Goal: Information Seeking & Learning: Learn about a topic

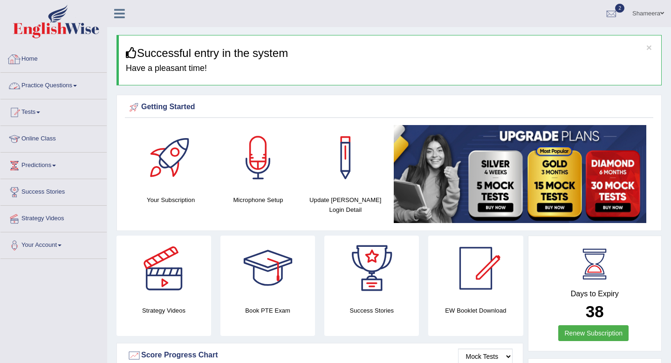
click at [62, 89] on link "Practice Questions" at bounding box center [53, 84] width 106 height 23
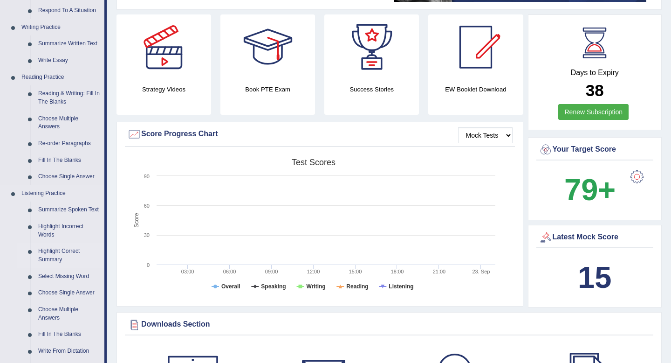
scroll to position [216, 0]
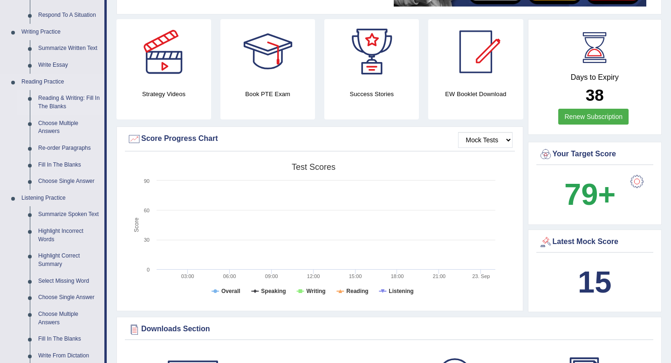
click at [74, 100] on link "Reading & Writing: Fill In The Blanks" at bounding box center [69, 102] width 70 height 25
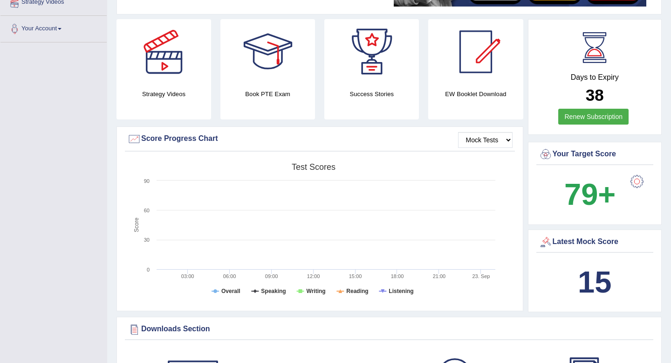
scroll to position [247, 0]
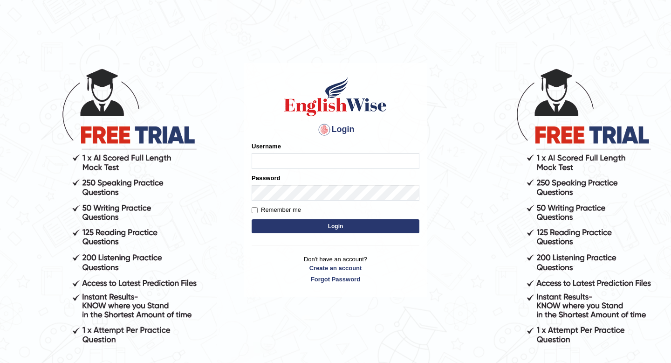
type input "Spmedi"
click at [338, 226] on button "Login" at bounding box center [336, 226] width 168 height 14
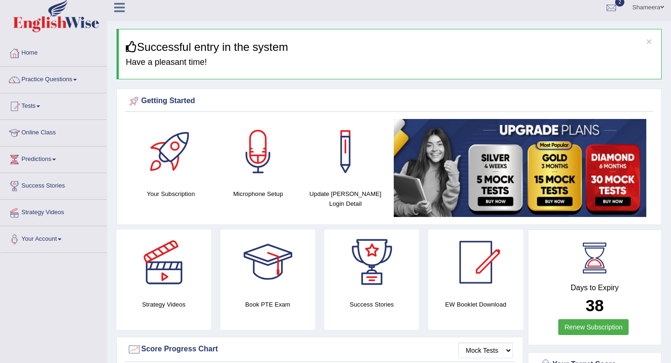
scroll to position [8, 0]
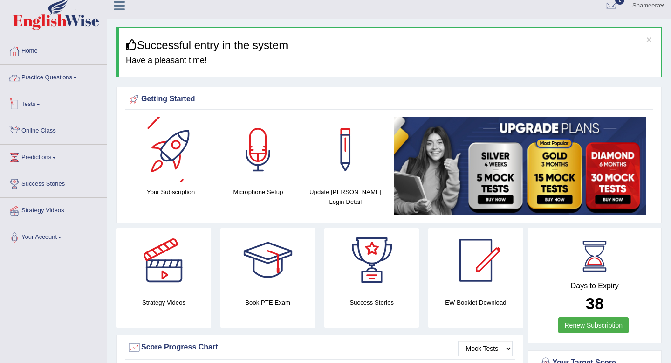
click at [71, 77] on link "Practice Questions" at bounding box center [53, 76] width 106 height 23
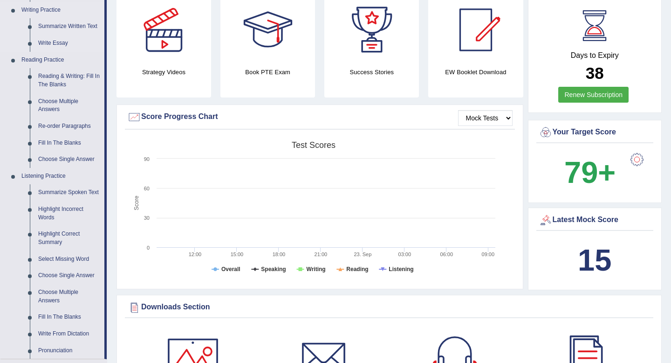
scroll to position [244, 0]
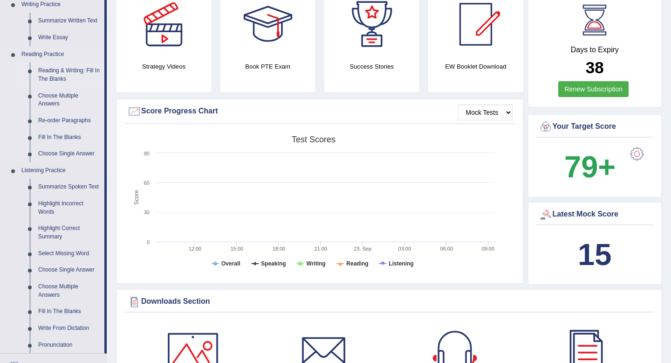
click at [78, 74] on link "Reading & Writing: Fill In The Blanks" at bounding box center [69, 74] width 70 height 25
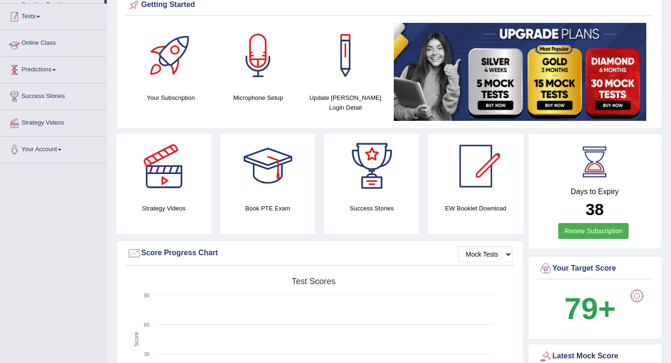
scroll to position [124, 0]
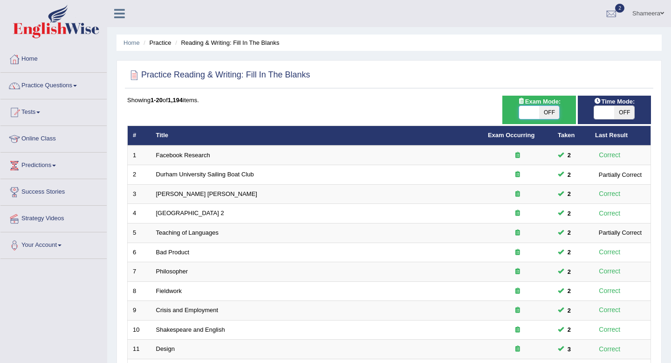
click at [530, 112] on span at bounding box center [529, 112] width 20 height 13
checkbox input "true"
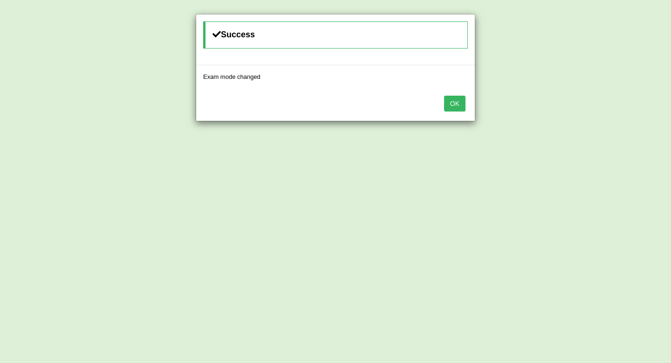
click at [452, 110] on button "OK" at bounding box center [454, 104] width 21 height 16
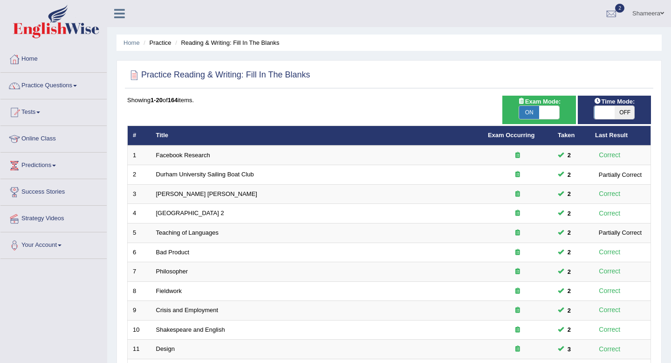
scroll to position [254, 0]
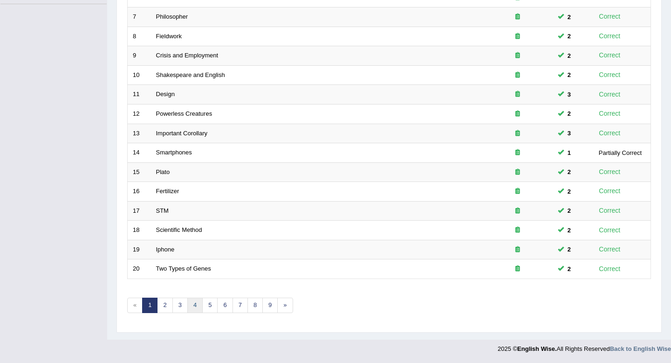
click at [195, 306] on link "4" at bounding box center [194, 304] width 15 height 15
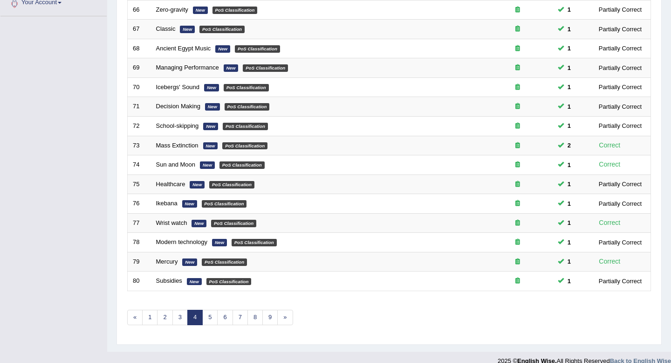
scroll to position [254, 0]
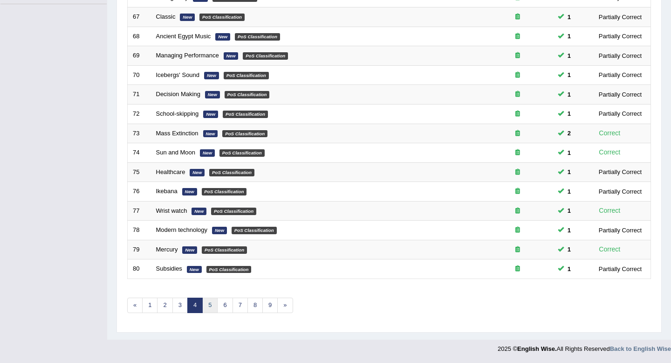
click at [213, 309] on link "5" at bounding box center [209, 304] width 15 height 15
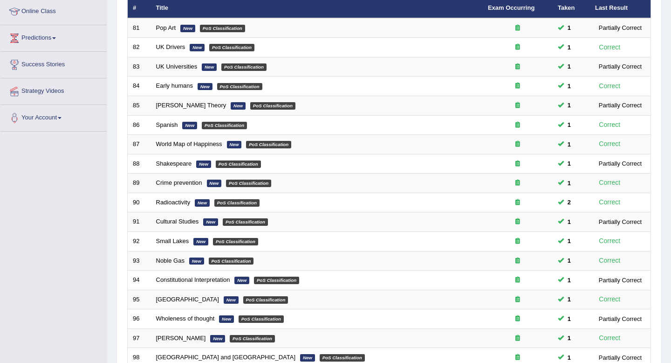
scroll to position [254, 0]
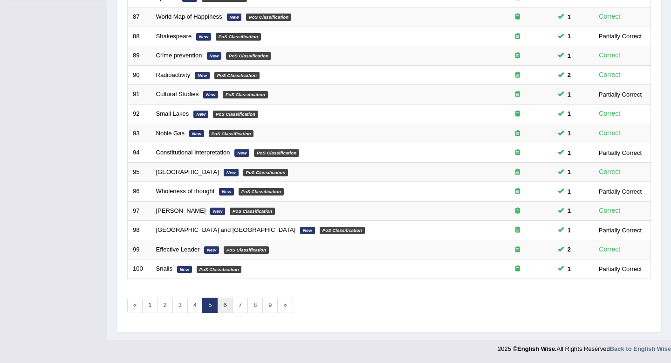
click at [222, 307] on link "6" at bounding box center [224, 304] width 15 height 15
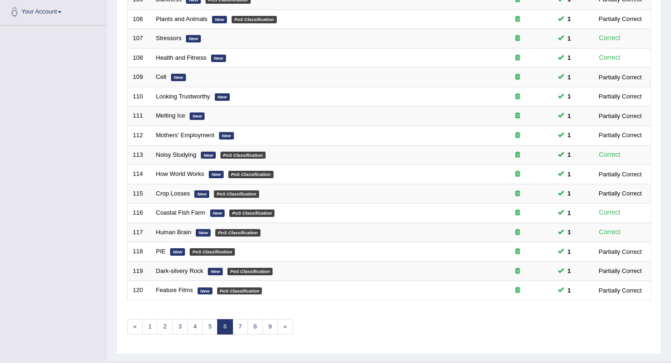
scroll to position [254, 0]
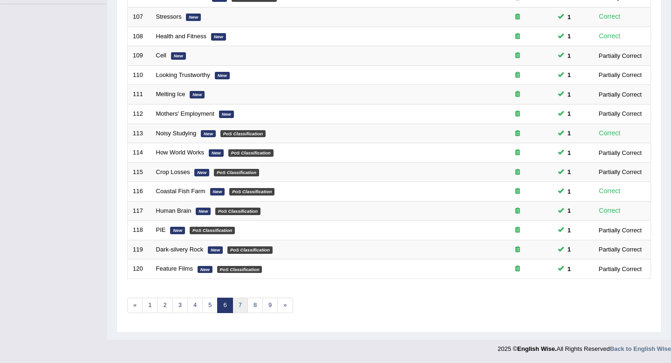
click at [238, 308] on link "7" at bounding box center [240, 304] width 15 height 15
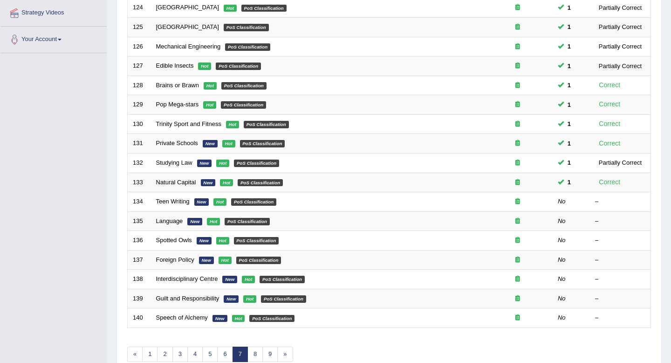
scroll to position [254, 0]
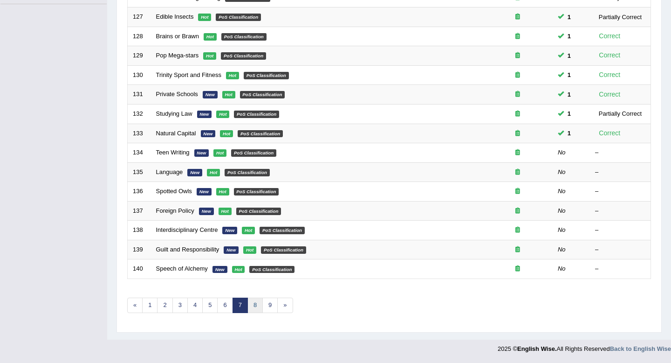
click at [255, 303] on link "8" at bounding box center [254, 304] width 15 height 15
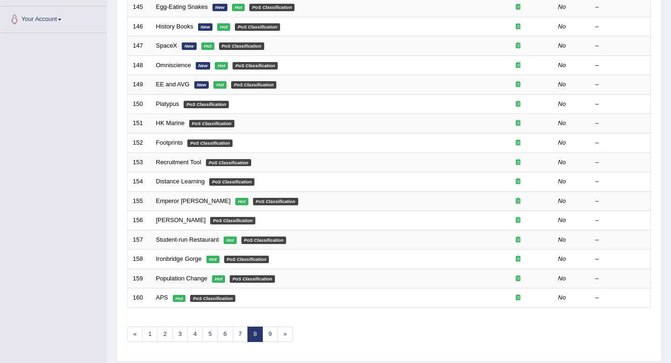
scroll to position [254, 0]
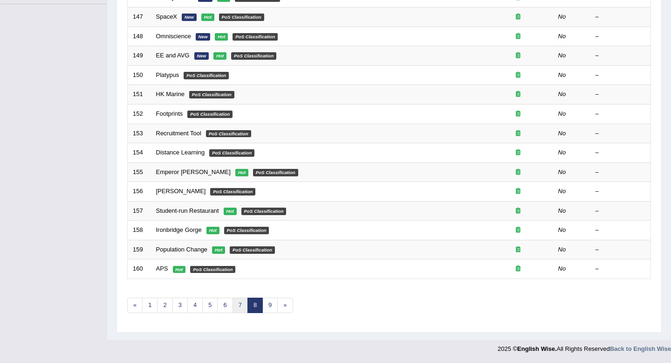
click at [241, 306] on link "7" at bounding box center [240, 304] width 15 height 15
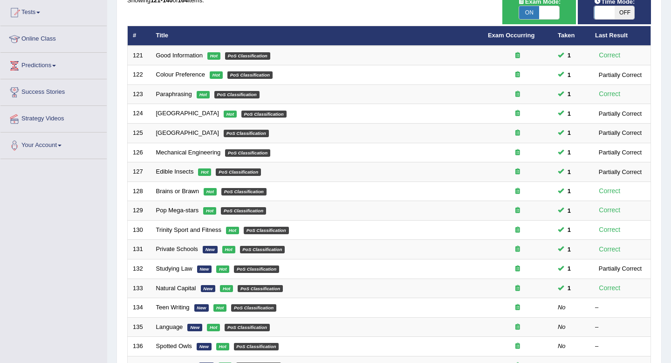
scroll to position [254, 0]
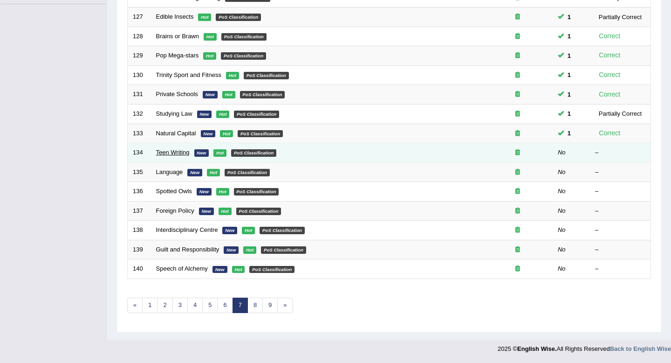
click at [173, 156] on link "Teen Writing" at bounding box center [173, 152] width 34 height 7
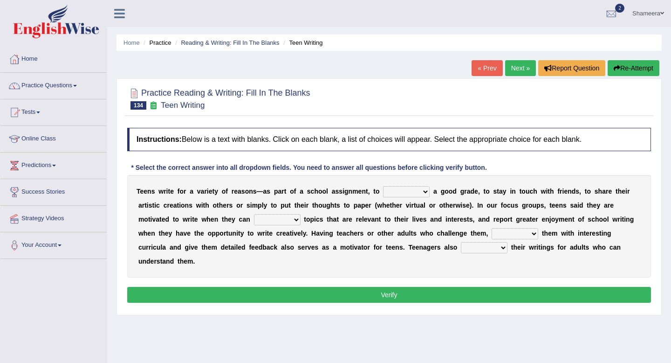
click at [399, 192] on select "take get give held" at bounding box center [406, 191] width 47 height 11
select select "get"
click at [383, 186] on select "take get give held" at bounding box center [406, 191] width 47 height 11
click at [283, 224] on select "show handle subscribe select" at bounding box center [277, 219] width 47 height 11
select select "select"
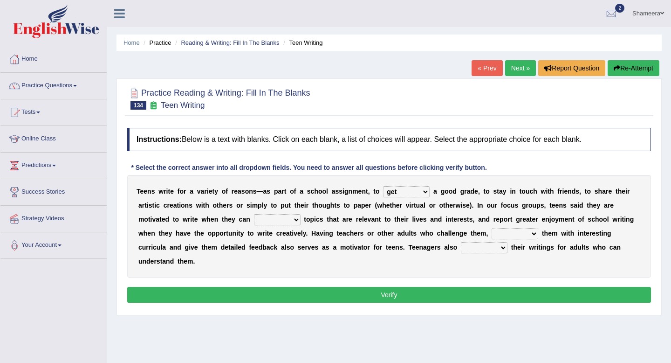
click at [254, 214] on select "show handle subscribe select" at bounding box center [277, 219] width 47 height 11
click at [526, 236] on select "shower present exempt fill" at bounding box center [515, 233] width 47 height 11
click at [492, 228] on select "shower present exempt fill" at bounding box center [515, 233] width 47 height 11
click at [515, 234] on select "shower present exempt fill" at bounding box center [515, 233] width 47 height 11
click at [518, 235] on select "shower present exempt fill" at bounding box center [515, 233] width 47 height 11
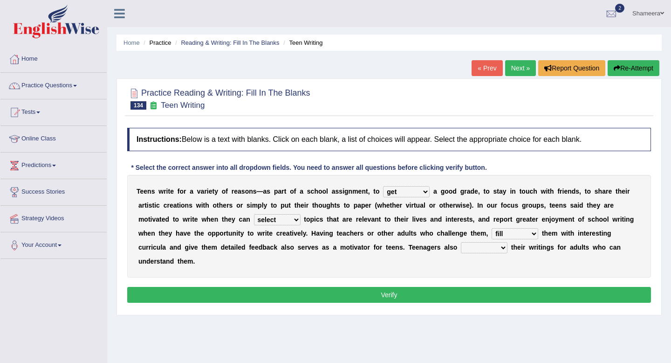
select select "present"
click at [492, 228] on select "shower present exempt fill" at bounding box center [515, 233] width 47 height 11
click at [474, 250] on select "compose recite show serve" at bounding box center [484, 247] width 47 height 11
select select "show"
click at [461, 242] on select "compose recite show serve" at bounding box center [484, 247] width 47 height 11
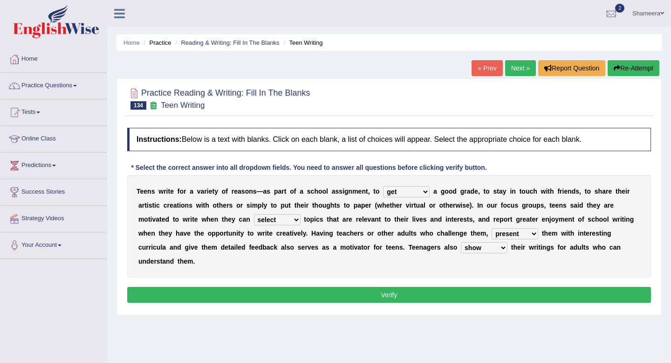
click at [486, 289] on button "Verify" at bounding box center [389, 295] width 524 height 16
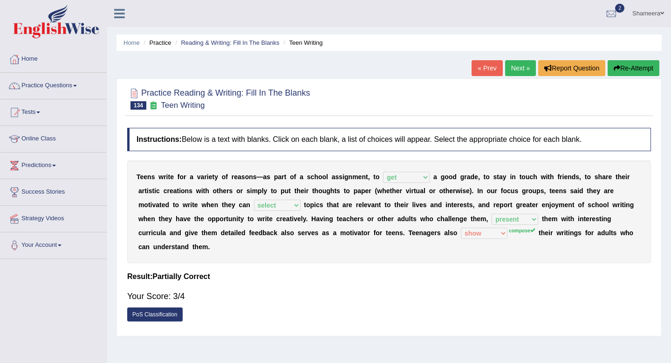
drag, startPoint x: 234, startPoint y: 255, endPoint x: 124, endPoint y: 167, distance: 141.2
click at [124, 167] on div "Practice Reading & Writing: Fill In The Blanks 134 Teen Writing Instructions: B…" at bounding box center [389, 207] width 545 height 258
click at [631, 67] on button "Re-Attempt" at bounding box center [634, 68] width 52 height 16
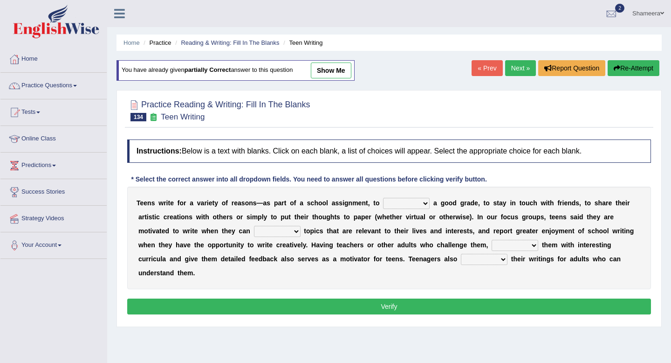
click at [499, 257] on select "compose recite show serve" at bounding box center [484, 259] width 47 height 11
click at [518, 60] on link "Next »" at bounding box center [520, 68] width 31 height 16
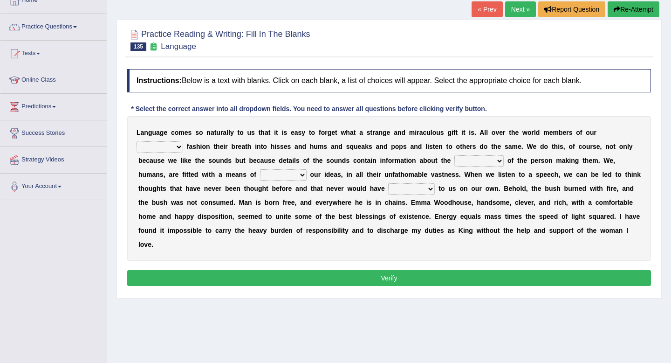
scroll to position [63, 0]
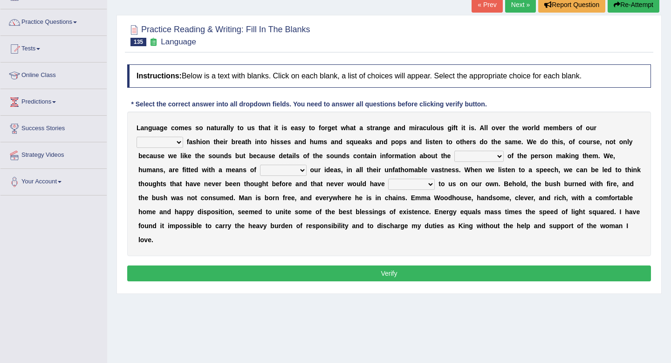
click at [166, 145] on select "species special specified sample" at bounding box center [160, 142] width 47 height 11
select select "species"
click at [137, 137] on select "species special specified sample" at bounding box center [160, 142] width 47 height 11
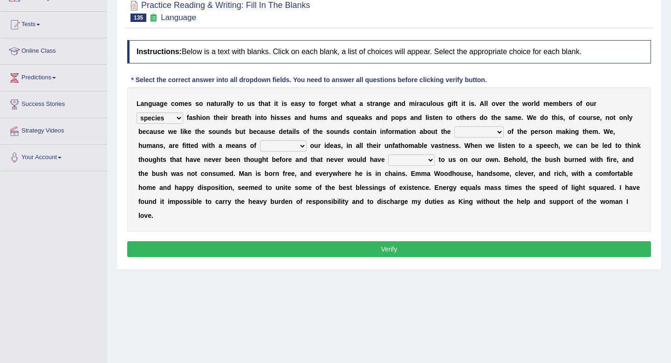
scroll to position [89, 0]
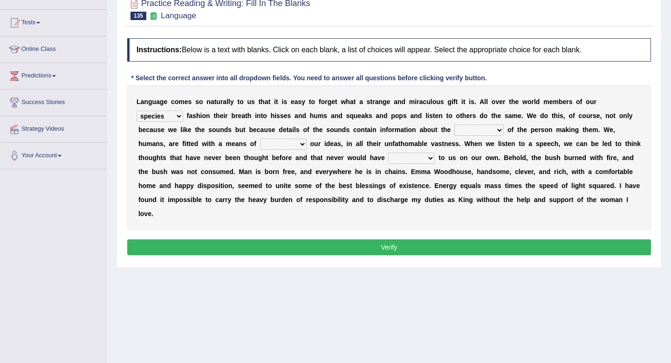
click at [485, 127] on select "dimensions exentions intentions retentions" at bounding box center [478, 129] width 49 height 11
click at [480, 131] on select "dimensions exentions intentions retentions" at bounding box center [478, 129] width 49 height 11
select select "intentions"
click at [454, 124] on select "dimensions exentions intentions retentions" at bounding box center [478, 129] width 49 height 11
click at [268, 146] on select "wearing sharing grating mending" at bounding box center [283, 143] width 47 height 11
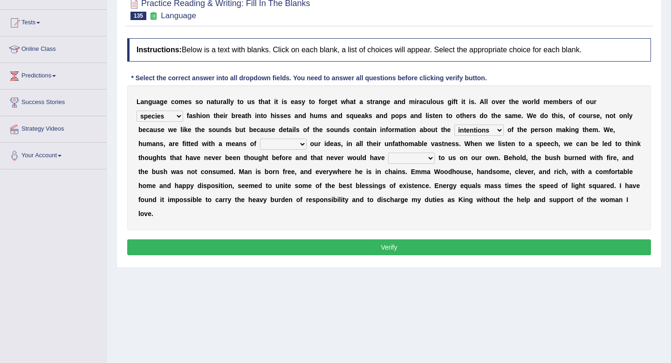
select select "sharing"
click at [260, 138] on select "wearing sharing grating mending" at bounding box center [283, 143] width 47 height 11
click at [414, 160] on select "restored waked reckoned occurred" at bounding box center [411, 157] width 47 height 11
select select "occurred"
click at [388, 152] on select "restored waked reckoned occurred" at bounding box center [411, 157] width 47 height 11
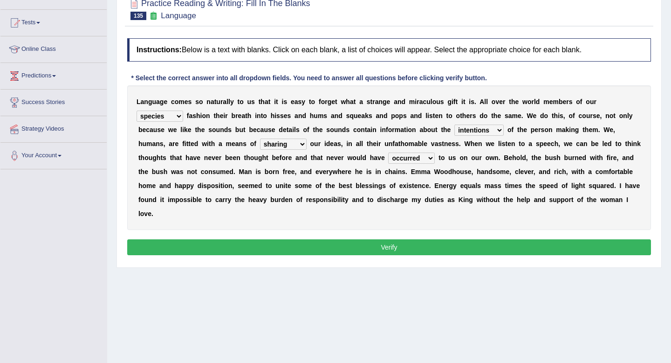
click at [288, 145] on select "wearing sharing grating mending" at bounding box center [283, 143] width 47 height 11
click at [260, 138] on select "wearing sharing grating mending" at bounding box center [283, 143] width 47 height 11
click at [285, 146] on select "wearing sharing grating mending" at bounding box center [283, 143] width 47 height 11
select select "sharing"
click at [260, 138] on select "wearing sharing grating mending" at bounding box center [283, 143] width 47 height 11
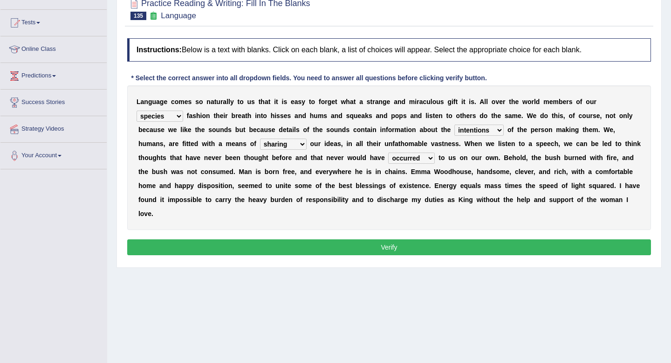
click at [343, 246] on button "Verify" at bounding box center [389, 247] width 524 height 16
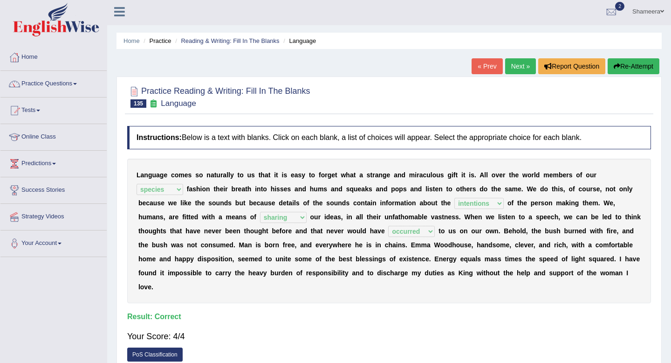
scroll to position [0, 0]
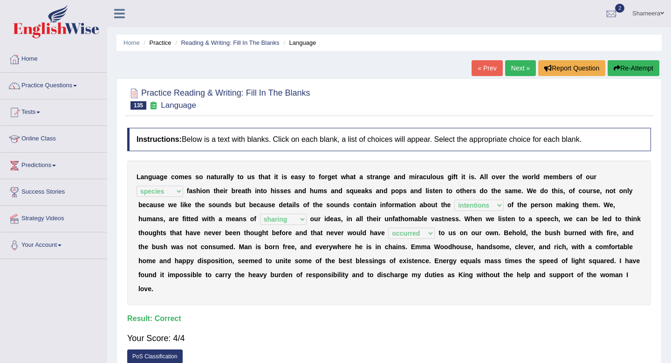
click at [514, 70] on link "Next »" at bounding box center [520, 68] width 31 height 16
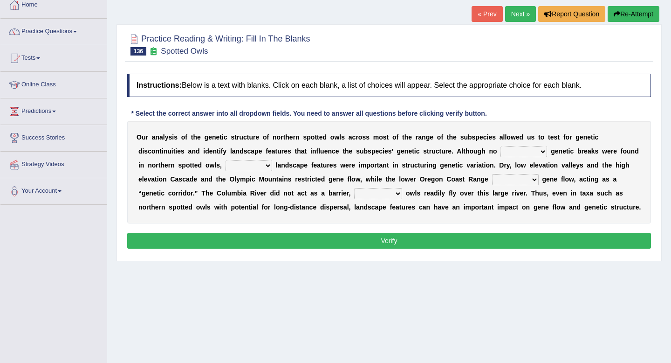
scroll to position [57, 0]
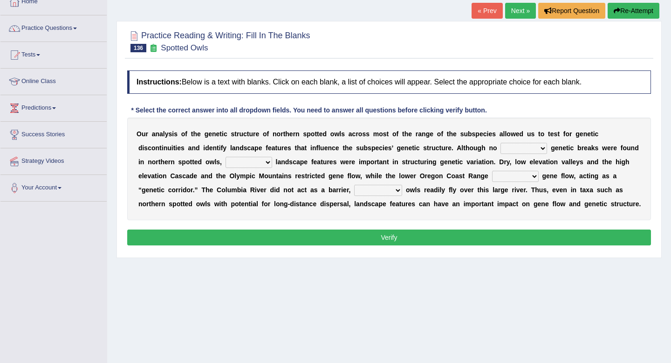
click at [516, 147] on select "distinct less great aspired" at bounding box center [524, 148] width 47 height 11
select select "distinct"
click at [501, 143] on select "distinct less great aspired" at bounding box center [524, 148] width 47 height 11
click at [241, 166] on select "big stated rated several" at bounding box center [249, 162] width 47 height 11
select select "several"
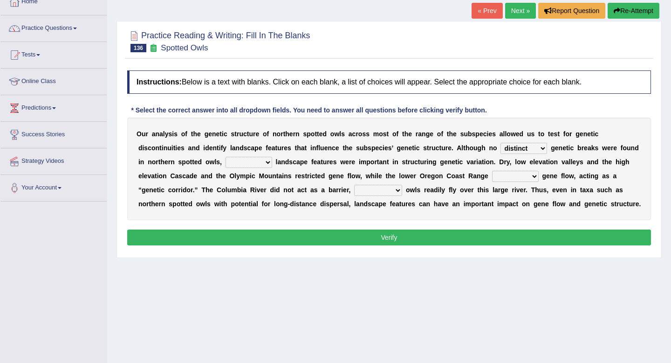
click at [226, 157] on select "big stated rated several" at bounding box center [249, 162] width 47 height 11
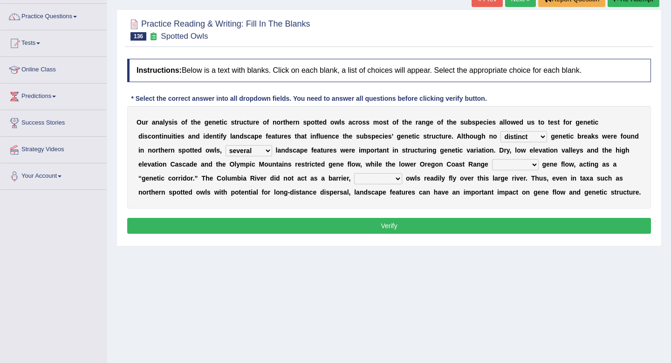
scroll to position [72, 0]
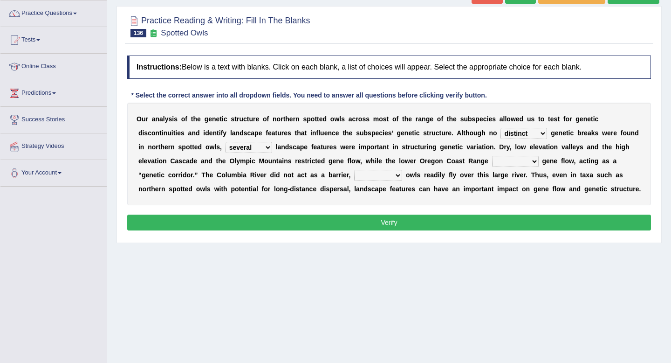
click at [513, 166] on select "related facilitated actual stapled" at bounding box center [515, 161] width 47 height 11
select select "facilitated"
click at [493, 156] on select "related facilitated actual stapled" at bounding box center [515, 161] width 47 height 11
click at [391, 170] on select "repeating bringing suggesting staring" at bounding box center [378, 175] width 48 height 11
click at [371, 177] on select "repeating bringing suggesting staring" at bounding box center [378, 175] width 48 height 11
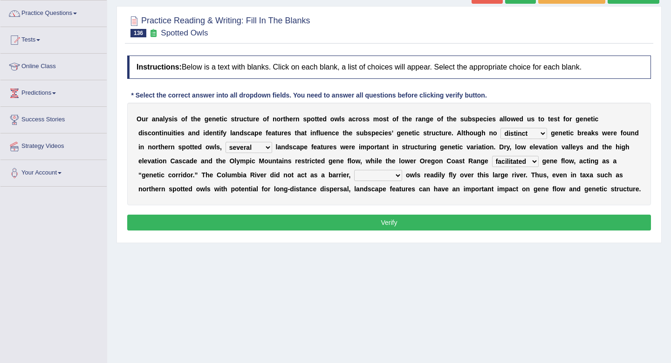
select select "suggesting"
click at [354, 170] on select "repeating bringing suggesting staring" at bounding box center [378, 175] width 48 height 11
click at [399, 230] on button "Verify" at bounding box center [389, 222] width 524 height 16
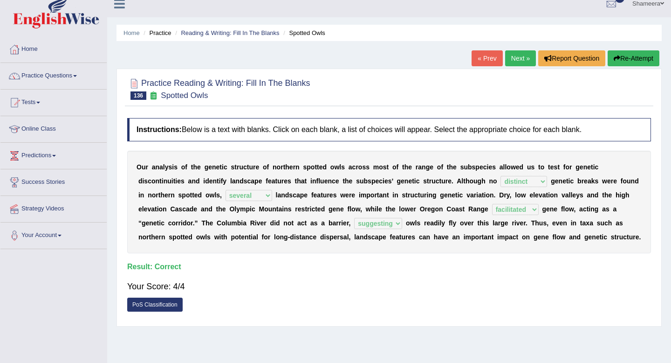
scroll to position [3, 0]
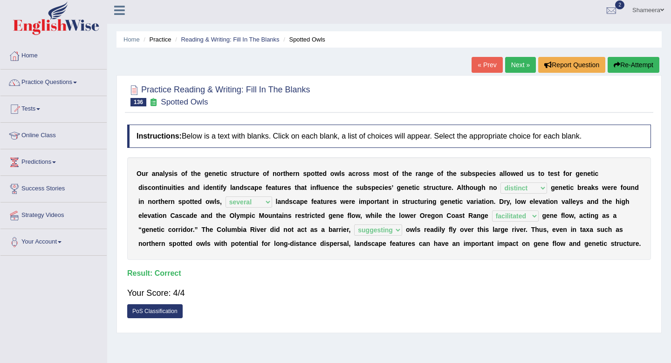
click at [521, 62] on link "Next »" at bounding box center [520, 65] width 31 height 16
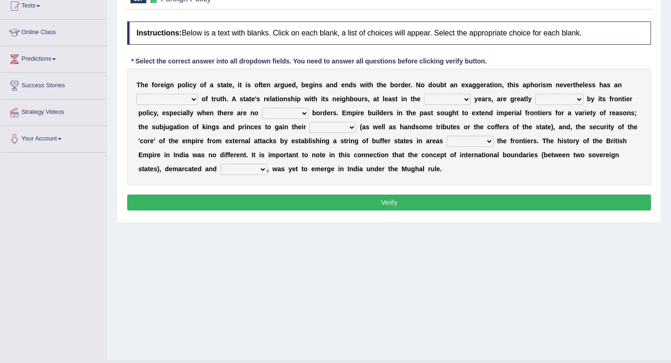
scroll to position [108, 0]
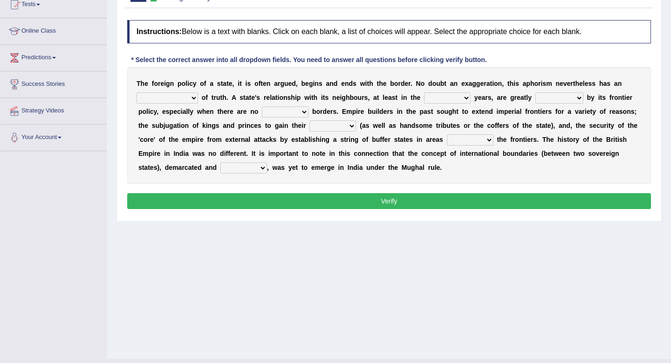
click at [172, 100] on select "implementation existence element extention" at bounding box center [168, 97] width 62 height 11
select select "element"
click at [137, 92] on select "implementation existence element extention" at bounding box center [168, 97] width 62 height 11
click at [434, 101] on select "formative discuss inclusive decisive" at bounding box center [447, 97] width 47 height 11
click at [543, 97] on select "managed subscirbed affected influenced" at bounding box center [560, 97] width 48 height 11
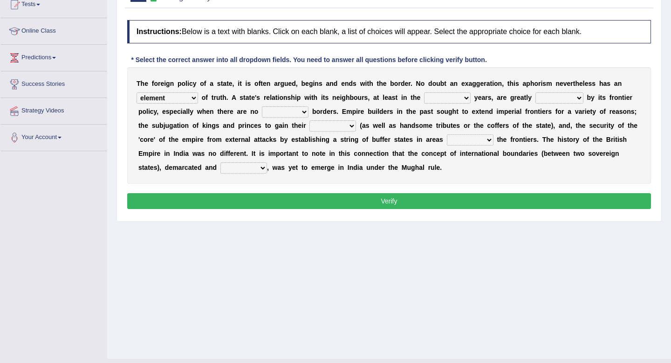
click at [289, 114] on select "satellite set settled stated" at bounding box center [285, 111] width 47 height 11
select select "set"
click at [262, 106] on select "satellite set settled stated" at bounding box center [285, 111] width 47 height 11
click at [431, 103] on select "formative discuss inclusive decisive" at bounding box center [447, 97] width 47 height 11
click at [567, 99] on select "managed subscirbed affected influenced" at bounding box center [560, 97] width 48 height 11
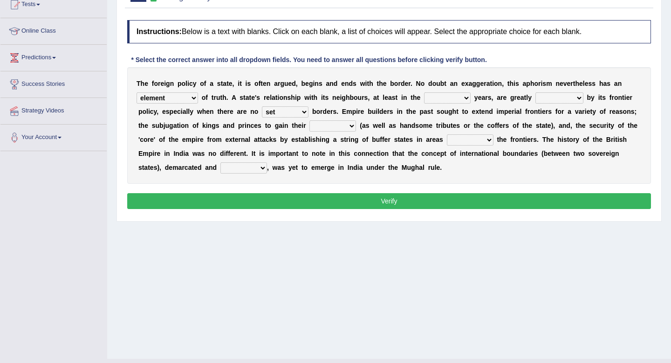
select select "managed"
click at [536, 92] on select "managed subscirbed affected influenced" at bounding box center [560, 97] width 48 height 11
click at [436, 98] on select "formative discuss inclusive decisive" at bounding box center [447, 97] width 47 height 11
select select "formative"
click at [424, 92] on select "formative discuss inclusive decisive" at bounding box center [447, 97] width 47 height 11
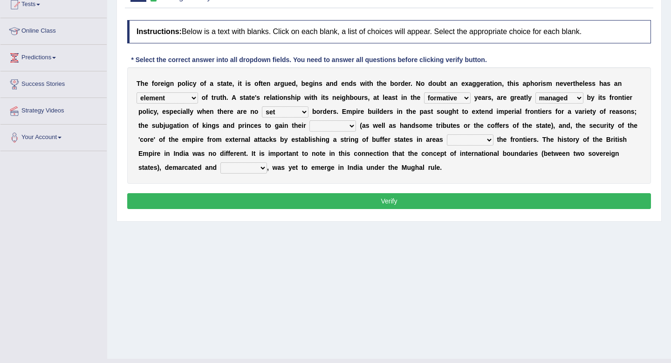
click at [313, 128] on select "allegiance elegant aspiration execution" at bounding box center [332, 125] width 47 height 11
click at [338, 120] on div "T h e f o r e i g n p o l i c y o f a s t a t e , i t i s o f t e n a r g u e d…" at bounding box center [389, 125] width 524 height 117
click at [338, 124] on select "allegiance elegant aspiration execution" at bounding box center [332, 125] width 47 height 11
select select "allegiance"
click at [309, 120] on select "allegiance elegant aspiration execution" at bounding box center [332, 125] width 47 height 11
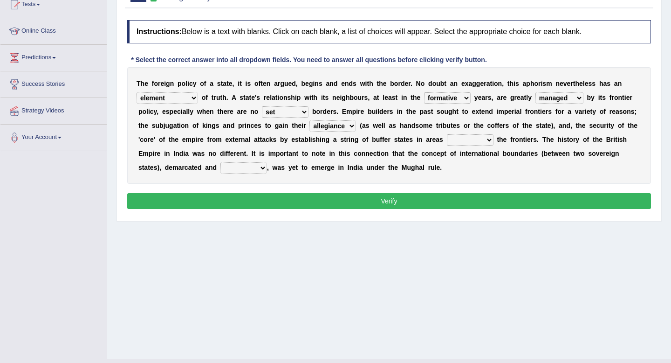
click at [341, 126] on select "allegiance elegant aspiration execution" at bounding box center [332, 125] width 47 height 11
click at [461, 146] on div "T h e f o r e i g n p o l i c y o f a s t a t e , i t i s o f t e n a r g u e d…" at bounding box center [389, 125] width 524 height 117
click at [461, 139] on select "bringing capturing stating adjoining" at bounding box center [470, 139] width 47 height 11
click at [464, 139] on select "bringing capturing stating adjoining" at bounding box center [470, 139] width 47 height 11
select select "adjoining"
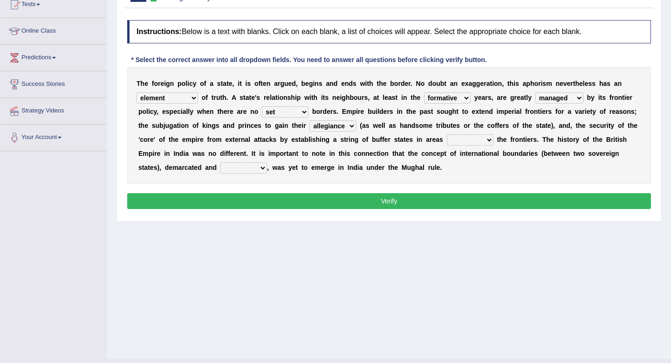
click at [447, 134] on select "bringing capturing stating adjoining" at bounding box center [470, 139] width 47 height 11
click at [475, 139] on select "bringing capturing stating adjoining" at bounding box center [470, 139] width 47 height 11
click at [234, 168] on select "defected delineated affected ampled" at bounding box center [243, 167] width 47 height 11
click at [234, 169] on select "defected delineated affected ampled" at bounding box center [243, 167] width 47 height 11
select select "defected"
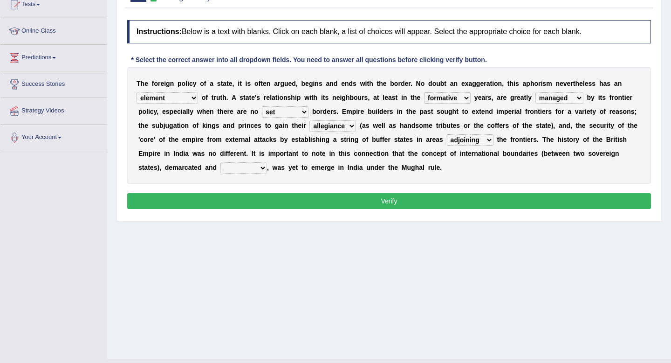
click at [221, 162] on select "defected delineated affected ampled" at bounding box center [243, 167] width 47 height 11
click at [250, 192] on div "Instructions: Below is a text with blanks. Click on each blank, a list of choic…" at bounding box center [389, 115] width 529 height 201
click at [262, 198] on button "Verify" at bounding box center [389, 201] width 524 height 16
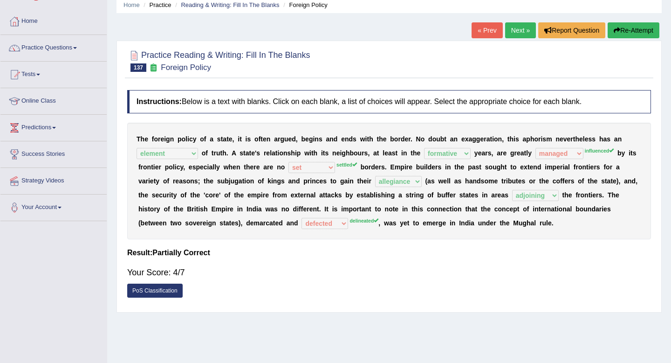
scroll to position [40, 0]
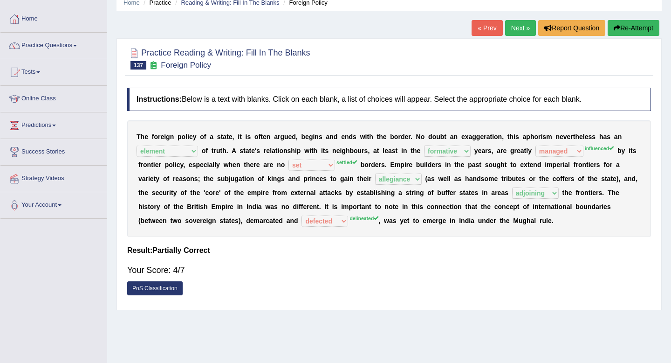
click at [623, 28] on button "Re-Attempt" at bounding box center [634, 28] width 52 height 16
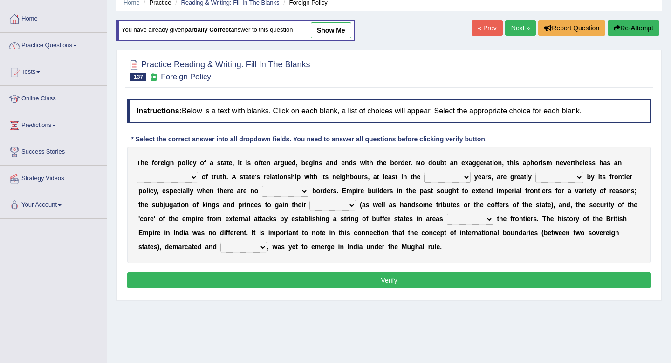
click at [548, 177] on select "managed subscirbed affected influenced" at bounding box center [560, 177] width 48 height 11
click at [293, 191] on select "satellite set settled stated" at bounding box center [285, 191] width 47 height 11
click at [512, 31] on link "Next »" at bounding box center [520, 28] width 31 height 16
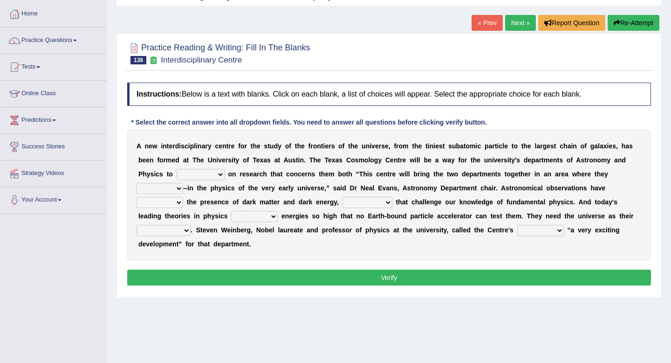
click at [208, 172] on select "collaborate tackled stapled extract" at bounding box center [201, 174] width 48 height 11
select select "collaborate"
click at [177, 169] on select "collaborate tackled stapled extract" at bounding box center [201, 174] width 48 height 11
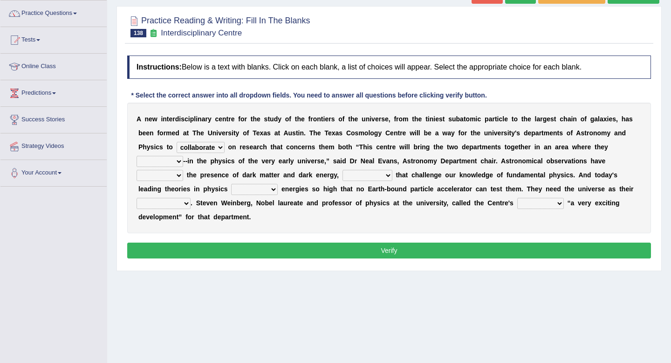
scroll to position [74, 0]
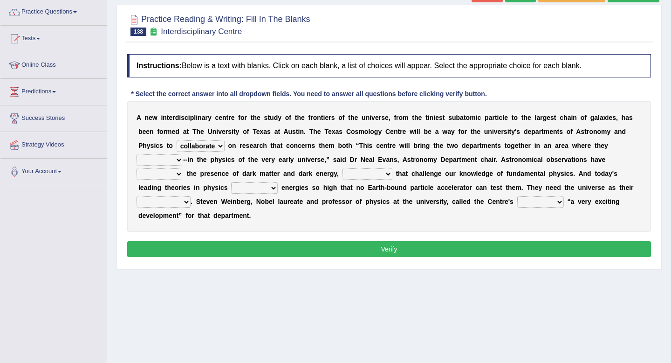
click at [142, 158] on select "present stareed overlap brought" at bounding box center [160, 159] width 47 height 11
select select "present"
click at [137, 154] on select "present stareed overlap brought" at bounding box center [160, 159] width 47 height 11
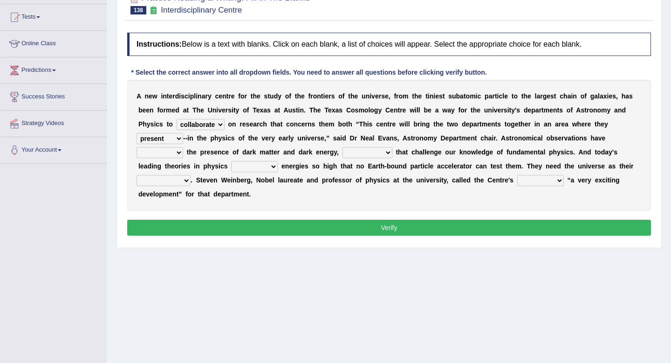
scroll to position [99, 0]
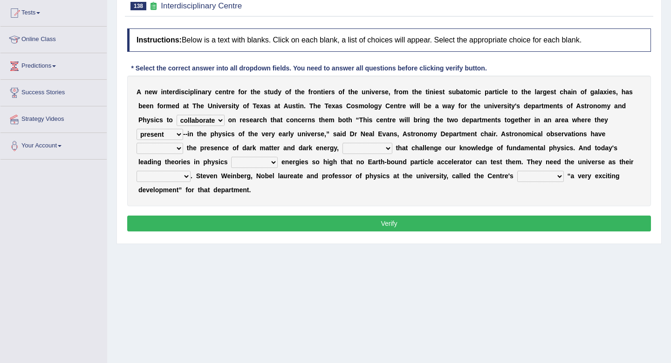
click at [159, 146] on select "discussed seiged involved revealed" at bounding box center [160, 148] width 47 height 11
select select "revealed"
click at [137, 143] on select "discussed seiged involved revealed" at bounding box center [160, 148] width 47 height 11
click at [355, 150] on select "places discoveries stereotypes effects" at bounding box center [368, 148] width 50 height 11
select select "discoveries"
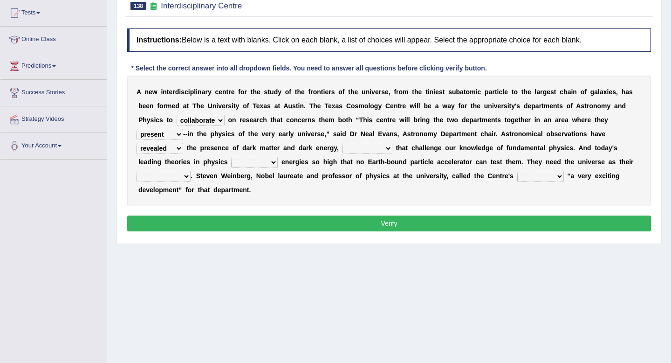
click at [343, 143] on select "places discoveries stereotypes effects" at bounding box center [368, 148] width 50 height 11
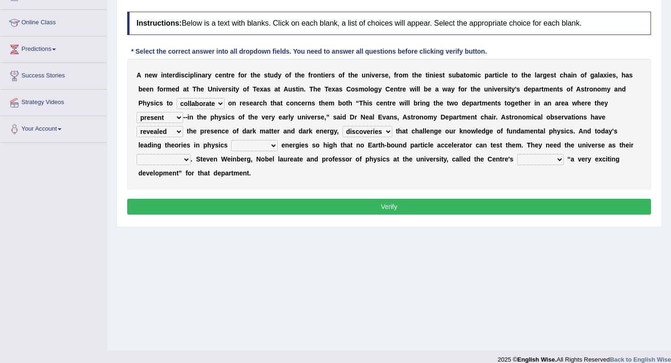
scroll to position [117, 0]
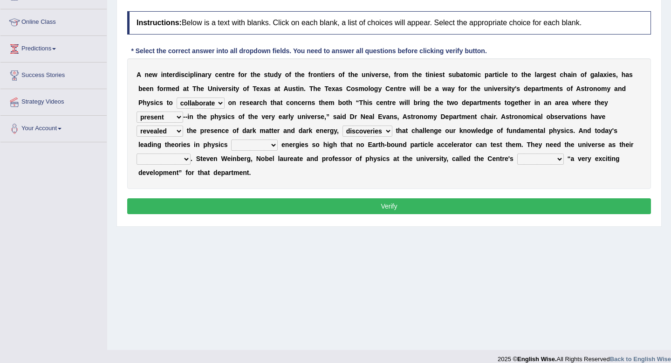
click at [236, 142] on select "dissolve intsall involve solve" at bounding box center [254, 144] width 47 height 11
select select "involve"
click at [231, 139] on select "dissolve intsall involve solve" at bounding box center [254, 144] width 47 height 11
click at [263, 139] on div "A n e w i n t e r d i s c i p l i n a r y c e n t r e f o r t h e s t u d y o f…" at bounding box center [389, 123] width 524 height 131
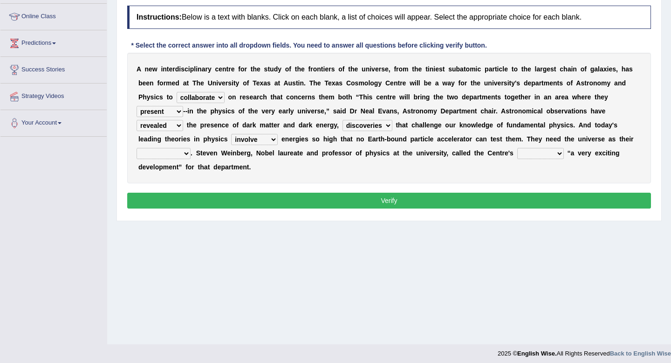
scroll to position [124, 0]
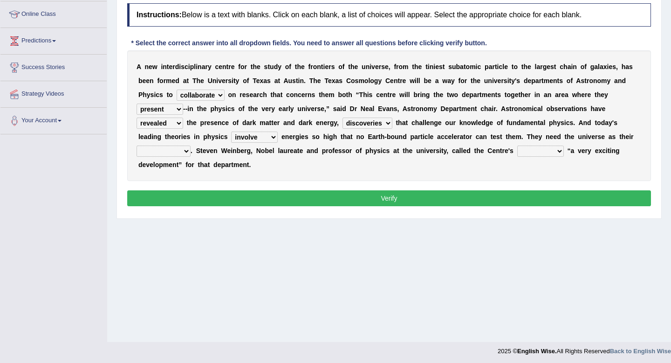
click at [175, 150] on select "regulatory explanantory assessment laboratory" at bounding box center [164, 150] width 54 height 11
select select "laboratory"
click at [137, 145] on select "regulatory explanantory assessment laboratory" at bounding box center [164, 150] width 54 height 11
click at [172, 152] on select "regulatory explanantory assessment laboratory" at bounding box center [164, 150] width 54 height 11
click at [519, 155] on select "advent revert expense repent" at bounding box center [540, 150] width 47 height 11
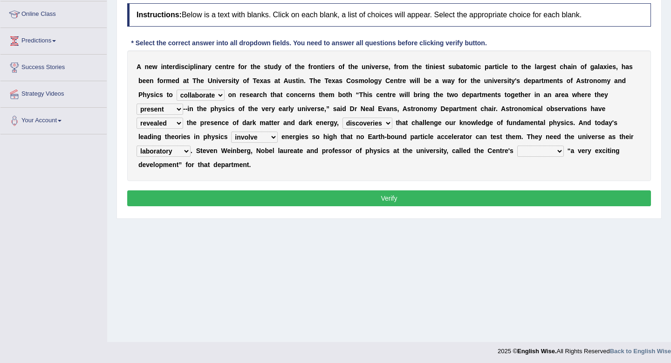
select select "advent"
click at [517, 145] on select "advent revert expense repent" at bounding box center [540, 150] width 47 height 11
click at [529, 198] on button "Verify" at bounding box center [389, 198] width 524 height 16
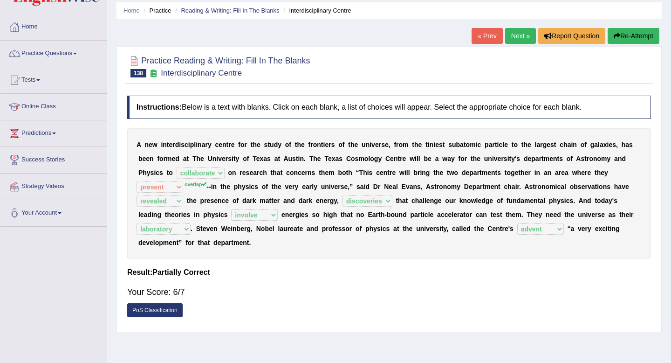
scroll to position [33, 0]
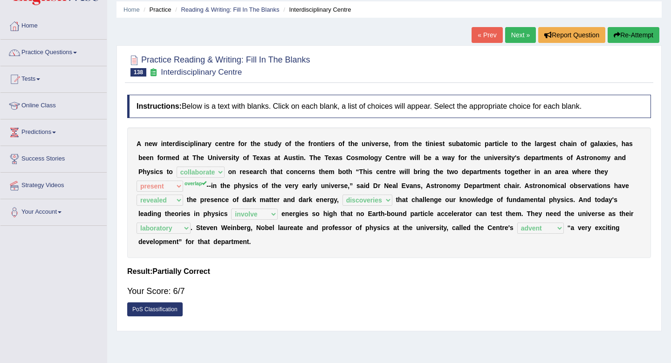
drag, startPoint x: 252, startPoint y: 75, endPoint x: 172, endPoint y: 75, distance: 80.6
click at [172, 75] on h2 "Practice Reading & Writing: Fill In The Blanks 138 Interdisciplinary Centre" at bounding box center [218, 64] width 183 height 23
click at [516, 35] on link "Next »" at bounding box center [520, 35] width 31 height 16
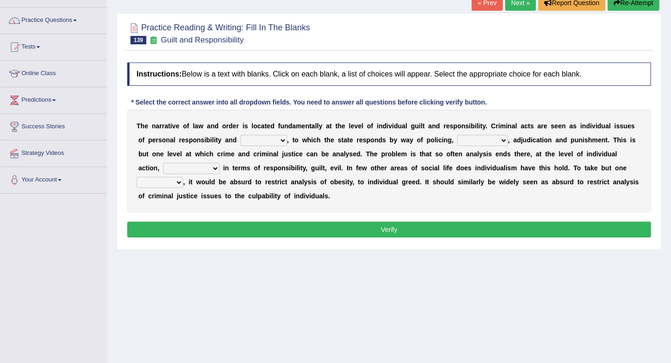
scroll to position [67, 0]
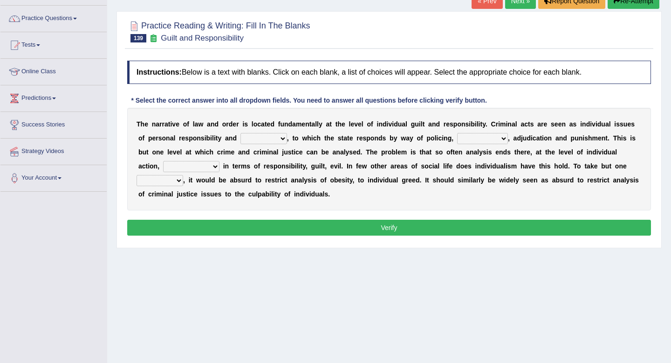
click at [257, 136] on select "probability culpability facility capability" at bounding box center [264, 138] width 47 height 11
select select "capability"
click at [241, 133] on select "probability culpability facility capability" at bounding box center [264, 138] width 47 height 11
click at [457, 143] on select "execution refusing prosecution prisoning" at bounding box center [482, 138] width 51 height 11
select select "prosecution"
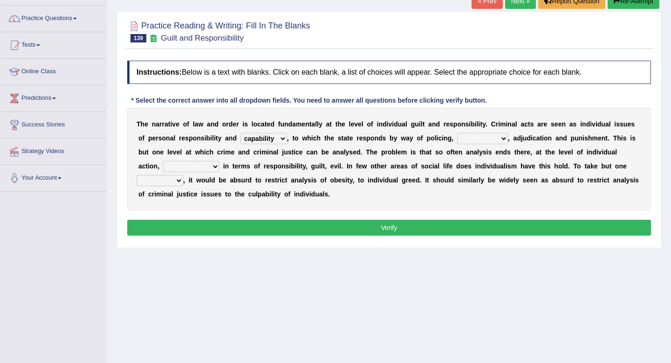
click at [457, 133] on select "execution refusing prosecution prisoning" at bounding box center [482, 138] width 51 height 11
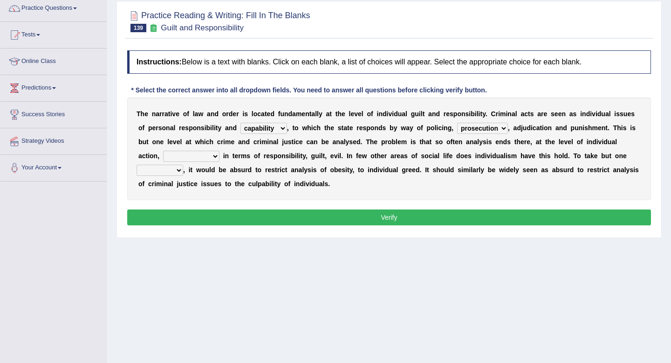
scroll to position [78, 0]
click at [474, 132] on select "execution refusing prosecution prisoning" at bounding box center [482, 127] width 51 height 11
click at [163, 154] on select "vapourized collateralilzed exercised characterised" at bounding box center [191, 155] width 56 height 11
select select "characterised"
click at [163, 150] on select "vapourized collateralilzed exercised characterised" at bounding box center [191, 155] width 56 height 11
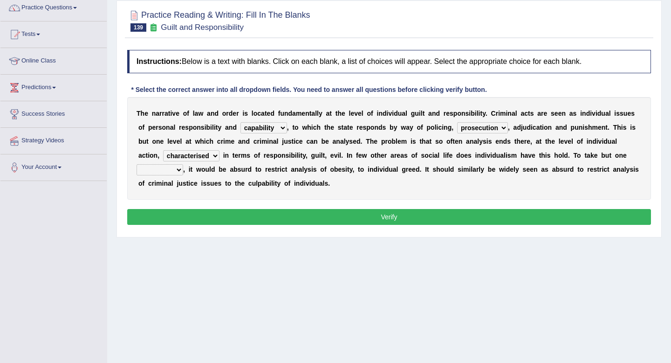
click at [164, 170] on select "substance instance resent accent" at bounding box center [160, 169] width 47 height 11
click at [260, 131] on select "probability culpability facility capability" at bounding box center [264, 127] width 47 height 11
click at [172, 152] on select "vapourized collateralilzed exercised characterised" at bounding box center [191, 155] width 56 height 11
click at [170, 169] on select "substance instance resent accent" at bounding box center [160, 169] width 47 height 11
click at [161, 169] on select "substance instance resent accent" at bounding box center [160, 169] width 47 height 11
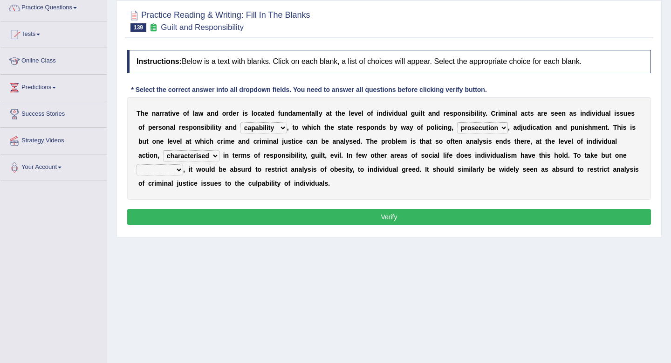
select select "instance"
click at [137, 164] on select "substance instance resent accent" at bounding box center [160, 169] width 47 height 11
click at [169, 213] on button "Verify" at bounding box center [389, 217] width 524 height 16
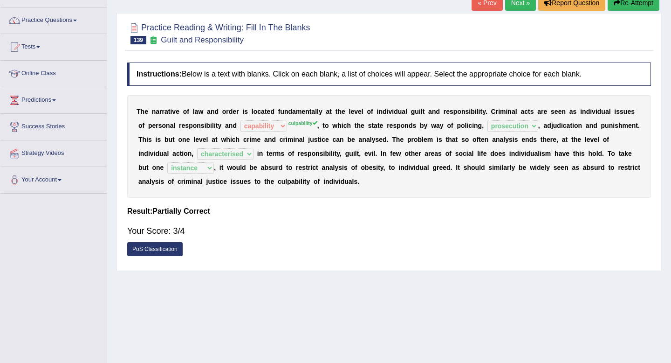
scroll to position [64, 0]
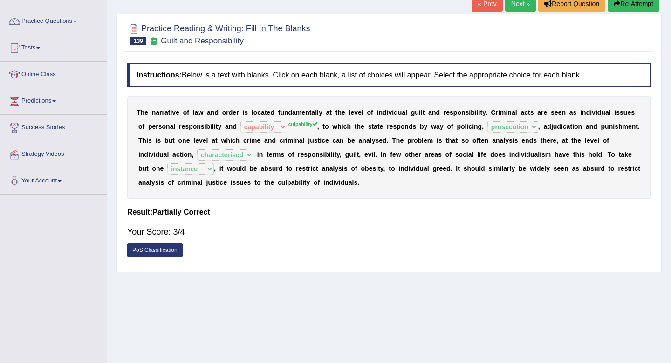
click at [625, 3] on button "Re-Attempt" at bounding box center [634, 4] width 52 height 16
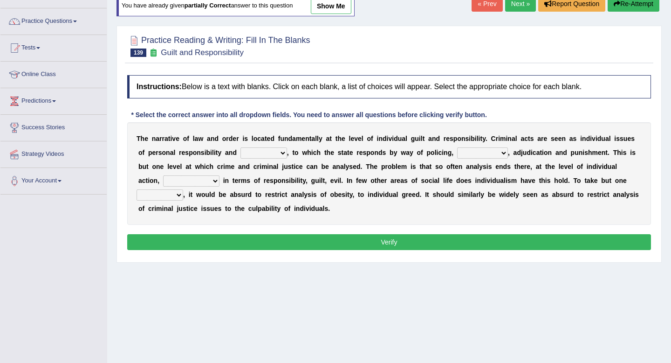
click at [260, 157] on select "probability culpability facility capability" at bounding box center [264, 152] width 47 height 11
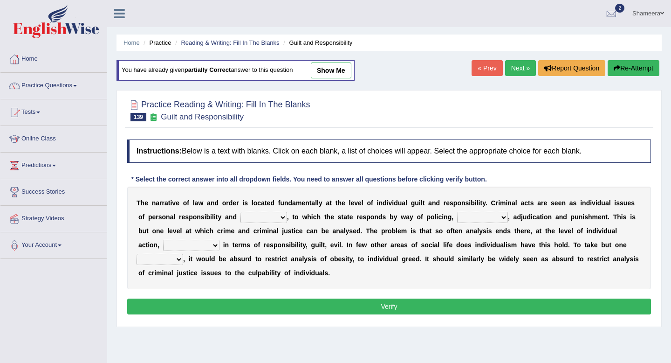
click at [514, 70] on link "Next »" at bounding box center [520, 68] width 31 height 16
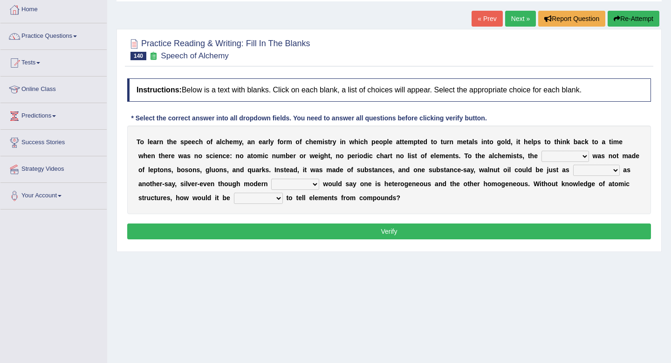
click at [555, 158] on select "universe placement subject application" at bounding box center [566, 156] width 48 height 11
select select "universe"
click at [542, 151] on select "universe placement subject application" at bounding box center [566, 156] width 48 height 11
click at [584, 170] on select "secure allure procure pure" at bounding box center [596, 170] width 47 height 11
select select "pure"
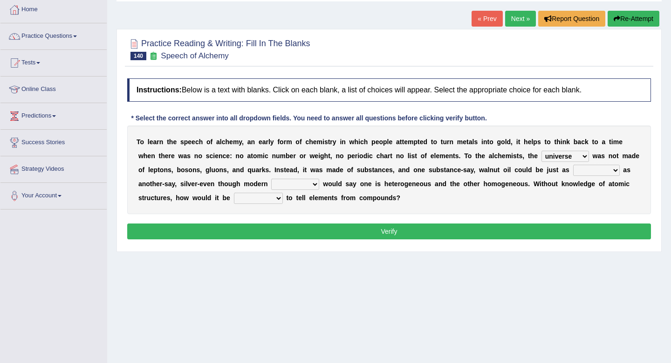
click at [573, 165] on select "secure allure procure pure" at bounding box center [596, 170] width 47 height 11
click at [292, 186] on select "people scientists gadgets technology" at bounding box center [295, 184] width 48 height 11
select select "technology"
click at [271, 179] on select "people scientists gadgets technology" at bounding box center [295, 184] width 48 height 11
click at [253, 199] on select "given understood possible stopped" at bounding box center [258, 197] width 49 height 11
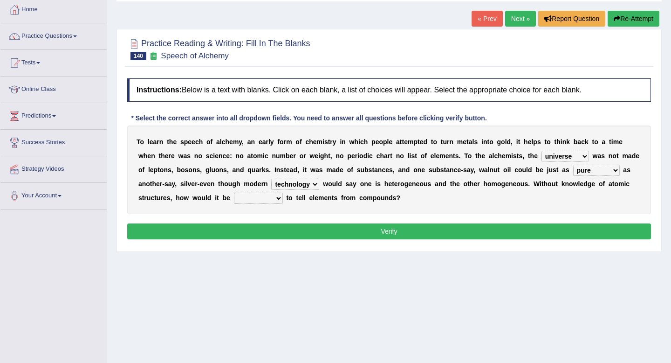
select select "possible"
click at [234, 192] on select "given understood possible stopped" at bounding box center [258, 197] width 49 height 11
click at [265, 234] on button "Verify" at bounding box center [389, 231] width 524 height 16
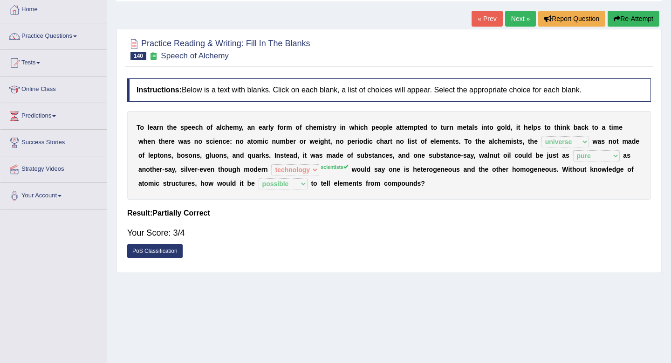
click at [512, 23] on link "Next »" at bounding box center [520, 19] width 31 height 16
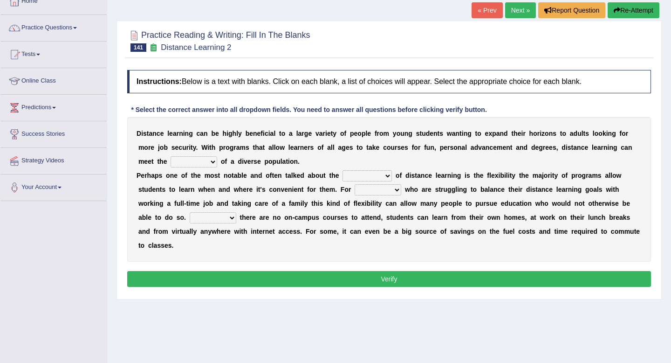
scroll to position [60, 0]
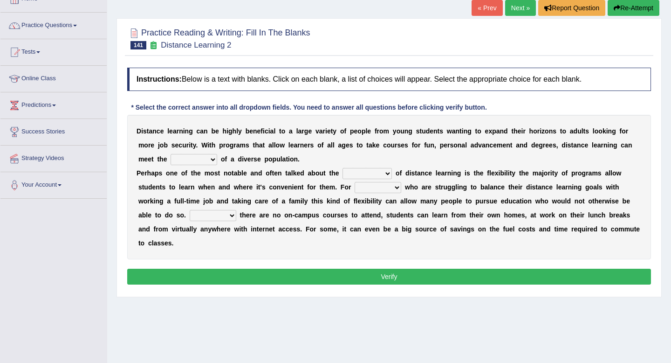
click at [184, 161] on select "leads needs seeds breeds" at bounding box center [194, 159] width 47 height 11
select select "seeds"
click at [171, 154] on select "leads needs seeds breeds" at bounding box center [194, 159] width 47 height 11
click at [348, 172] on select "basics ranges sources advantages" at bounding box center [367, 173] width 49 height 11
select select "advantages"
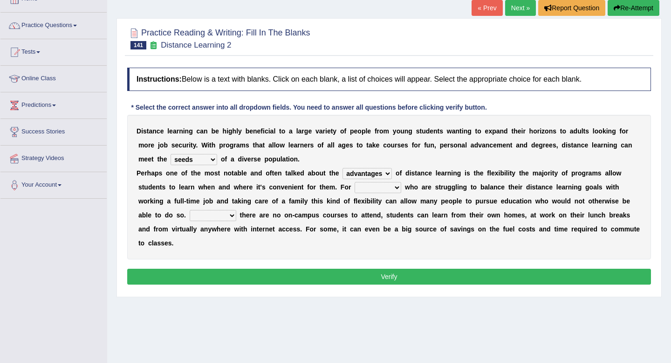
click at [344, 168] on select "basics ranges sources advantages" at bounding box center [367, 173] width 49 height 11
click at [374, 189] on select "them those what when" at bounding box center [378, 187] width 47 height 11
select select "those"
click at [355, 182] on select "them those what when" at bounding box center [378, 187] width 47 height 11
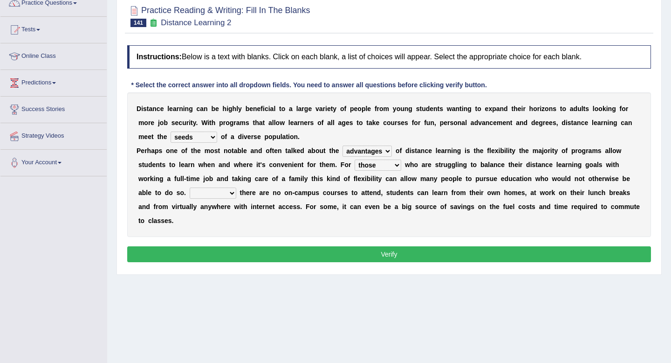
scroll to position [85, 0]
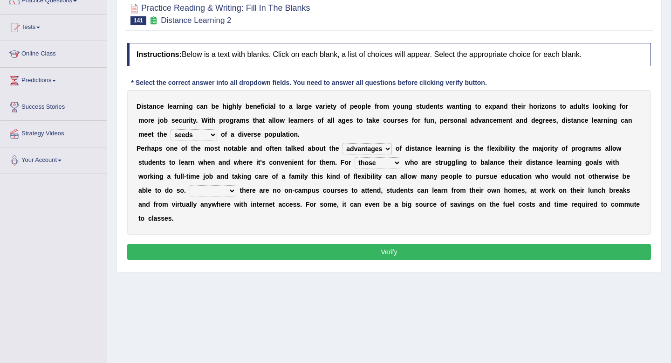
click at [209, 189] on select "If When Since Where" at bounding box center [213, 190] width 47 height 11
select select "If"
click at [190, 185] on select "If When Since Where" at bounding box center [213, 190] width 47 height 11
click at [246, 246] on button "Verify" at bounding box center [389, 252] width 524 height 16
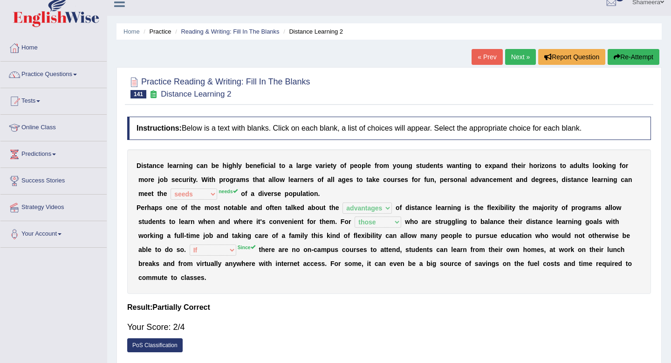
scroll to position [0, 0]
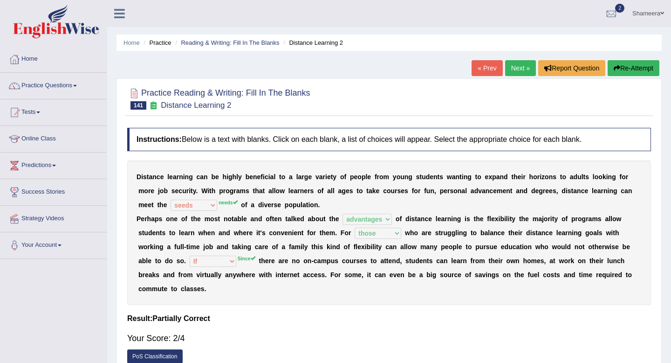
click at [522, 69] on link "Next »" at bounding box center [520, 68] width 31 height 16
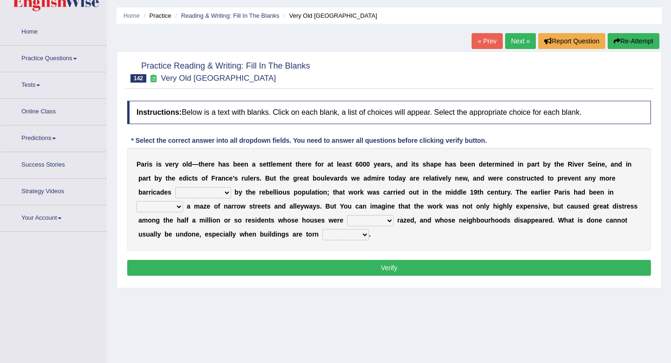
scroll to position [28, 0]
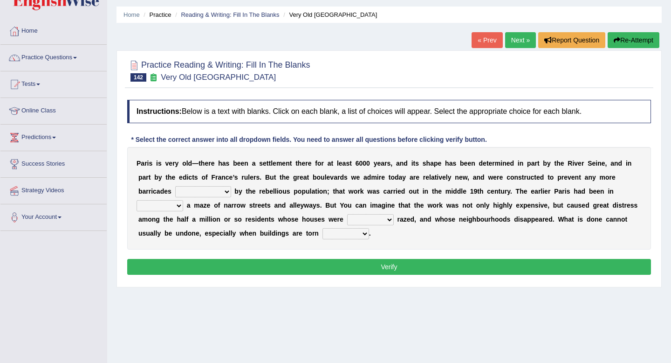
click at [210, 189] on select "being created been created created have created" at bounding box center [203, 191] width 56 height 11
select select "been created"
click at [175, 186] on select "being created been created created have created" at bounding box center [203, 191] width 56 height 11
click at [175, 206] on select "practice pair part pride" at bounding box center [160, 205] width 47 height 11
select select "part"
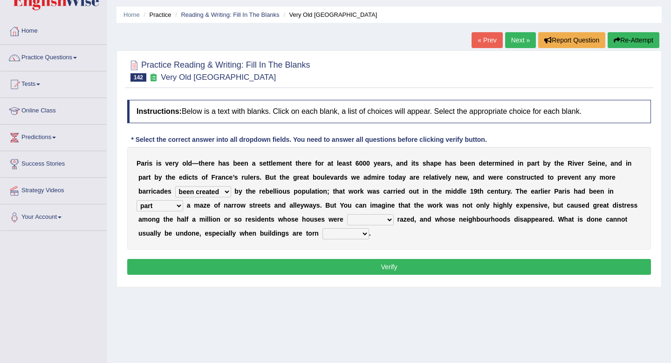
click at [137, 200] on select "practice pair part pride" at bounding box center [160, 205] width 47 height 11
click at [352, 221] on select "really simply fully basically" at bounding box center [370, 219] width 47 height 11
select select "simply"
click at [347, 214] on select "really simply fully basically" at bounding box center [370, 219] width 47 height 11
click at [354, 235] on select "up back now down" at bounding box center [346, 233] width 47 height 11
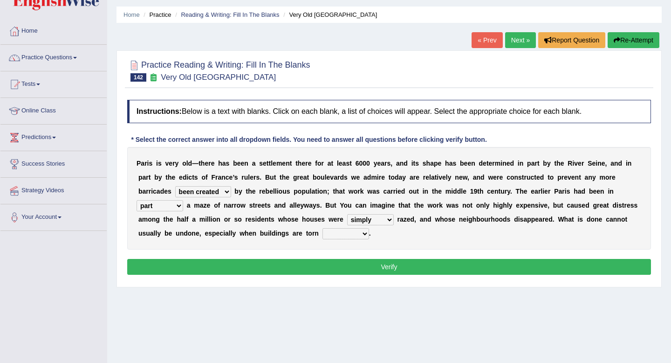
select select "down"
click at [323, 228] on select "up back now down" at bounding box center [346, 233] width 47 height 11
click at [354, 260] on button "Verify" at bounding box center [389, 267] width 524 height 16
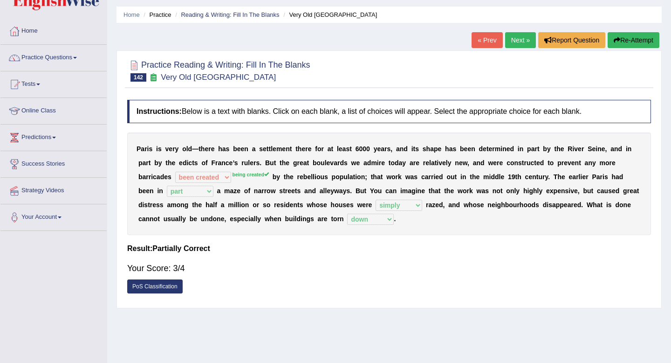
click at [513, 39] on link "Next »" at bounding box center [520, 40] width 31 height 16
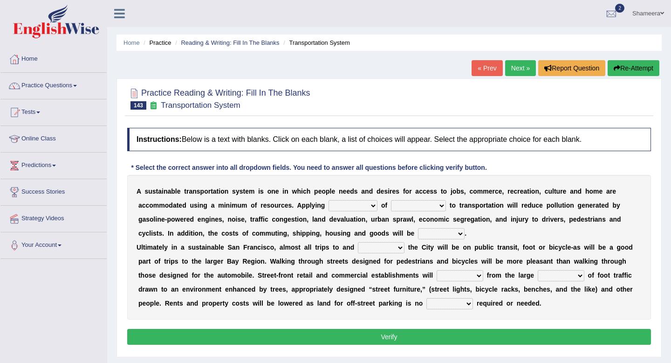
click at [364, 204] on select "principles restrictions plains activation" at bounding box center [353, 205] width 49 height 11
click at [419, 205] on select "relaxed substance sustainability reliability" at bounding box center [418, 205] width 55 height 11
click at [364, 207] on select "principles restrictions plains activation" at bounding box center [353, 205] width 49 height 11
click at [329, 200] on select "principles restrictions plains activation" at bounding box center [353, 205] width 49 height 11
click at [405, 208] on select "relaxed substance sustainability reliability" at bounding box center [418, 205] width 55 height 11
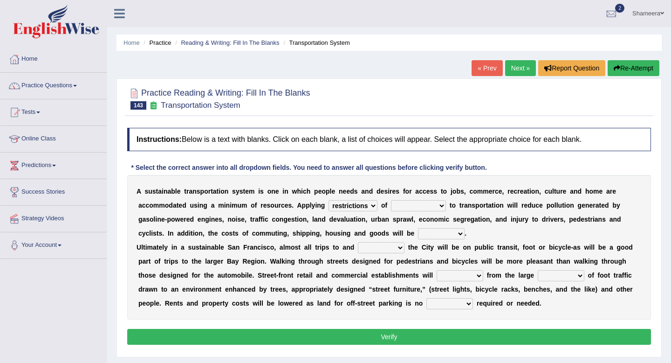
click at [405, 201] on select "relaxed substance sustainability reliability" at bounding box center [418, 205] width 55 height 11
click at [368, 205] on select "principles restrictions plains activation" at bounding box center [353, 205] width 49 height 11
select select "principles"
click at [329, 200] on select "principles restrictions plains activation" at bounding box center [353, 205] width 49 height 11
click at [364, 205] on select "principles restrictions plains activation" at bounding box center [353, 205] width 49 height 11
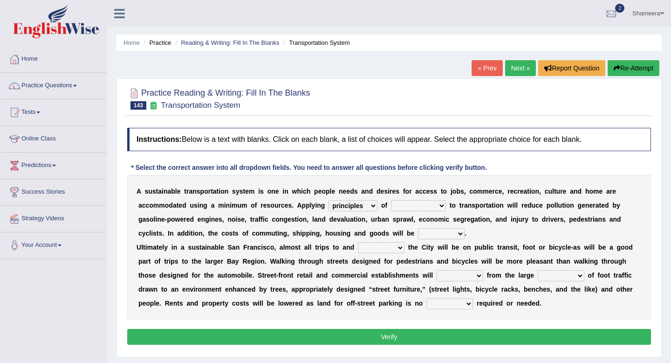
click at [402, 203] on select "relaxed substance sustainability reliability" at bounding box center [418, 205] width 55 height 11
select select "sustainability"
click at [391, 200] on select "relaxed substance sustainability reliability" at bounding box center [418, 205] width 55 height 11
click at [364, 202] on select "principles restrictions plains activation" at bounding box center [353, 205] width 49 height 11
click at [405, 205] on select "relaxed substance sustainability reliability" at bounding box center [418, 205] width 55 height 11
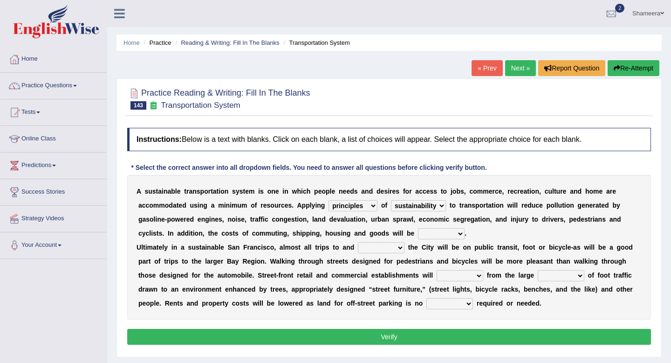
click at [356, 206] on select "principles restrictions plains activation" at bounding box center [353, 205] width 49 height 11
click at [428, 235] on select "cut enhanced reduced leased" at bounding box center [441, 233] width 47 height 11
select select "reduced"
click at [418, 228] on select "cut enhanced reduced leased" at bounding box center [441, 233] width 47 height 11
click at [373, 249] on select "within with added included" at bounding box center [381, 247] width 47 height 11
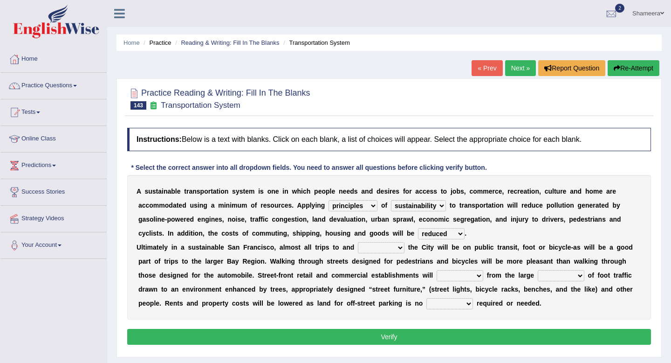
select select "within"
click at [358, 242] on select "within with added included" at bounding box center [381, 247] width 47 height 11
click at [467, 272] on select "enlarge prepare repair prosper" at bounding box center [460, 275] width 47 height 11
click at [557, 277] on select "amounts volume range time" at bounding box center [561, 275] width 47 height 11
click at [538, 270] on select "amounts volume range time" at bounding box center [561, 275] width 47 height 11
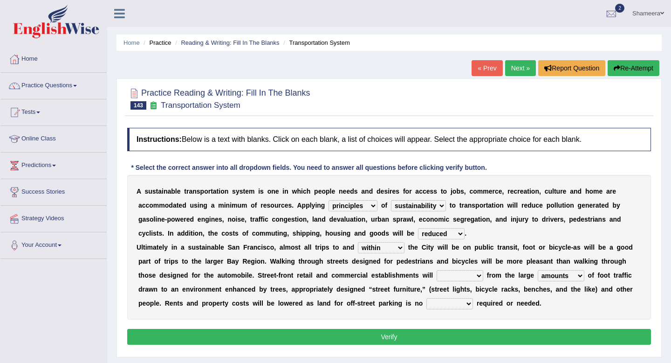
click at [553, 276] on select "amounts volume range time" at bounding box center [561, 275] width 47 height 11
select select "volume"
click at [538, 270] on select "amounts volume range time" at bounding box center [561, 275] width 47 height 11
click at [467, 271] on select "enlarge prepare repair prosper" at bounding box center [460, 275] width 47 height 11
select select "prosper"
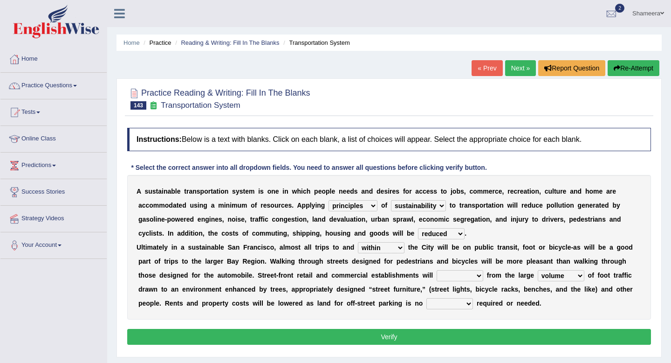
click at [437, 270] on select "enlarge prepare repair prosper" at bounding box center [460, 275] width 47 height 11
click at [460, 302] on select "time how longer greater" at bounding box center [449, 303] width 47 height 11
select select "longer"
click at [426, 298] on select "time how longer greater" at bounding box center [449, 303] width 47 height 11
click at [441, 236] on select "cut enhanced reduced leased" at bounding box center [441, 233] width 47 height 11
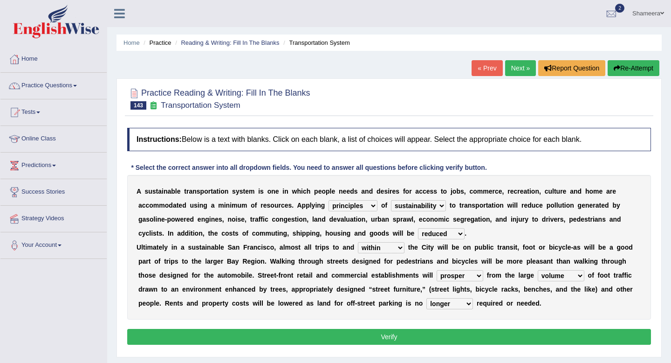
click at [443, 336] on button "Verify" at bounding box center [389, 337] width 524 height 16
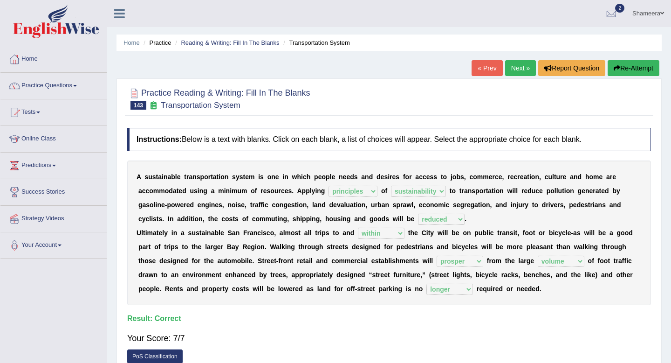
click at [509, 68] on link "Next »" at bounding box center [520, 68] width 31 height 16
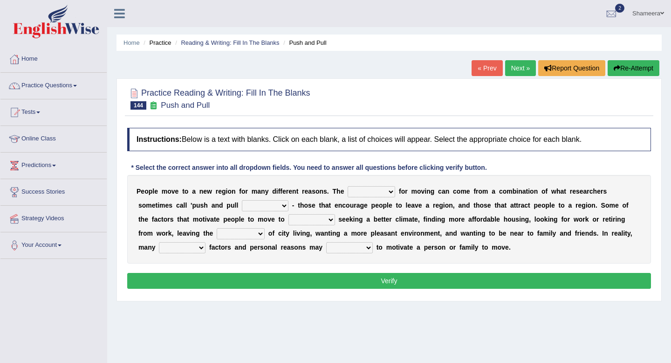
click at [371, 184] on div "P e o p l e m o v e t o a n e w r e g i o n f o r m a n y d i f f e r e n t r e…" at bounding box center [389, 219] width 524 height 89
click at [371, 190] on select "indulgence motivation special superb" at bounding box center [372, 191] width 48 height 11
select select "motivation"
click at [348, 186] on select "indulgence motivation special superb" at bounding box center [372, 191] width 48 height 11
click at [380, 194] on select "indulgence motivation special superb" at bounding box center [372, 191] width 48 height 11
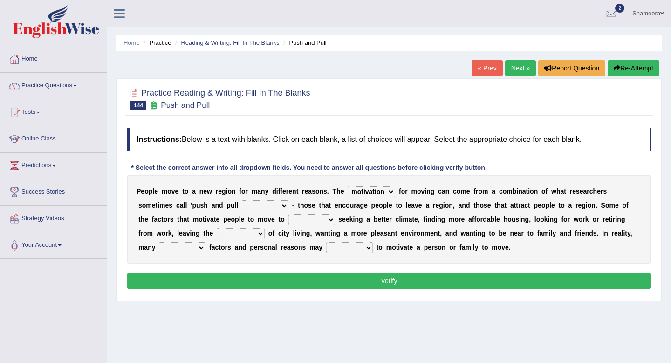
click at [254, 210] on select "ideas expected factors reasons" at bounding box center [265, 205] width 47 height 11
select select "factors"
click at [242, 200] on select "ideas expected factors reasons" at bounding box center [265, 205] width 47 height 11
click at [314, 223] on select "include plane place exclude" at bounding box center [312, 219] width 47 height 11
select select "include"
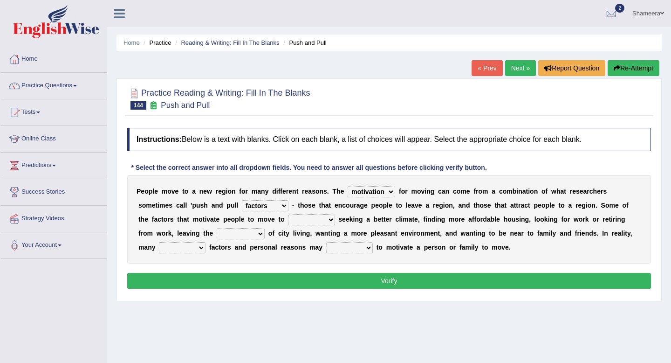
click at [289, 214] on select "include plane place exclude" at bounding box center [312, 219] width 47 height 11
click at [249, 239] on select "contempt react congestion reaction" at bounding box center [241, 233] width 48 height 11
select select "congestion"
click at [217, 228] on select "contempt react congestion reaction" at bounding box center [241, 233] width 48 height 11
click at [181, 248] on select "complete stayed complex super" at bounding box center [182, 247] width 47 height 11
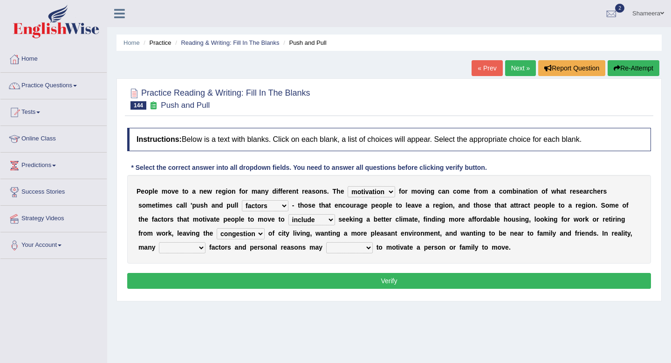
select select "complex"
click at [159, 242] on select "complete stayed complex super" at bounding box center [182, 247] width 47 height 11
click at [347, 249] on select "extract interact talk crack" at bounding box center [349, 247] width 47 height 11
select select "interact"
click at [326, 242] on select "extract interact talk crack" at bounding box center [349, 247] width 47 height 11
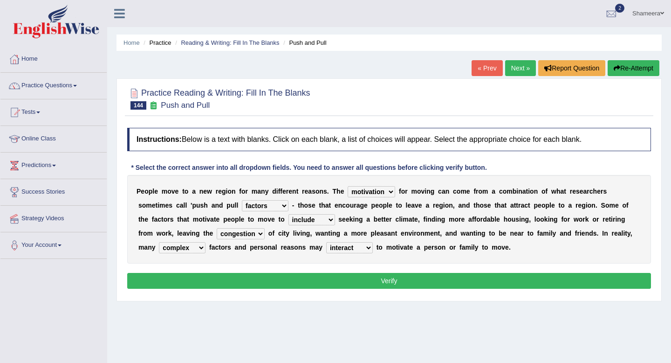
click at [356, 281] on button "Verify" at bounding box center [389, 281] width 524 height 16
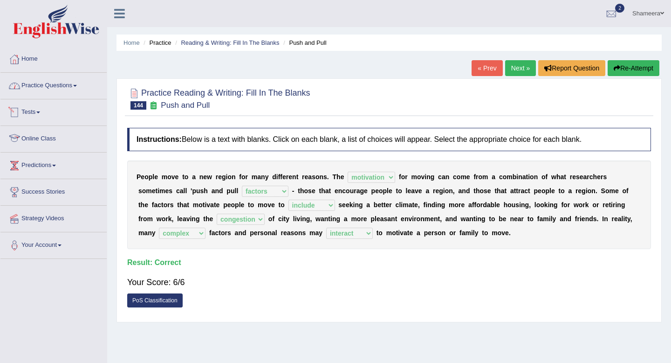
click at [80, 82] on link "Practice Questions" at bounding box center [53, 84] width 106 height 23
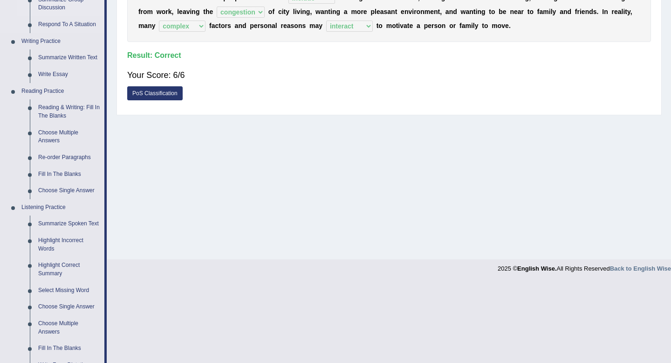
scroll to position [200, 0]
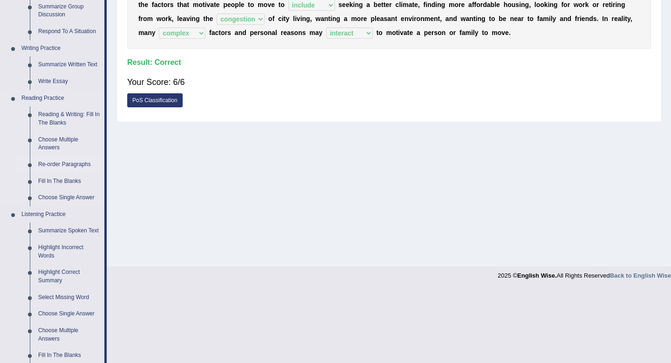
click at [66, 164] on link "Re-order Paragraphs" at bounding box center [69, 164] width 70 height 17
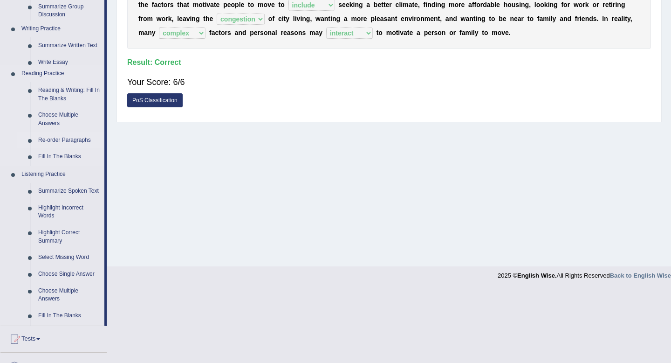
scroll to position [127, 0]
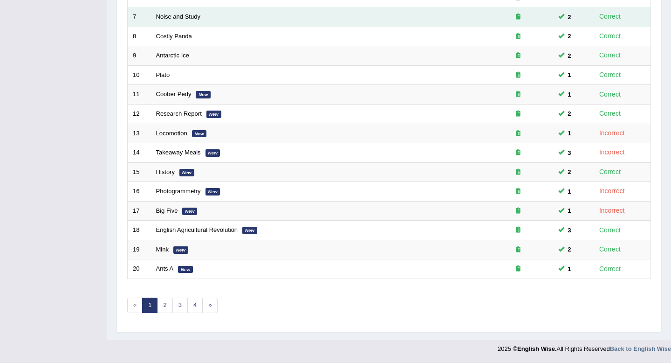
scroll to position [240, 0]
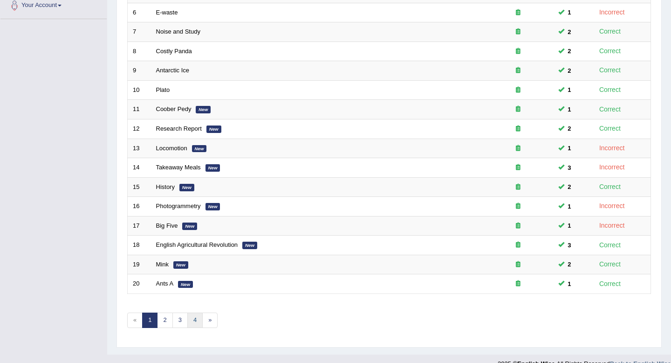
click at [199, 325] on link "4" at bounding box center [194, 319] width 15 height 15
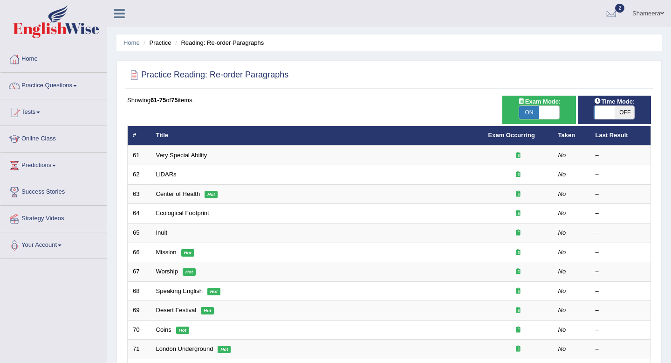
scroll to position [158, 0]
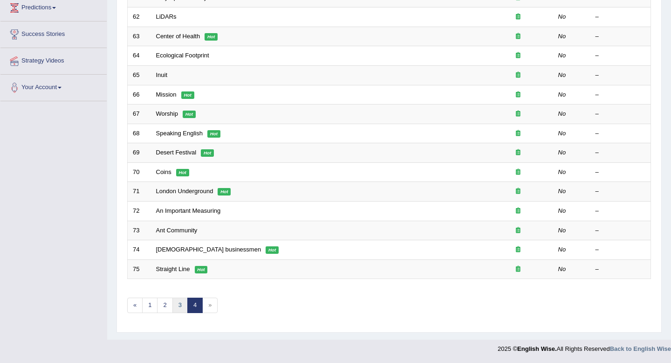
click at [174, 310] on link "3" at bounding box center [179, 304] width 15 height 15
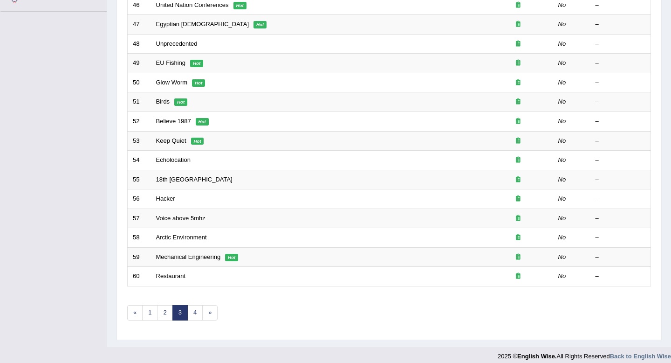
scroll to position [254, 0]
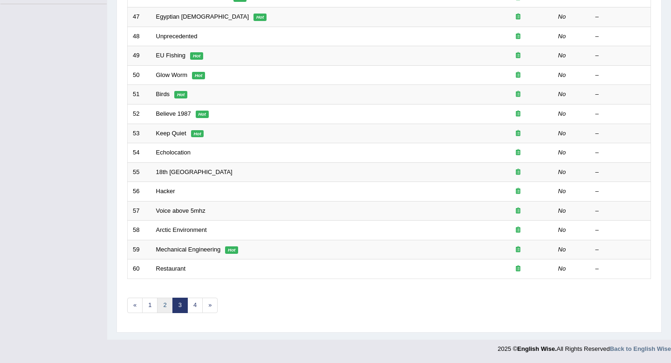
click at [168, 305] on link "2" at bounding box center [164, 304] width 15 height 15
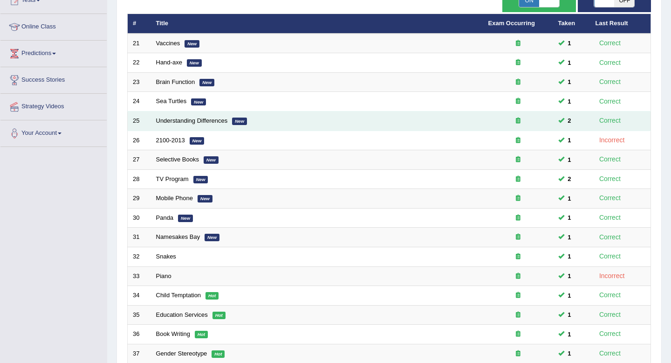
scroll to position [254, 0]
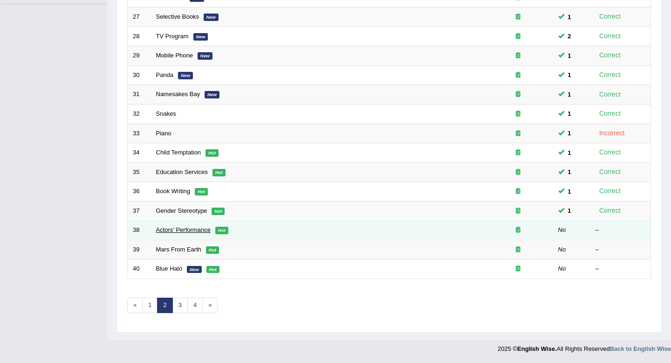
click at [185, 229] on link "Actors' Performance" at bounding box center [183, 229] width 55 height 7
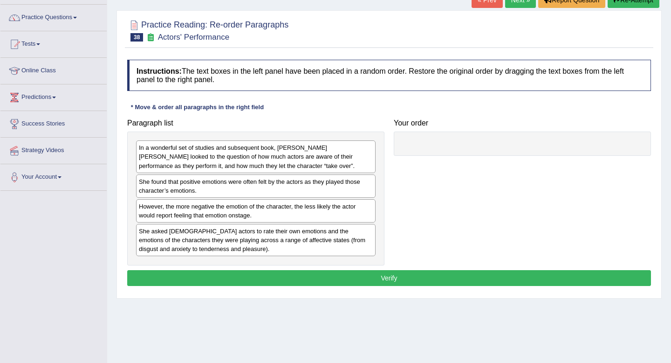
scroll to position [69, 0]
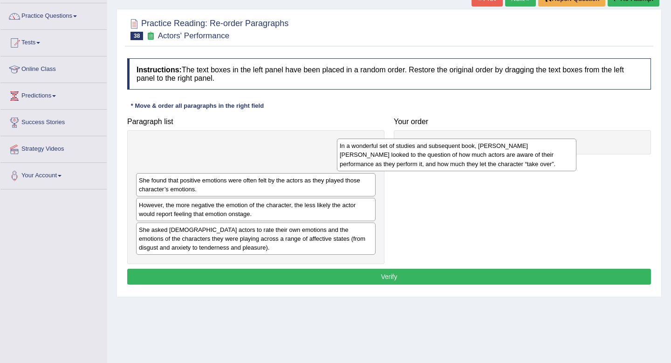
drag, startPoint x: 249, startPoint y: 164, endPoint x: 469, endPoint y: 150, distance: 220.4
click at [469, 150] on div "In a wonderful set of studies and subsequent book, [PERSON_NAME] [PERSON_NAME] …" at bounding box center [457, 154] width 240 height 32
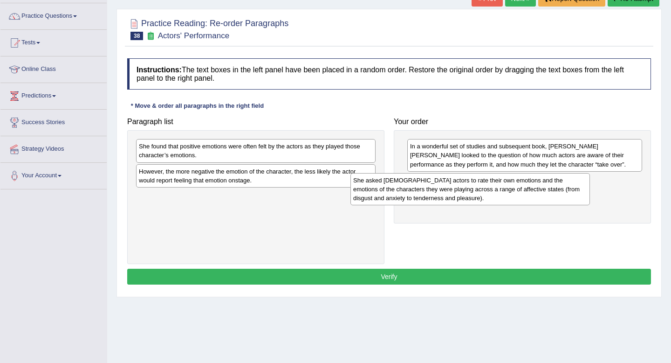
drag, startPoint x: 265, startPoint y: 216, endPoint x: 495, endPoint y: 197, distance: 231.0
click at [495, 197] on div "She asked [DEMOGRAPHIC_DATA] actors to rate their own emotions and the emotions…" at bounding box center [471, 189] width 240 height 32
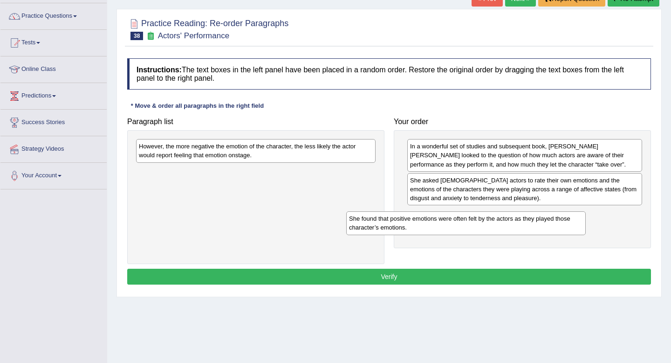
drag, startPoint x: 314, startPoint y: 155, endPoint x: 524, endPoint y: 227, distance: 222.3
click at [524, 227] on div "She found that positive emotions were often felt by the actors as they played t…" at bounding box center [466, 222] width 240 height 23
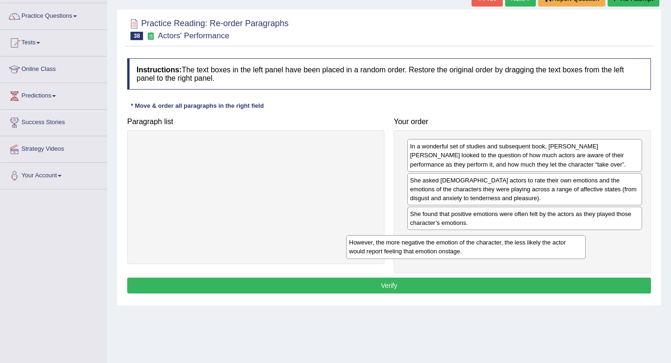
drag, startPoint x: 336, startPoint y: 151, endPoint x: 570, endPoint y: 236, distance: 249.2
click at [570, 236] on div "However, the more negative the emotion of the character, the less likely the ac…" at bounding box center [466, 246] width 240 height 23
click at [512, 286] on button "Verify" at bounding box center [389, 285] width 524 height 16
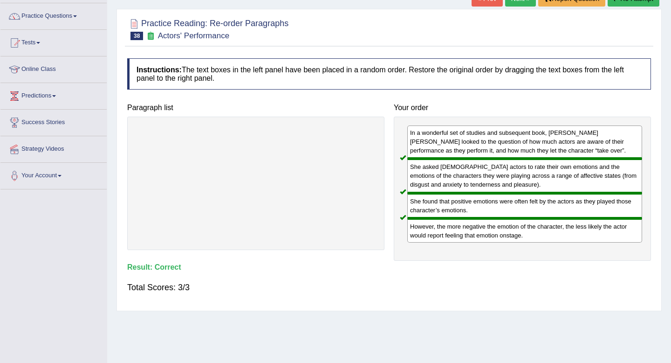
scroll to position [0, 0]
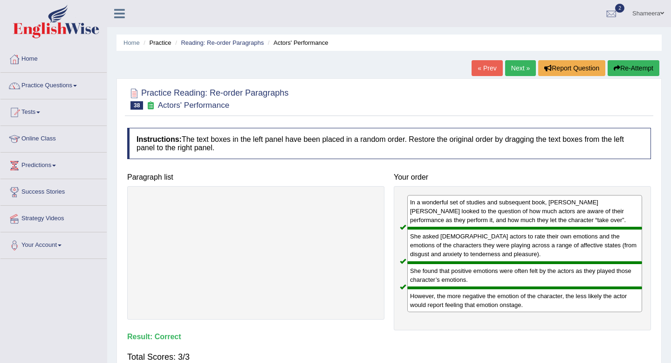
click at [520, 65] on link "Next »" at bounding box center [520, 68] width 31 height 16
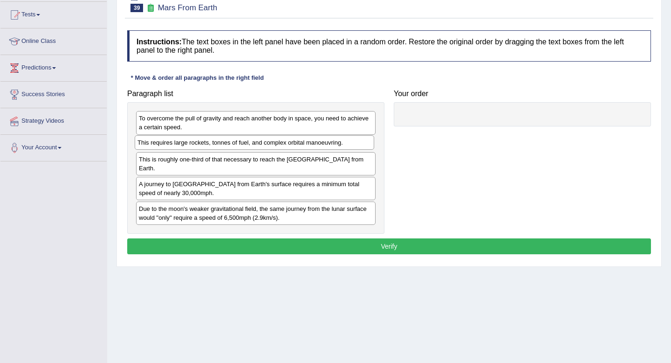
drag, startPoint x: 320, startPoint y: 120, endPoint x: 318, endPoint y: 146, distance: 26.2
click at [318, 146] on div "This requires large rockets, tonnes of fuel, and complex orbital manoeuvring." at bounding box center [255, 142] width 240 height 14
drag, startPoint x: 306, startPoint y: 192, endPoint x: 308, endPoint y: 167, distance: 25.3
click at [308, 167] on div "A journey to [GEOGRAPHIC_DATA] from Earth's surface requires a minimum total sp…" at bounding box center [258, 162] width 240 height 23
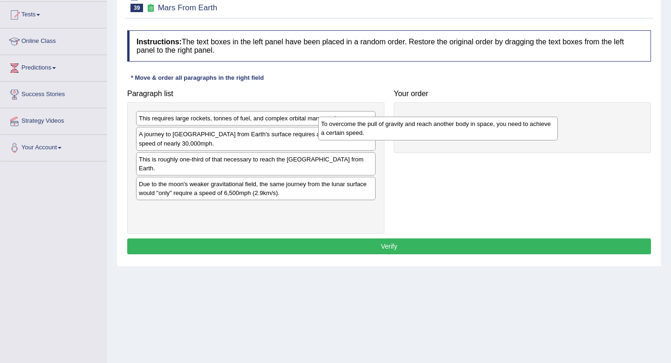
drag, startPoint x: 270, startPoint y: 124, endPoint x: 501, endPoint y: 126, distance: 230.7
click at [501, 126] on div "To overcome the pull of gravity and reach another body in space, you need to ac…" at bounding box center [438, 128] width 240 height 23
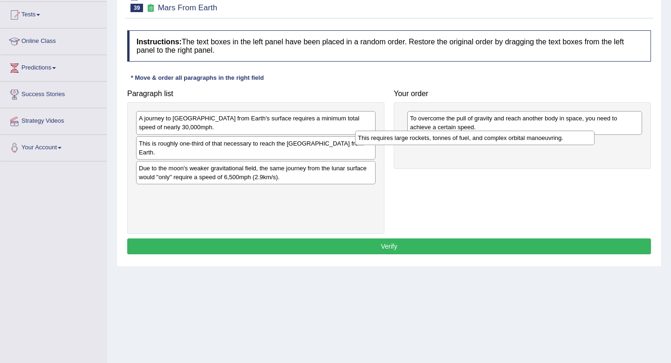
drag, startPoint x: 317, startPoint y: 118, endPoint x: 536, endPoint y: 137, distance: 219.9
click at [536, 137] on div "This requires large rockets, tonnes of fuel, and complex orbital manoeuvring." at bounding box center [475, 138] width 240 height 14
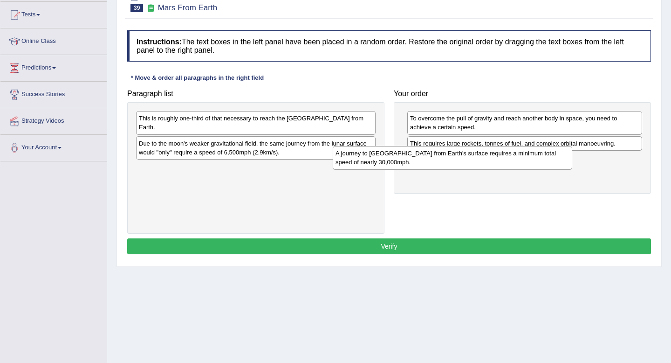
drag, startPoint x: 338, startPoint y: 128, endPoint x: 537, endPoint y: 165, distance: 202.9
click at [537, 165] on div "A journey to [GEOGRAPHIC_DATA] from Earth's surface requires a minimum total sp…" at bounding box center [453, 157] width 240 height 23
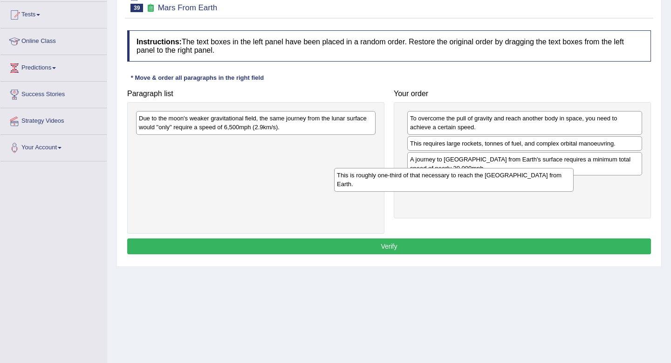
drag, startPoint x: 350, startPoint y: 124, endPoint x: 557, endPoint y: 177, distance: 213.0
click at [557, 177] on div "This is roughly one-third of that necessary to reach the [GEOGRAPHIC_DATA] from…" at bounding box center [454, 179] width 240 height 23
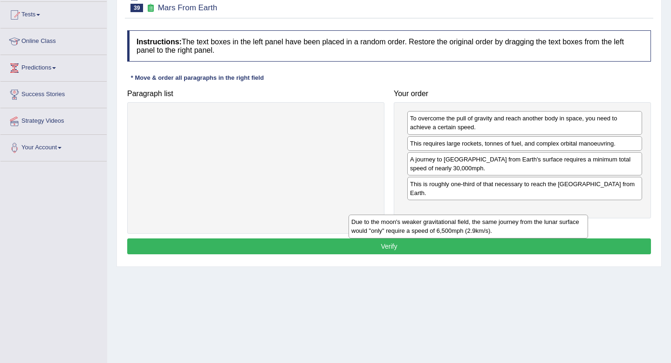
drag, startPoint x: 309, startPoint y: 123, endPoint x: 552, endPoint y: 221, distance: 262.3
click at [552, 221] on div "Due to the moon's weaker gravitational field, the same journey from the lunar s…" at bounding box center [469, 225] width 240 height 23
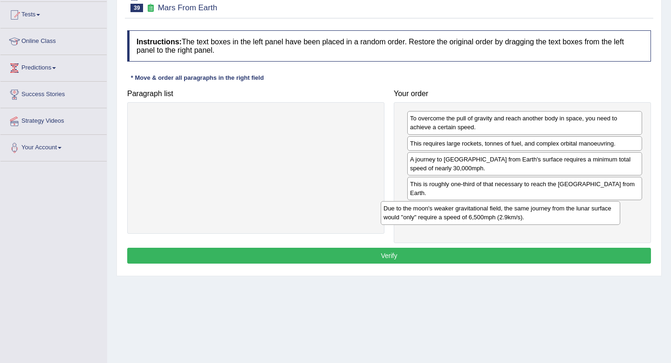
drag, startPoint x: 348, startPoint y: 128, endPoint x: 600, endPoint y: 218, distance: 267.7
click at [600, 218] on div "Due to the moon's weaker gravitational field, the same journey from the lunar s…" at bounding box center [501, 212] width 240 height 23
click at [529, 254] on button "Verify" at bounding box center [389, 255] width 524 height 16
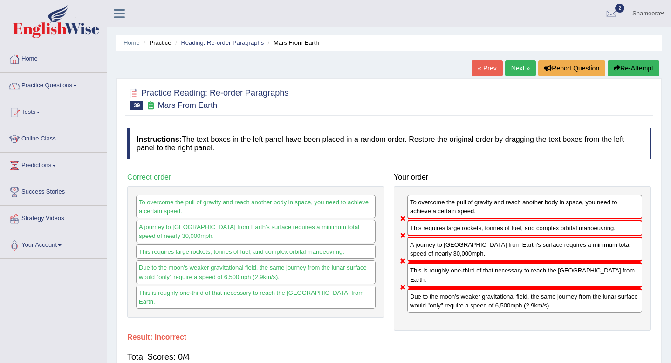
click at [625, 69] on button "Re-Attempt" at bounding box center [634, 68] width 52 height 16
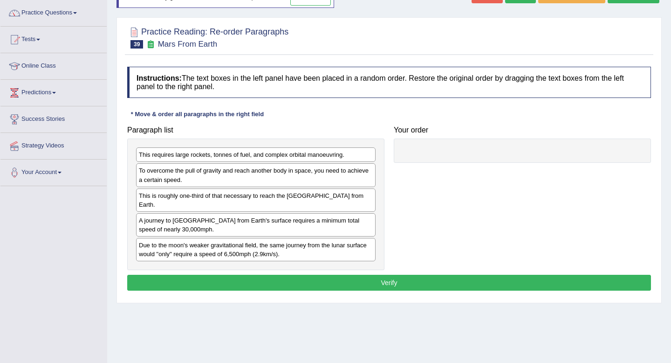
scroll to position [76, 0]
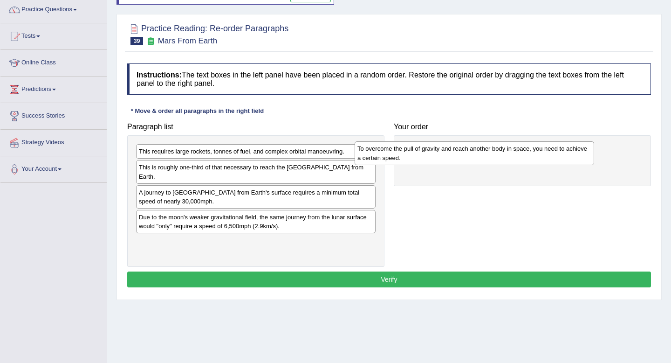
drag, startPoint x: 314, startPoint y: 177, endPoint x: 538, endPoint y: 156, distance: 225.2
click at [538, 156] on div "To overcome the pull of gravity and reach another body in space, you need to ac…" at bounding box center [475, 152] width 240 height 23
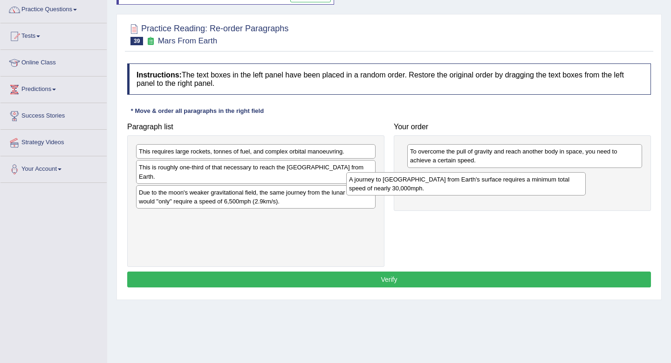
drag, startPoint x: 342, startPoint y: 192, endPoint x: 578, endPoint y: 178, distance: 236.3
click at [578, 178] on div "A journey to [GEOGRAPHIC_DATA] from Earth's surface requires a minimum total sp…" at bounding box center [466, 183] width 240 height 23
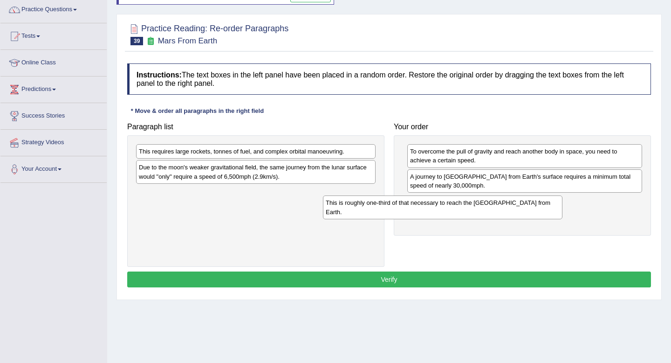
drag, startPoint x: 331, startPoint y: 176, endPoint x: 527, endPoint y: 211, distance: 198.4
click at [527, 211] on div "This is roughly one-third of that necessary to reach the [GEOGRAPHIC_DATA] from…" at bounding box center [443, 206] width 240 height 23
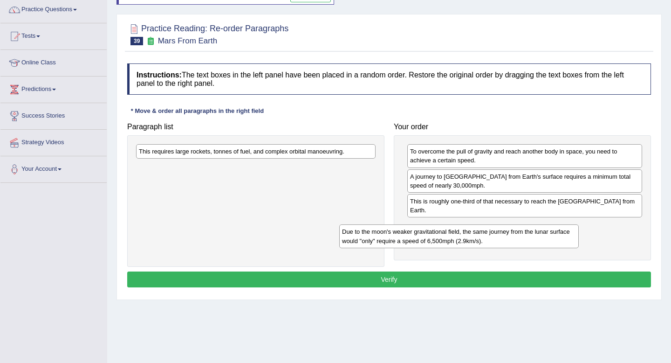
drag, startPoint x: 334, startPoint y: 172, endPoint x: 548, endPoint y: 233, distance: 221.9
click at [547, 233] on div "Due to the moon's weaker gravitational field, the same journey from the lunar s…" at bounding box center [459, 235] width 240 height 23
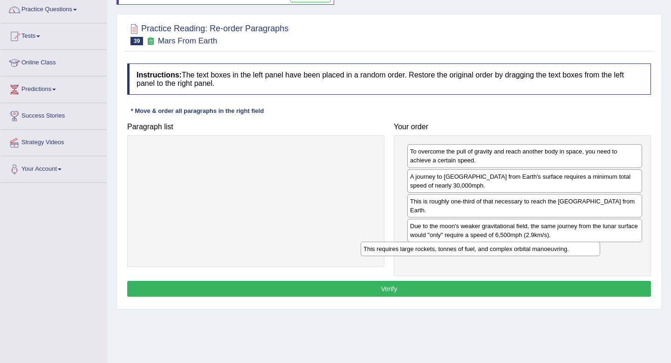
drag, startPoint x: 336, startPoint y: 158, endPoint x: 561, endPoint y: 255, distance: 244.9
click at [561, 255] on div "This requires large rockets, tonnes of fuel, and complex orbital manoeuvring." at bounding box center [481, 248] width 240 height 14
click at [540, 284] on button "Verify" at bounding box center [389, 289] width 524 height 16
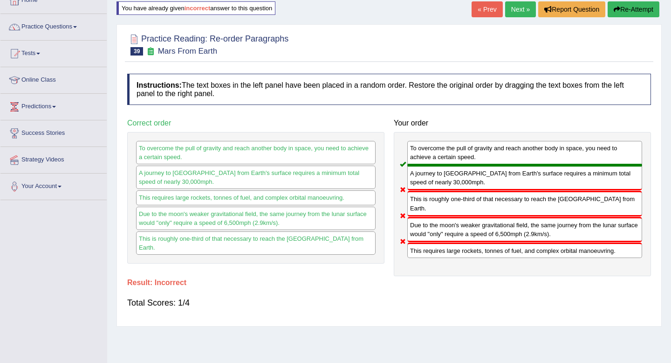
scroll to position [56, 0]
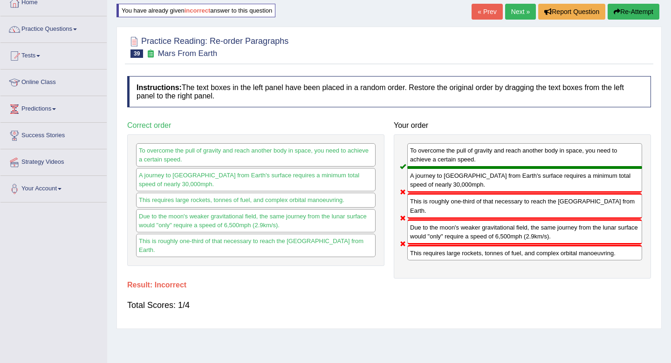
click at [514, 10] on link "Next »" at bounding box center [520, 12] width 31 height 16
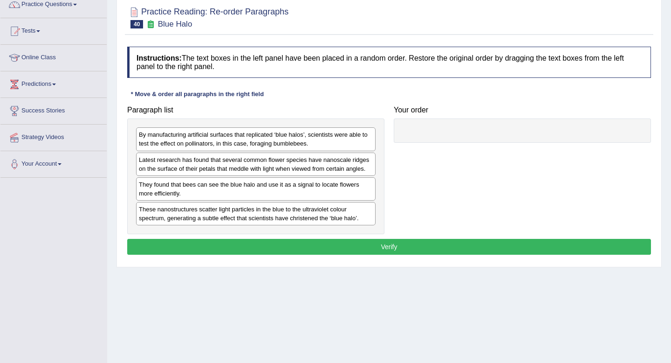
scroll to position [86, 0]
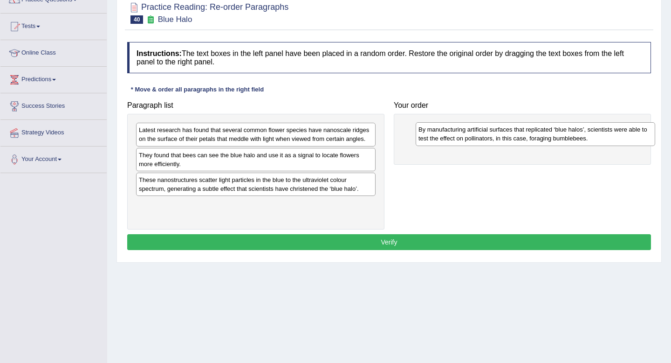
drag, startPoint x: 193, startPoint y: 138, endPoint x: 470, endPoint y: 137, distance: 276.4
click at [470, 137] on div "By manufacturing artificial surfaces that replicated ‘blue halos’, scientists w…" at bounding box center [536, 133] width 240 height 23
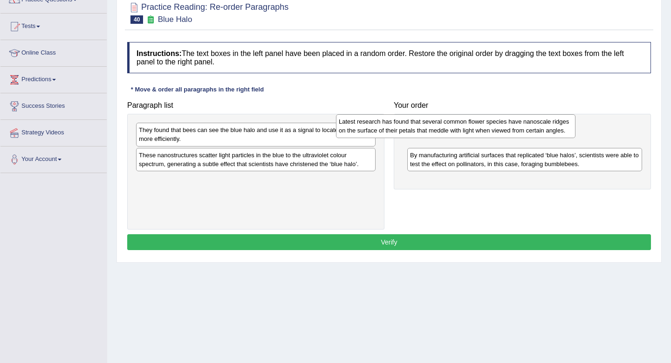
drag, startPoint x: 236, startPoint y: 140, endPoint x: 445, endPoint y: 138, distance: 208.8
click at [445, 137] on div "Latest research has found that several common flower species have nanoscale rid…" at bounding box center [456, 125] width 240 height 23
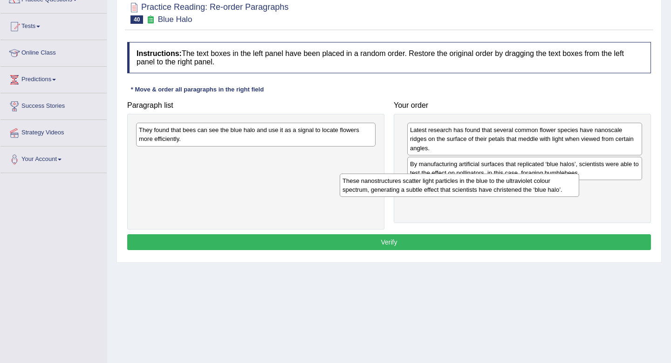
drag, startPoint x: 326, startPoint y: 162, endPoint x: 529, endPoint y: 187, distance: 205.3
click at [529, 187] on div "These nanostructures scatter light particles in the blue to the ultraviolet col…" at bounding box center [460, 184] width 240 height 23
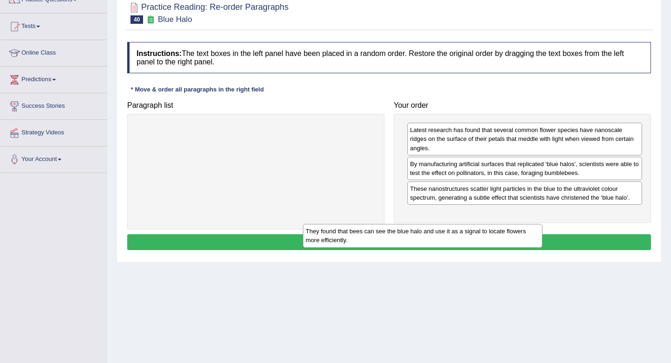
drag, startPoint x: 328, startPoint y: 131, endPoint x: 515, endPoint y: 216, distance: 205.0
click at [515, 224] on div "They found that bees can see the blue halo and use it as a signal to locate flo…" at bounding box center [423, 235] width 240 height 23
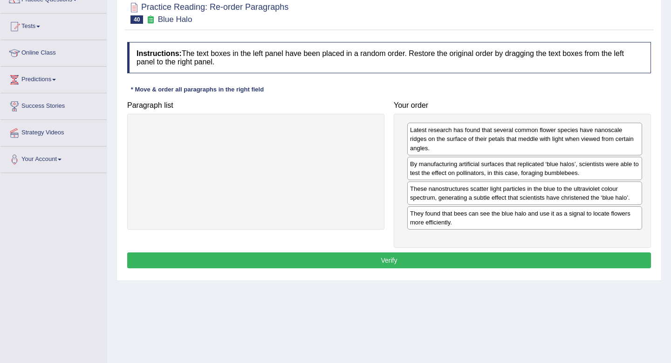
click at [491, 259] on button "Verify" at bounding box center [389, 260] width 524 height 16
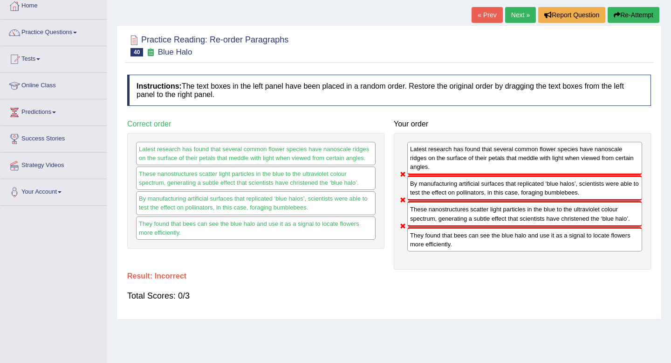
scroll to position [0, 0]
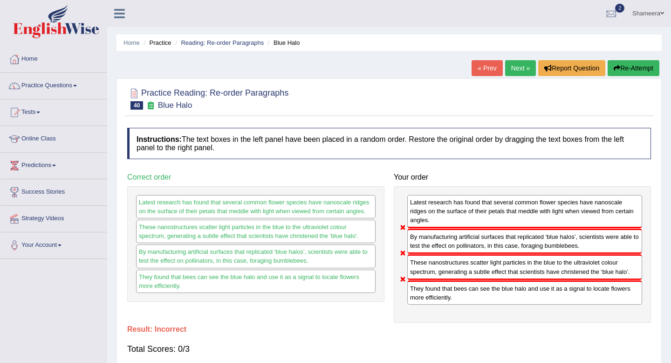
click at [625, 70] on button "Re-Attempt" at bounding box center [634, 68] width 52 height 16
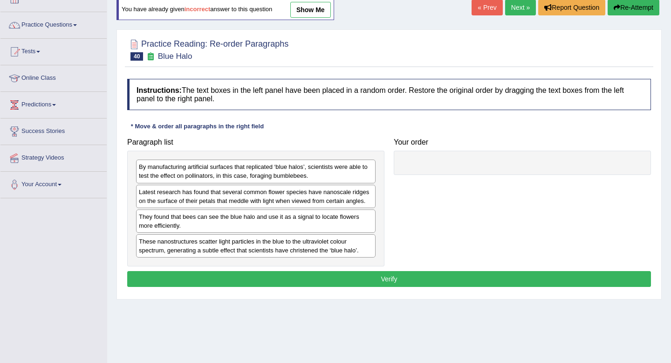
scroll to position [65, 0]
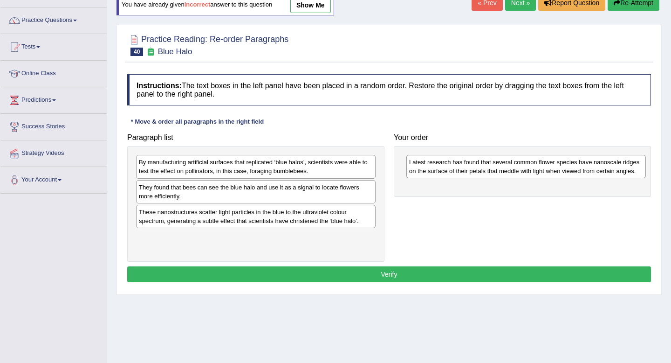
drag, startPoint x: 192, startPoint y: 199, endPoint x: 462, endPoint y: 172, distance: 272.1
click at [462, 172] on div "Latest research has found that several common flower species have nanoscale rid…" at bounding box center [526, 166] width 240 height 23
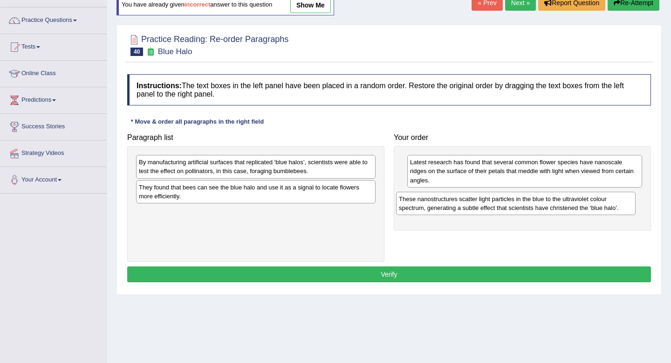
drag, startPoint x: 300, startPoint y: 225, endPoint x: 563, endPoint y: 211, distance: 263.7
click at [563, 211] on div "These nanostructures scatter light particles in the blue to the ultraviolet col…" at bounding box center [516, 203] width 240 height 23
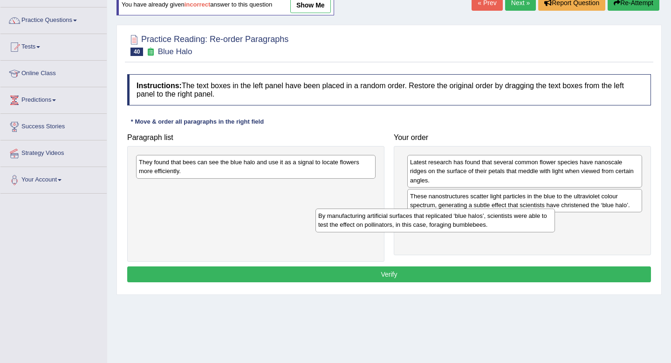
drag, startPoint x: 320, startPoint y: 171, endPoint x: 501, endPoint y: 225, distance: 189.1
click at [501, 225] on div "By manufacturing artificial surfaces that replicated ‘blue halos’, scientists w…" at bounding box center [436, 219] width 240 height 23
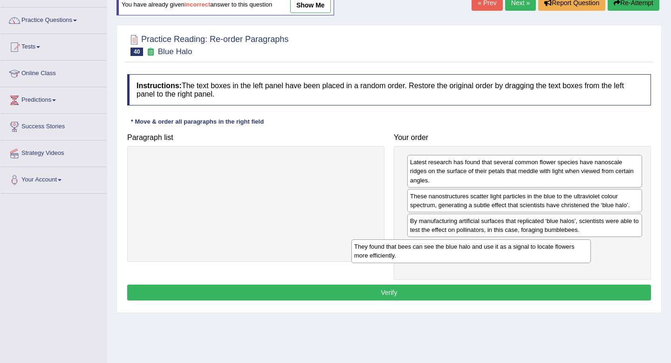
drag, startPoint x: 314, startPoint y: 168, endPoint x: 534, endPoint y: 253, distance: 235.2
click at [534, 253] on div "They found that bees can see the blue halo and use it as a signal to locate flo…" at bounding box center [471, 250] width 240 height 23
click at [483, 294] on button "Verify" at bounding box center [389, 292] width 524 height 16
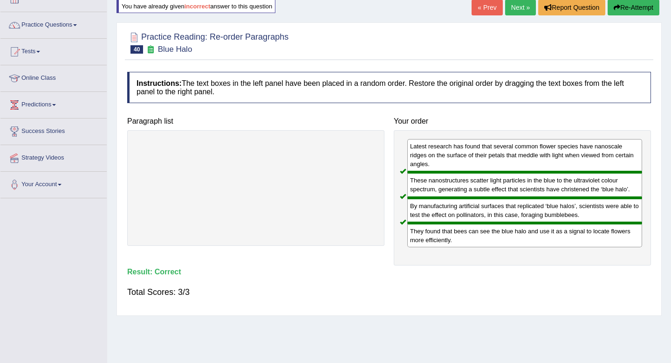
scroll to position [62, 0]
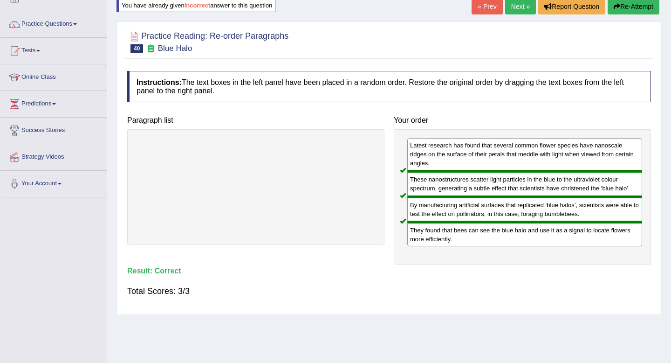
click at [515, 10] on link "Next »" at bounding box center [520, 7] width 31 height 16
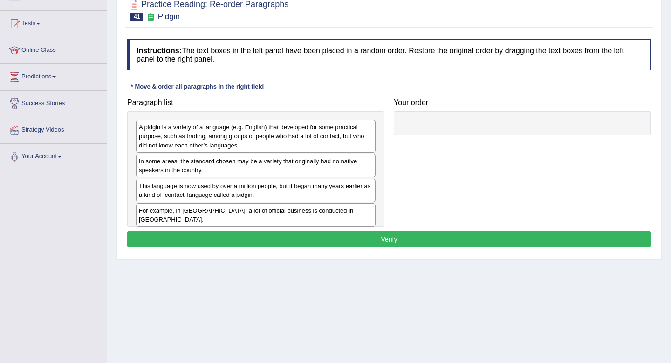
scroll to position [87, 0]
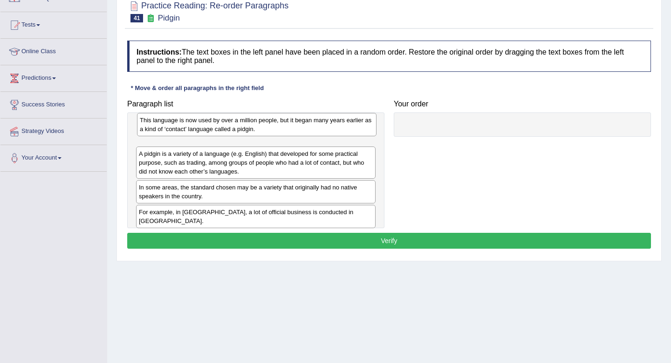
drag, startPoint x: 335, startPoint y: 199, endPoint x: 335, endPoint y: 138, distance: 61.5
click at [335, 136] on div "This language is now used by over a million people, but it began many years ear…" at bounding box center [257, 124] width 240 height 23
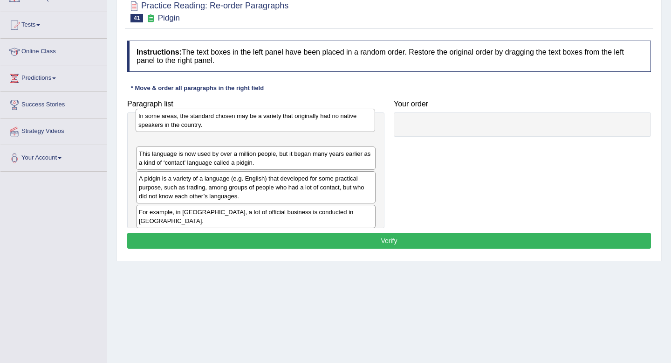
drag, startPoint x: 321, startPoint y: 197, endPoint x: 321, endPoint y: 125, distance: 71.3
click at [321, 125] on div "In some areas, the standard chosen may be a variety that originally had no nati…" at bounding box center [256, 120] width 240 height 23
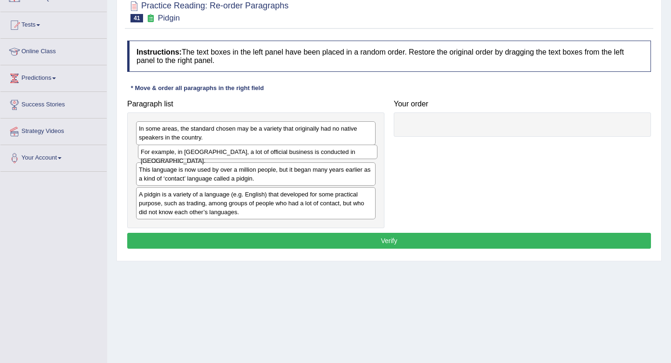
drag, startPoint x: 314, startPoint y: 215, endPoint x: 316, endPoint y: 159, distance: 56.4
click at [316, 159] on div "For example, in Papua New Guinea, a lot of official business is conducted in To…" at bounding box center [258, 151] width 240 height 14
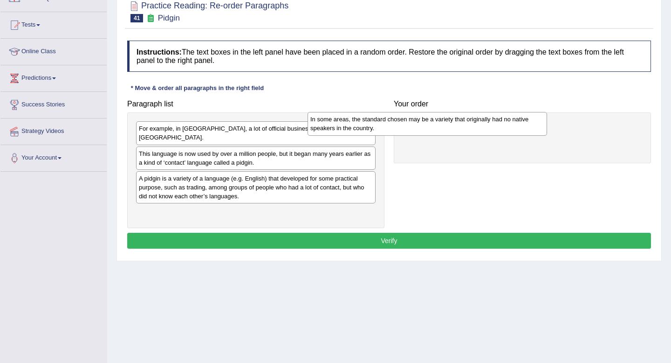
drag, startPoint x: 282, startPoint y: 139, endPoint x: 453, endPoint y: 130, distance: 171.8
click at [453, 130] on div "In some areas, the standard chosen may be a variety that originally had no nati…" at bounding box center [428, 123] width 240 height 23
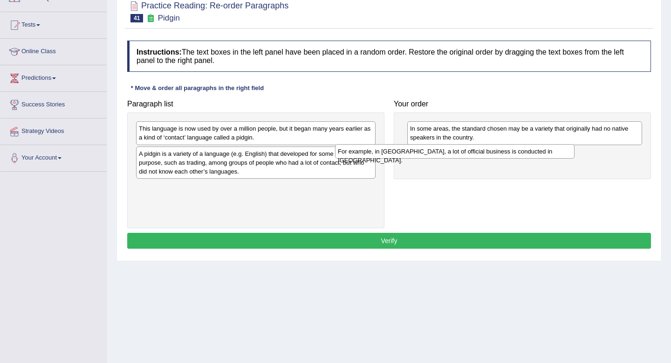
drag, startPoint x: 325, startPoint y: 135, endPoint x: 527, endPoint y: 158, distance: 203.1
click at [527, 158] on div "For example, in Papua New Guinea, a lot of official business is conducted in To…" at bounding box center [455, 151] width 240 height 14
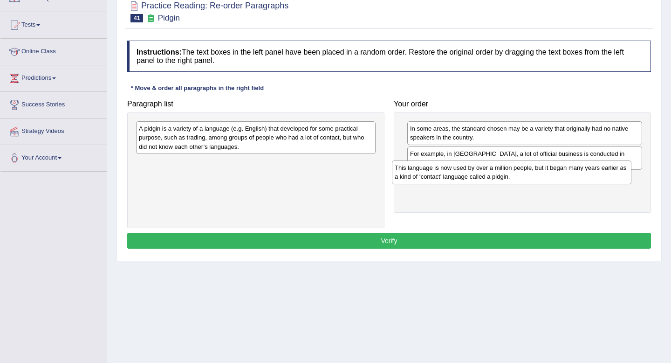
drag, startPoint x: 234, startPoint y: 133, endPoint x: 491, endPoint y: 178, distance: 261.6
click at [491, 178] on div "This language is now used by over a million people, but it began many years ear…" at bounding box center [512, 171] width 240 height 23
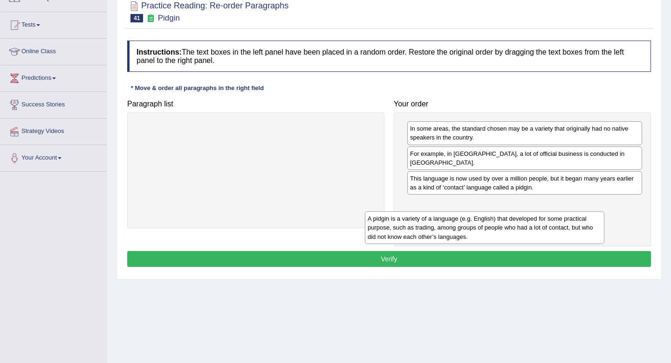
drag, startPoint x: 260, startPoint y: 137, endPoint x: 515, endPoint y: 219, distance: 268.4
click at [515, 219] on div "A pidgin is a variety of a language (e.g. English) that developed for some prac…" at bounding box center [485, 227] width 240 height 32
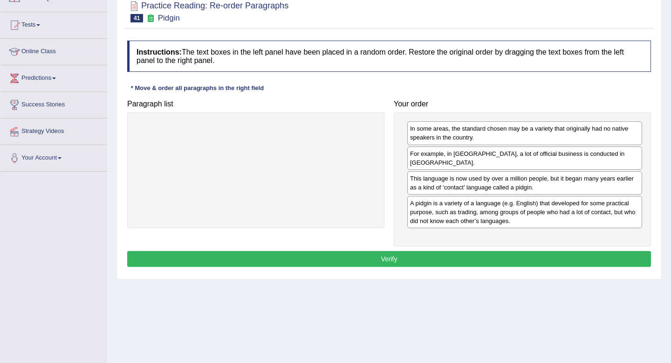
click at [476, 258] on button "Verify" at bounding box center [389, 259] width 524 height 16
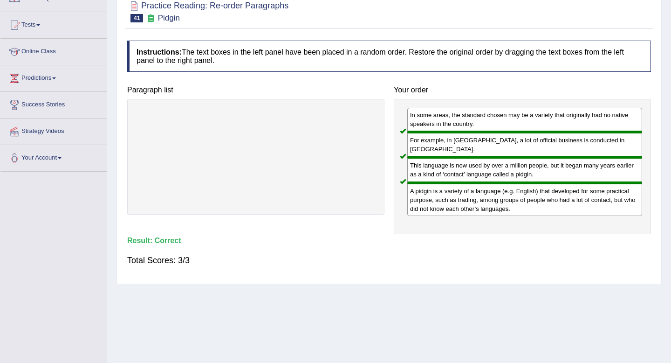
scroll to position [0, 0]
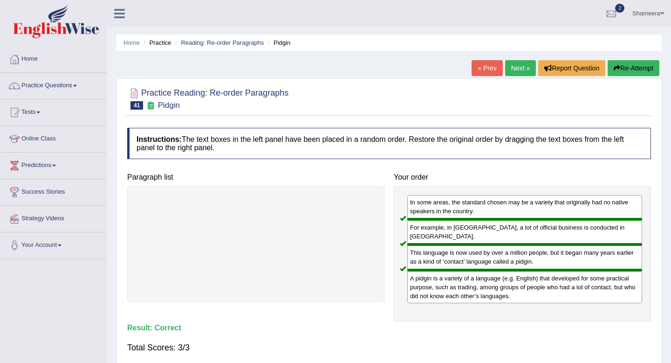
click at [515, 70] on link "Next »" at bounding box center [520, 68] width 31 height 16
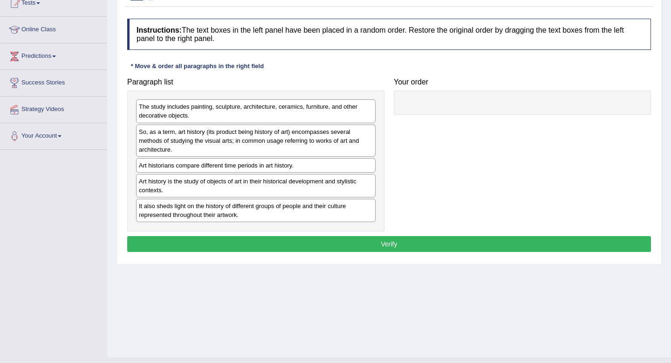
scroll to position [127, 0]
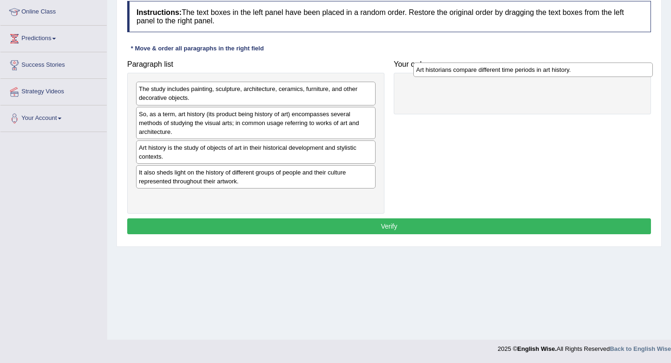
drag, startPoint x: 246, startPoint y: 150, endPoint x: 522, endPoint y: 85, distance: 283.9
click at [522, 77] on div "Art historians compare different time periods in art history." at bounding box center [533, 69] width 240 height 14
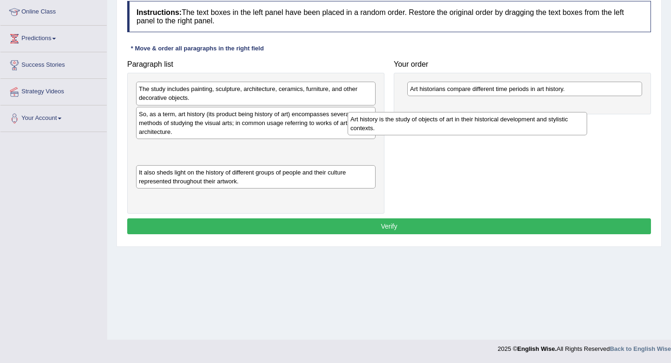
drag, startPoint x: 297, startPoint y: 154, endPoint x: 532, endPoint y: 122, distance: 236.6
click at [531, 122] on div "Art history is the study of objects of art in their historical development and …" at bounding box center [468, 123] width 240 height 23
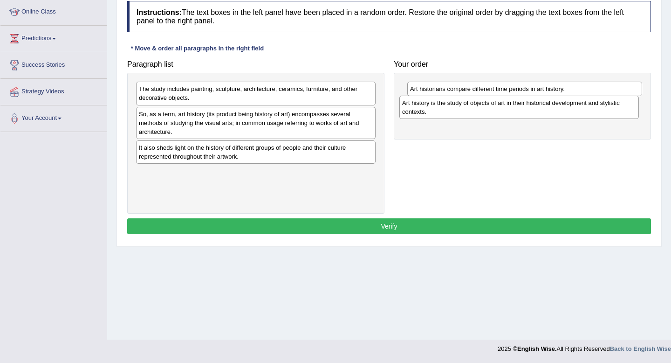
drag, startPoint x: 349, startPoint y: 151, endPoint x: 616, endPoint y: 111, distance: 270.5
click at [615, 110] on div "Art history is the study of objects of art in their historical development and …" at bounding box center [519, 107] width 240 height 23
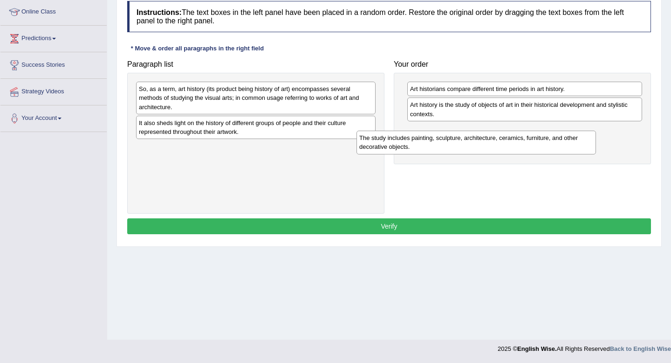
drag, startPoint x: 324, startPoint y: 93, endPoint x: 553, endPoint y: 139, distance: 233.4
click at [551, 139] on div "The study includes painting, sculpture, architecture, ceramics, furniture, and …" at bounding box center [477, 142] width 240 height 23
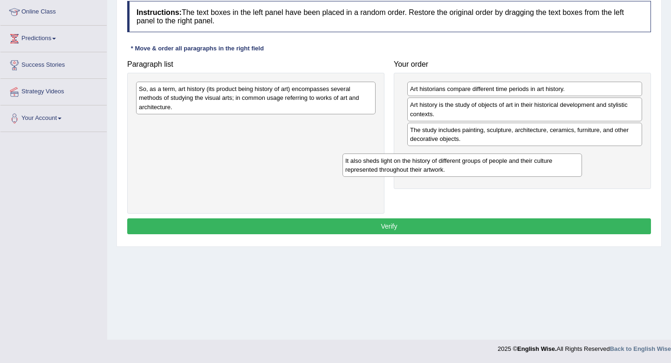
drag, startPoint x: 325, startPoint y: 126, endPoint x: 544, endPoint y: 151, distance: 220.0
click at [544, 153] on div "It also sheds light on the history of different groups of people and their cult…" at bounding box center [463, 164] width 240 height 23
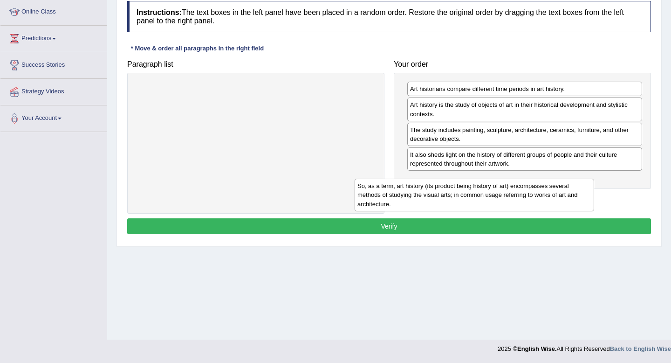
drag, startPoint x: 346, startPoint y: 105, endPoint x: 579, endPoint y: 199, distance: 251.6
click at [577, 199] on div "So, as a term, art history (its product being history of art) encompasses sever…" at bounding box center [475, 195] width 240 height 32
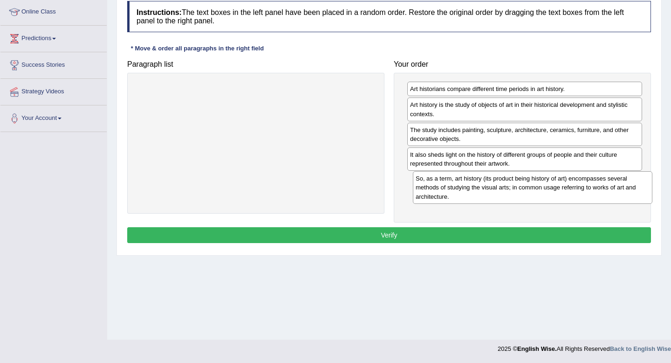
drag, startPoint x: 324, startPoint y: 94, endPoint x: 620, endPoint y: 176, distance: 307.5
click at [620, 176] on div "So, as a term, art history (its product being history of art) encompasses sever…" at bounding box center [533, 187] width 240 height 32
click at [551, 239] on button "Verify" at bounding box center [389, 235] width 524 height 16
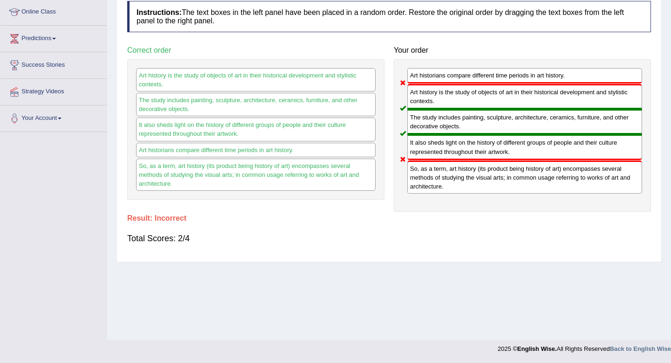
scroll to position [0, 0]
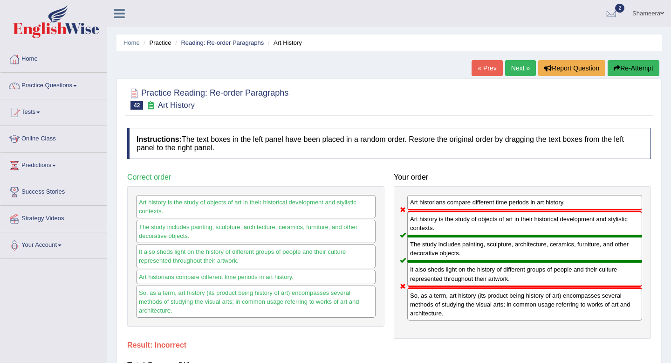
click at [512, 76] on div "« Prev Next » Report Question Re-Attempt" at bounding box center [567, 69] width 190 height 18
click at [515, 69] on link "Next »" at bounding box center [520, 68] width 31 height 16
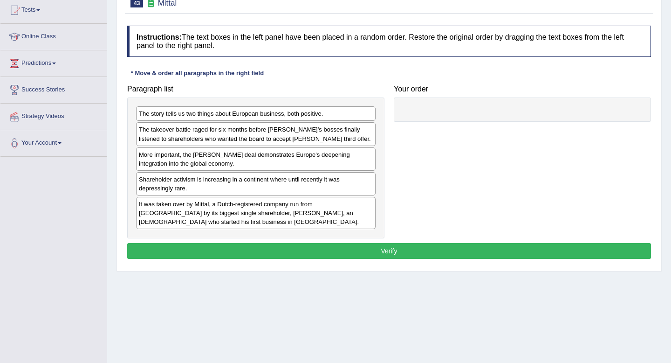
scroll to position [103, 0]
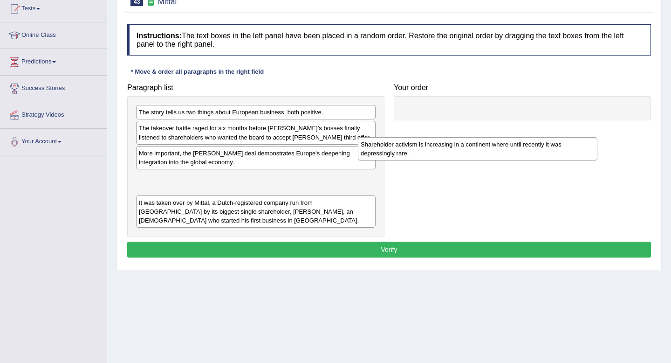
drag, startPoint x: 302, startPoint y: 185, endPoint x: 531, endPoint y: 140, distance: 233.6
click at [531, 140] on div "Shareholder activism is increasing in a continent where until recently it was d…" at bounding box center [478, 148] width 240 height 23
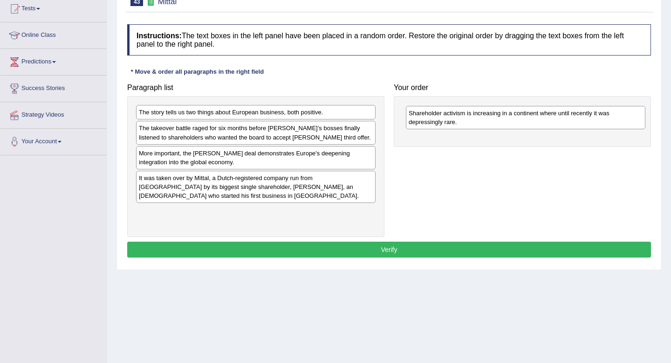
drag, startPoint x: 308, startPoint y: 185, endPoint x: 579, endPoint y: 115, distance: 280.2
click at [579, 115] on div "Shareholder activism is increasing in a continent where until recently it was d…" at bounding box center [526, 117] width 240 height 23
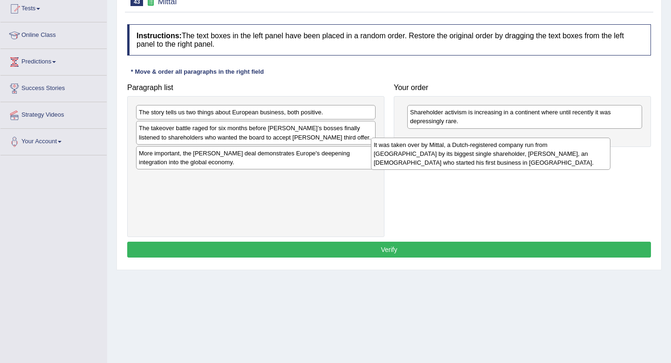
drag, startPoint x: 263, startPoint y: 196, endPoint x: 508, endPoint y: 158, distance: 247.5
click at [508, 158] on div "It was taken over by Mittal, a Dutch-registered company run from London by its …" at bounding box center [491, 153] width 240 height 32
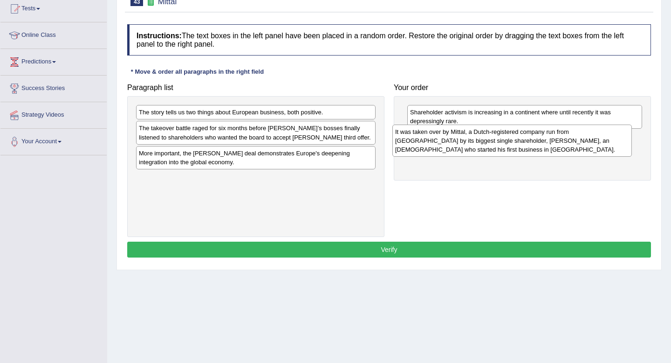
drag, startPoint x: 351, startPoint y: 184, endPoint x: 607, endPoint y: 137, distance: 260.5
click at [607, 137] on div "It was taken over by Mittal, a Dutch-registered company run from London by its …" at bounding box center [512, 140] width 240 height 32
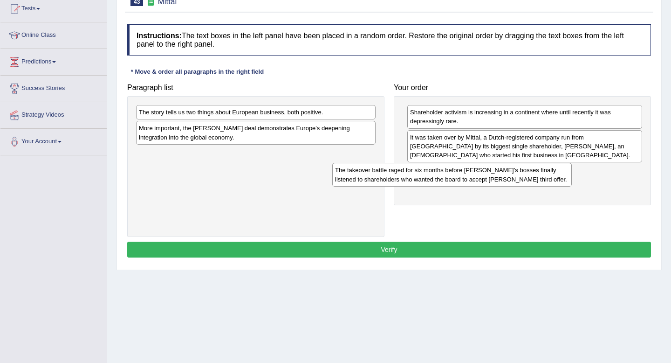
drag, startPoint x: 317, startPoint y: 136, endPoint x: 528, endPoint y: 174, distance: 214.2
click at [528, 174] on div "The takeover battle raged for six months before Arcelor’s bosses finally listen…" at bounding box center [452, 174] width 240 height 23
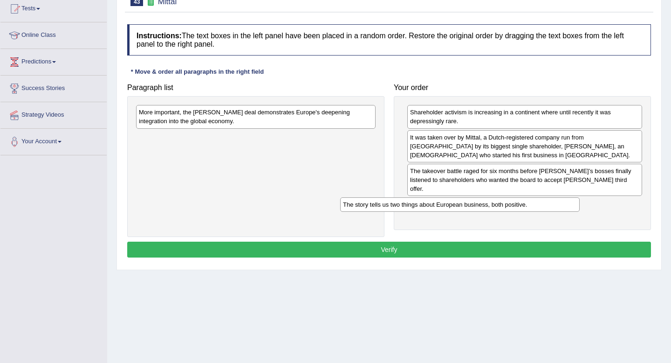
drag, startPoint x: 332, startPoint y: 110, endPoint x: 543, endPoint y: 202, distance: 229.6
click at [542, 202] on div "The story tells us two things about European business, both positive." at bounding box center [460, 204] width 240 height 14
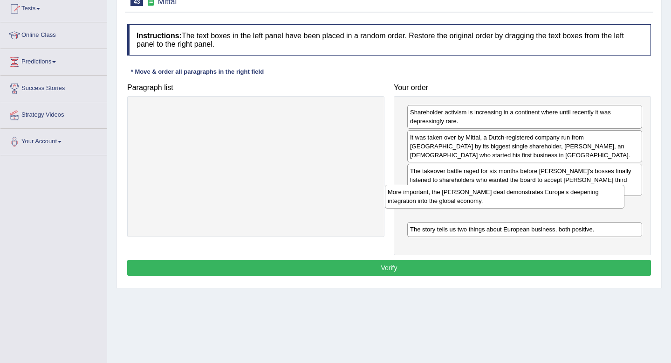
drag, startPoint x: 348, startPoint y: 123, endPoint x: 600, endPoint y: 203, distance: 265.2
click at [600, 203] on div "More important, the Arcelor Mittal deal demonstrates Europe's deepening integra…" at bounding box center [505, 196] width 240 height 23
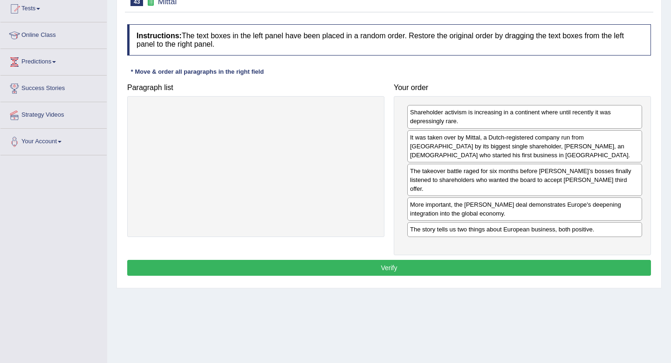
click at [518, 260] on button "Verify" at bounding box center [389, 268] width 524 height 16
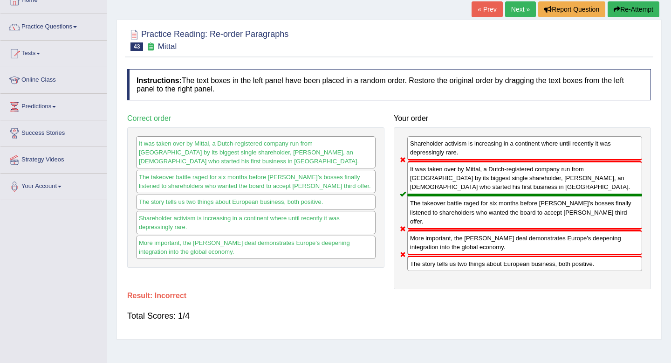
scroll to position [55, 0]
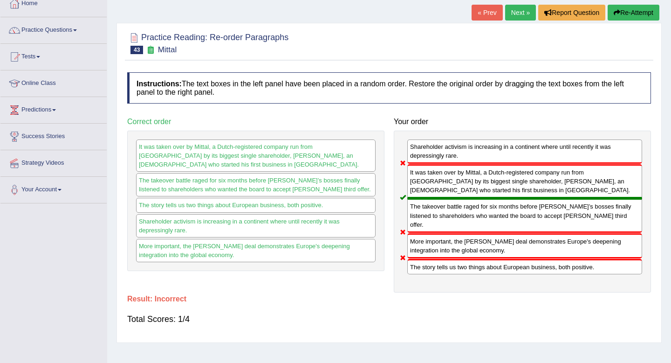
click at [618, 15] on button "Re-Attempt" at bounding box center [634, 13] width 52 height 16
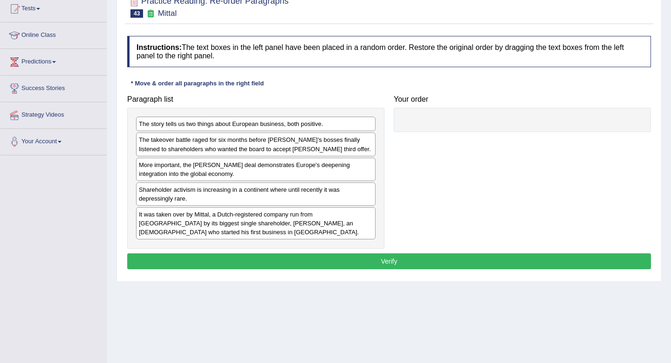
scroll to position [106, 0]
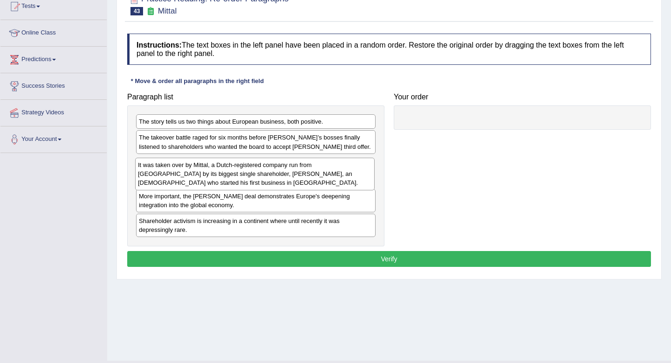
drag, startPoint x: 347, startPoint y: 226, endPoint x: 346, endPoint y: 180, distance: 46.2
click at [346, 180] on div "It was taken over by Mittal, a Dutch-registered company run from London by its …" at bounding box center [255, 174] width 240 height 32
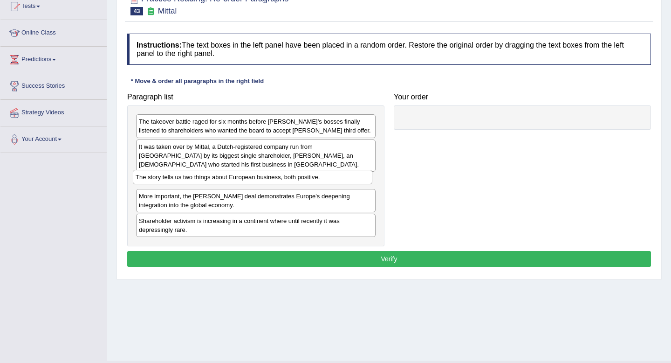
drag, startPoint x: 346, startPoint y: 124, endPoint x: 343, endPoint y: 180, distance: 55.6
click at [343, 180] on div "The story tells us two things about European business, both positive." at bounding box center [253, 177] width 240 height 14
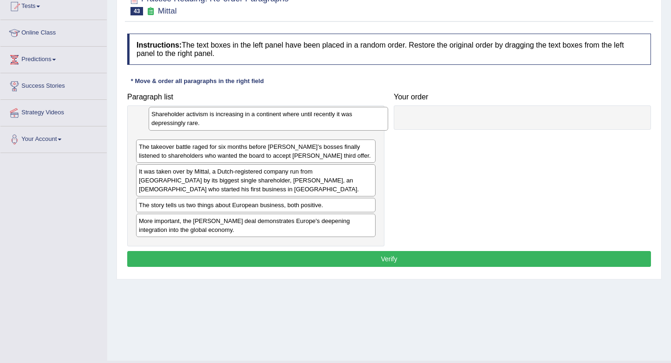
drag, startPoint x: 339, startPoint y: 223, endPoint x: 352, endPoint y: 116, distance: 108.4
click at [352, 116] on div "Shareholder activism is increasing in a continent where until recently it was d…" at bounding box center [269, 118] width 240 height 23
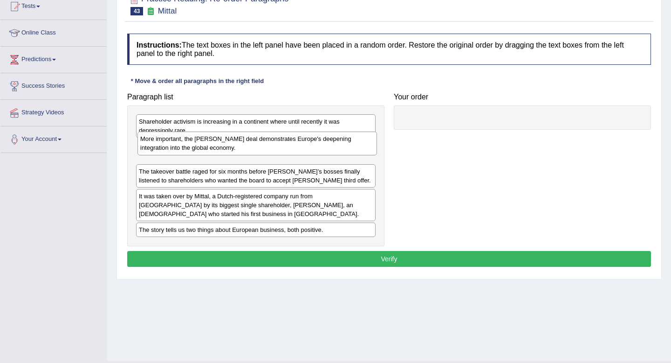
drag, startPoint x: 324, startPoint y: 231, endPoint x: 326, endPoint y: 151, distance: 80.2
click at [326, 151] on div "More important, the Arcelor Mittal deal demonstrates Europe's deepening integra…" at bounding box center [257, 142] width 240 height 23
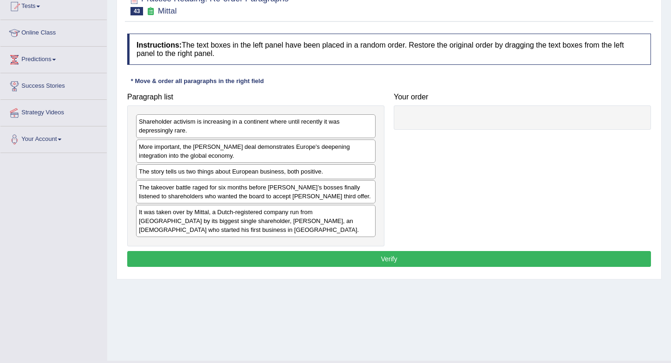
drag, startPoint x: 300, startPoint y: 233, endPoint x: 300, endPoint y: 174, distance: 58.3
click at [300, 174] on div "The story tells us two things about European business, both positive." at bounding box center [256, 171] width 240 height 14
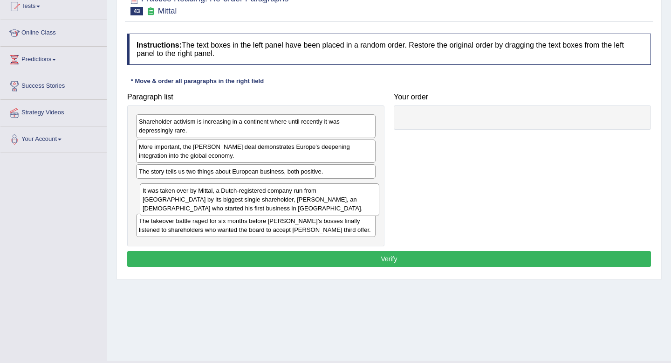
drag, startPoint x: 304, startPoint y: 229, endPoint x: 308, endPoint y: 207, distance: 22.1
click at [308, 207] on div "It was taken over by Mittal, a Dutch-registered company run from London by its …" at bounding box center [260, 199] width 240 height 32
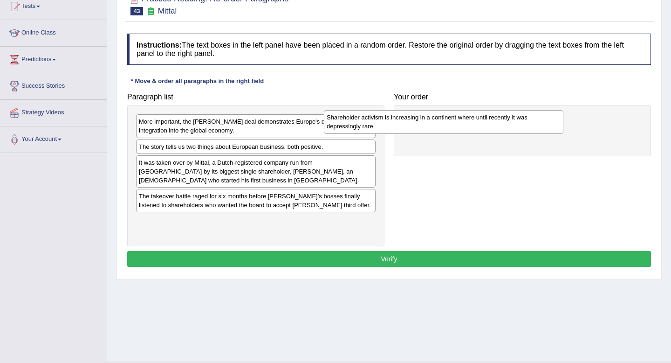
drag, startPoint x: 278, startPoint y: 135, endPoint x: 467, endPoint y: 131, distance: 188.8
click at [467, 131] on div "Shareholder activism is increasing in a continent where until recently it was d…" at bounding box center [444, 121] width 240 height 23
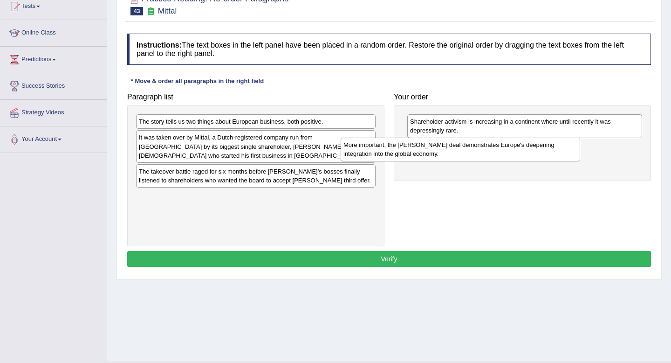
drag, startPoint x: 334, startPoint y: 127, endPoint x: 542, endPoint y: 151, distance: 208.8
click at [542, 151] on div "More important, the Arcelor Mittal deal demonstrates Europe's deepening integra…" at bounding box center [461, 148] width 240 height 23
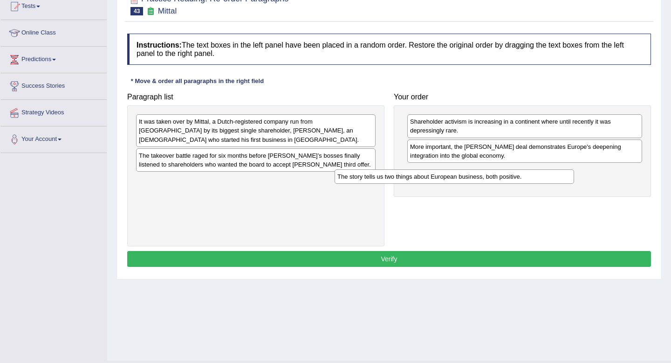
drag, startPoint x: 329, startPoint y: 121, endPoint x: 536, endPoint y: 170, distance: 212.5
click at [536, 170] on div "The story tells us two things about European business, both positive." at bounding box center [455, 176] width 240 height 14
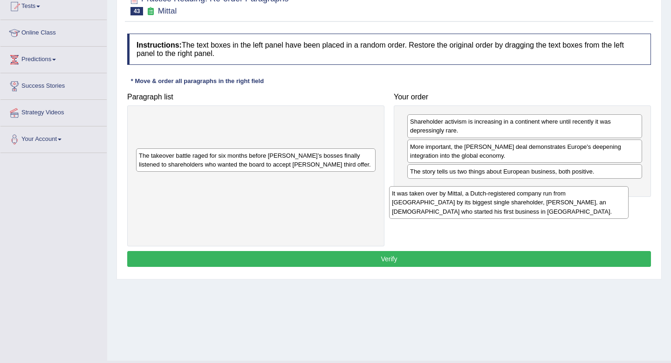
drag, startPoint x: 326, startPoint y: 128, endPoint x: 579, endPoint y: 199, distance: 262.8
click at [579, 199] on div "It was taken over by Mittal, a Dutch-registered company run from London by its …" at bounding box center [509, 202] width 240 height 32
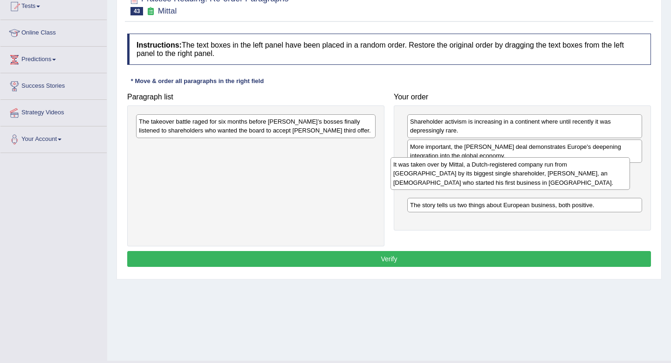
drag, startPoint x: 307, startPoint y: 124, endPoint x: 567, endPoint y: 171, distance: 264.2
click at [566, 171] on div "It was taken over by Mittal, a Dutch-registered company run from London by its …" at bounding box center [511, 173] width 240 height 32
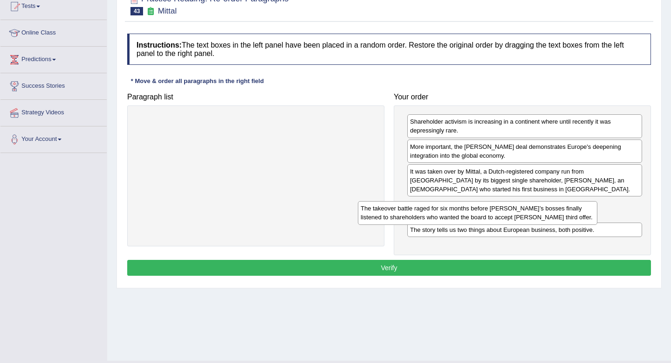
drag, startPoint x: 286, startPoint y: 124, endPoint x: 523, endPoint y: 203, distance: 250.3
click at [523, 203] on div "The takeover battle raged for six months before Arcelor’s bosses finally listen…" at bounding box center [478, 212] width 240 height 23
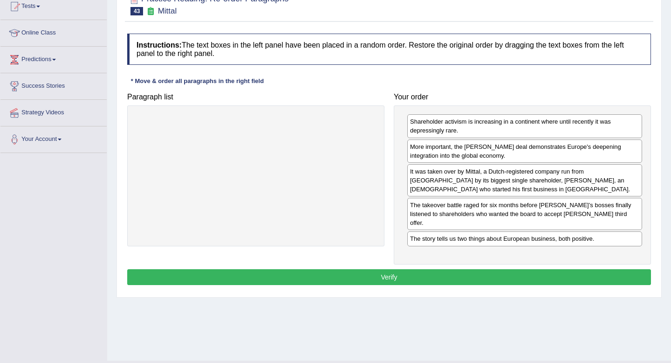
click at [481, 269] on button "Verify" at bounding box center [389, 277] width 524 height 16
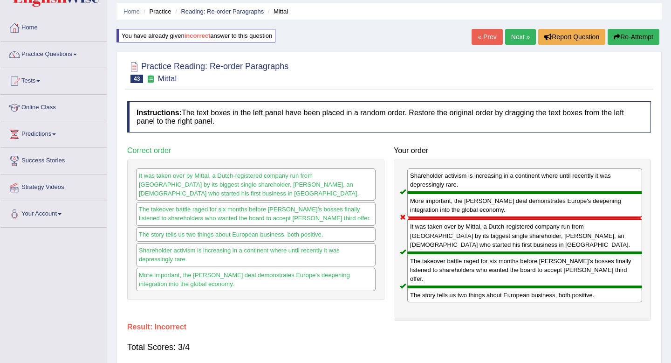
scroll to position [0, 0]
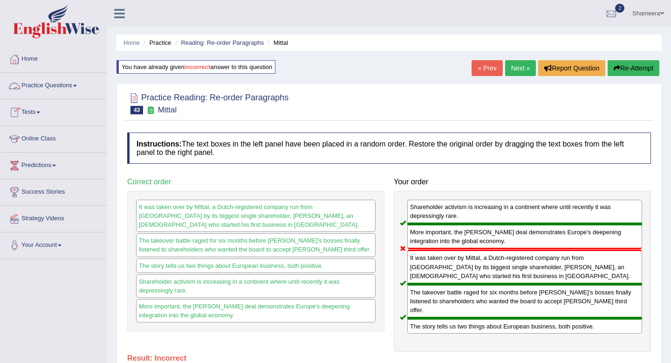
click at [54, 96] on li "Practice Questions Speaking Practice Read Aloud Repeat Sentence Describe Image …" at bounding box center [53, 86] width 106 height 27
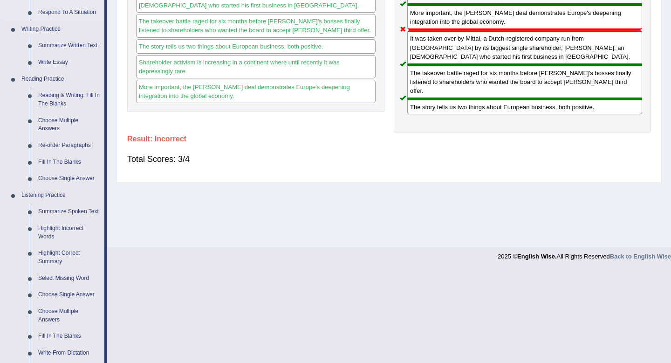
click at [71, 165] on link "Fill In The Blanks" at bounding box center [69, 162] width 70 height 17
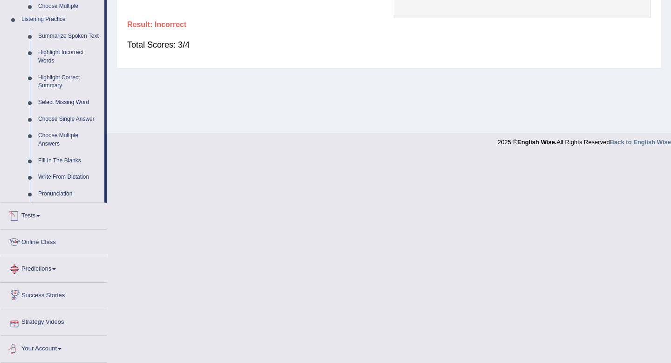
scroll to position [323, 0]
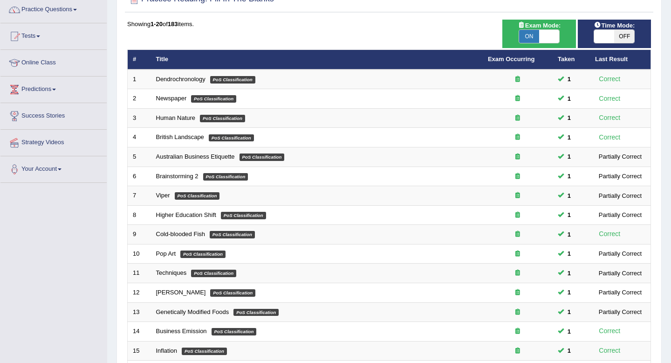
scroll to position [254, 0]
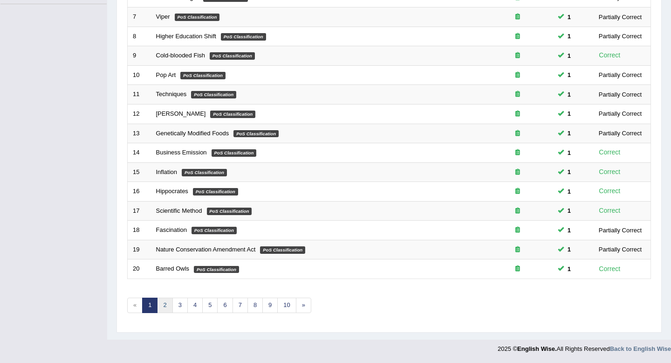
click at [166, 303] on link "2" at bounding box center [164, 304] width 15 height 15
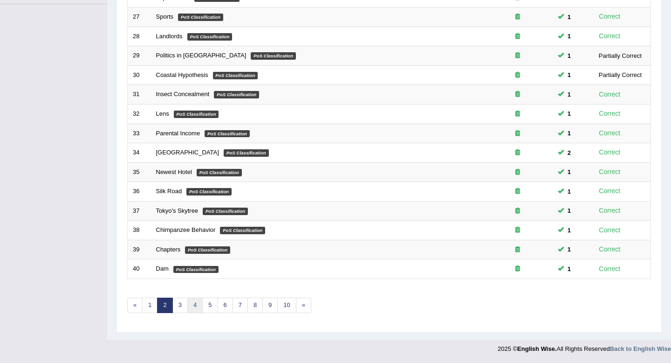
click at [196, 308] on link "4" at bounding box center [194, 304] width 15 height 15
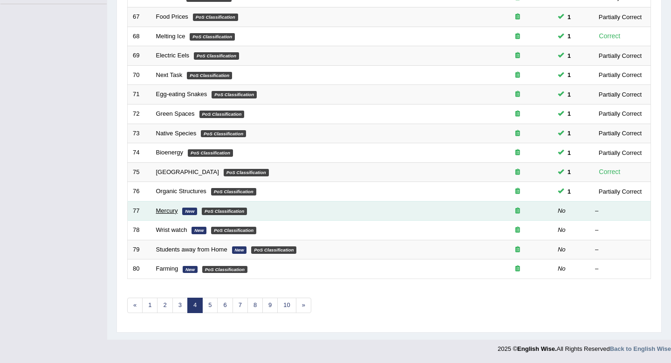
click at [165, 212] on link "Mercury" at bounding box center [167, 210] width 22 height 7
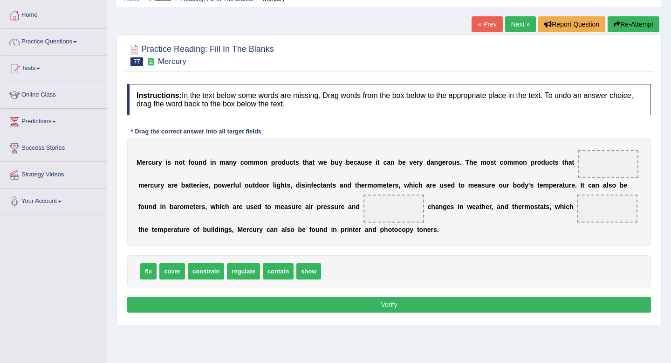
scroll to position [45, 0]
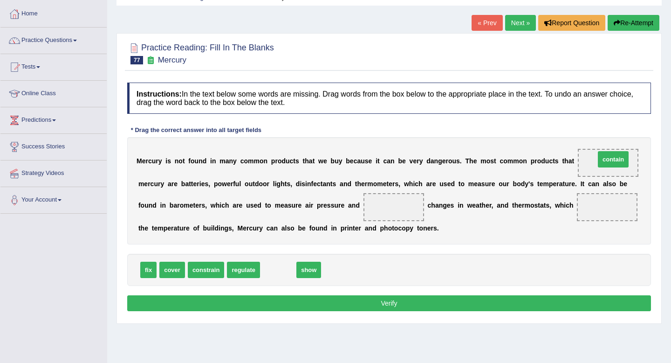
drag, startPoint x: 275, startPoint y: 268, endPoint x: 610, endPoint y: 165, distance: 350.3
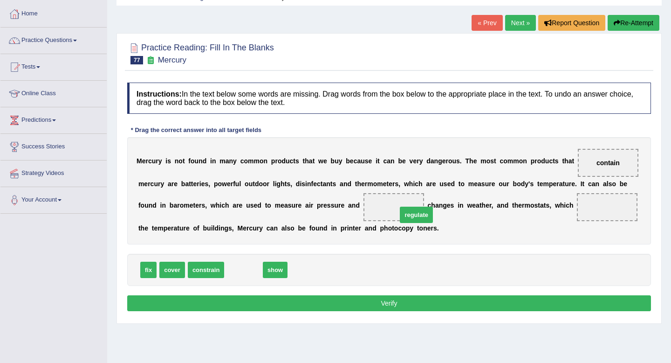
drag, startPoint x: 236, startPoint y: 269, endPoint x: 398, endPoint y: 210, distance: 172.7
drag, startPoint x: 235, startPoint y: 268, endPoint x: 395, endPoint y: 206, distance: 171.5
drag, startPoint x: 234, startPoint y: 268, endPoint x: 555, endPoint y: 212, distance: 325.1
click at [465, 304] on button "Verify" at bounding box center [389, 303] width 524 height 16
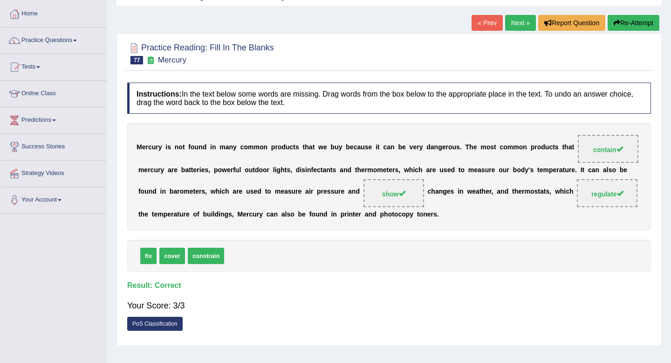
click at [510, 24] on link "Next »" at bounding box center [520, 23] width 31 height 16
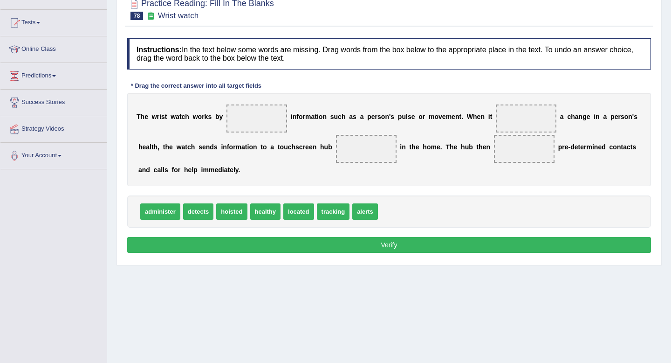
scroll to position [90, 0]
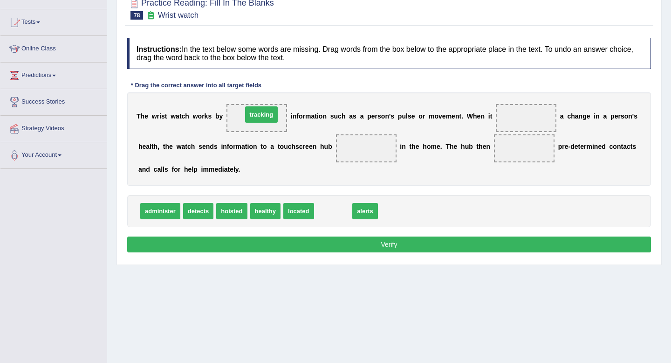
drag, startPoint x: 337, startPoint y: 217, endPoint x: 266, endPoint y: 120, distance: 120.3
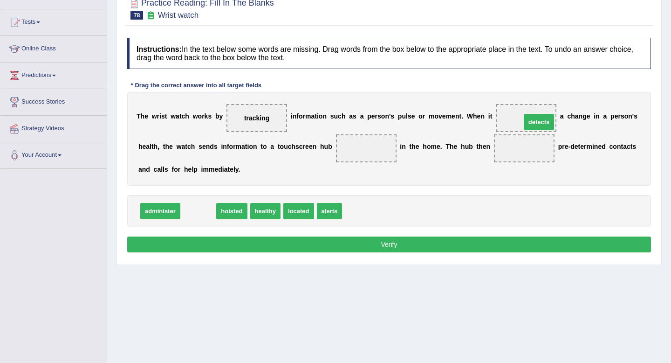
drag, startPoint x: 202, startPoint y: 213, endPoint x: 543, endPoint y: 124, distance: 351.7
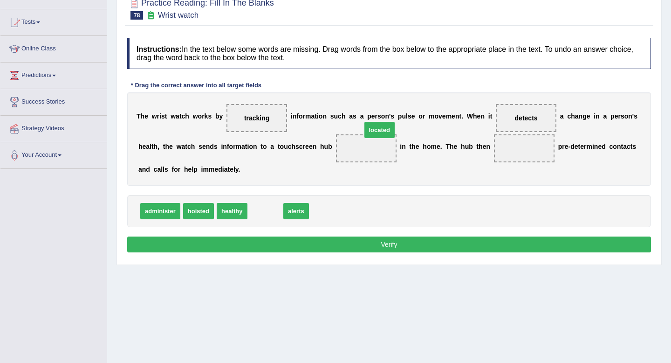
drag, startPoint x: 264, startPoint y: 218, endPoint x: 378, endPoint y: 153, distance: 130.9
drag, startPoint x: 261, startPoint y: 212, endPoint x: 527, endPoint y: 145, distance: 274.9
click at [437, 244] on button "Verify" at bounding box center [389, 244] width 524 height 16
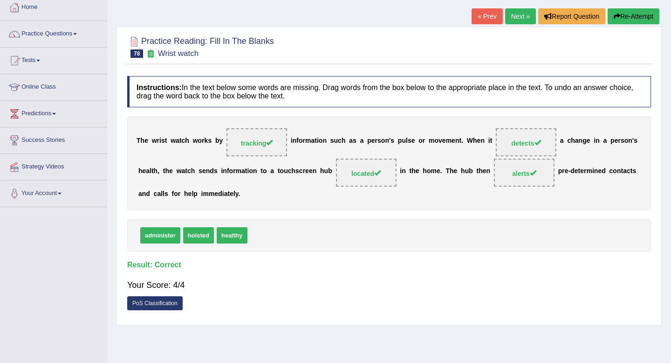
scroll to position [0, 0]
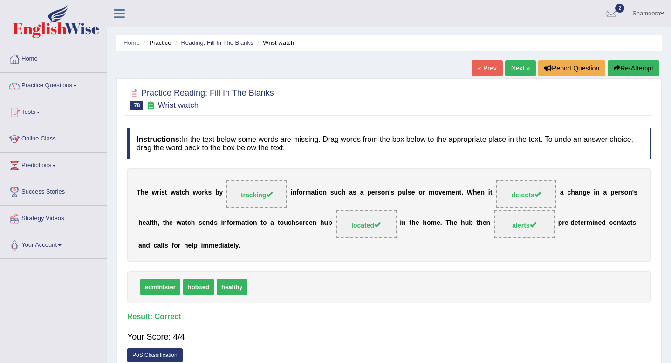
click at [517, 69] on link "Next »" at bounding box center [520, 68] width 31 height 16
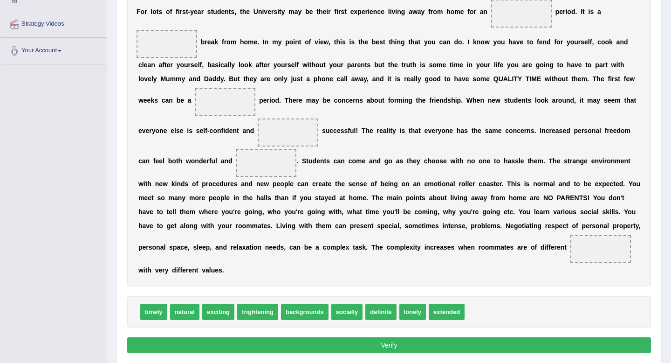
scroll to position [196, 0]
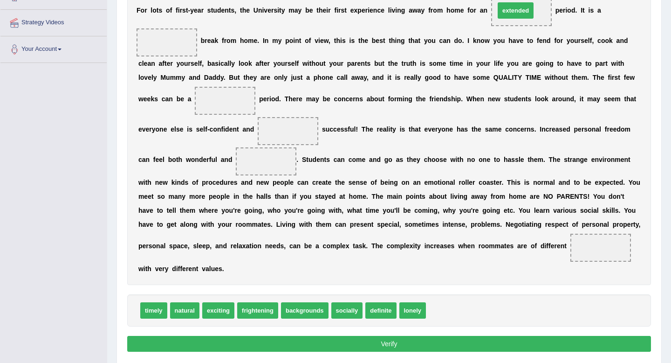
drag, startPoint x: 447, startPoint y: 311, endPoint x: 516, endPoint y: 12, distance: 307.5
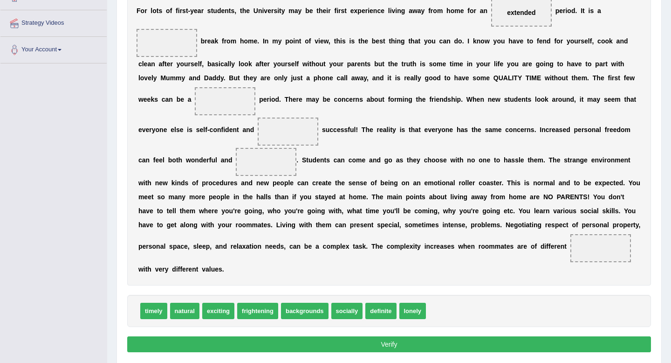
scroll to position [194, 0]
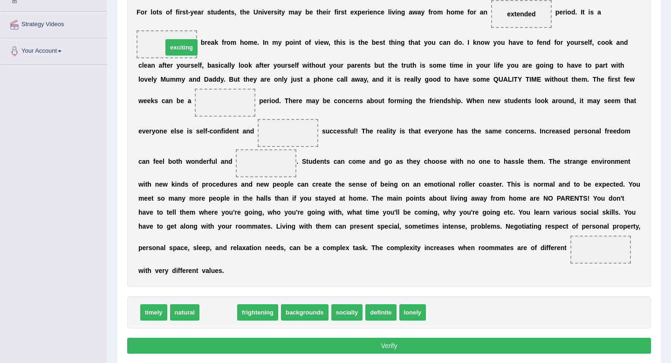
drag, startPoint x: 218, startPoint y: 312, endPoint x: 181, endPoint y: 48, distance: 267.3
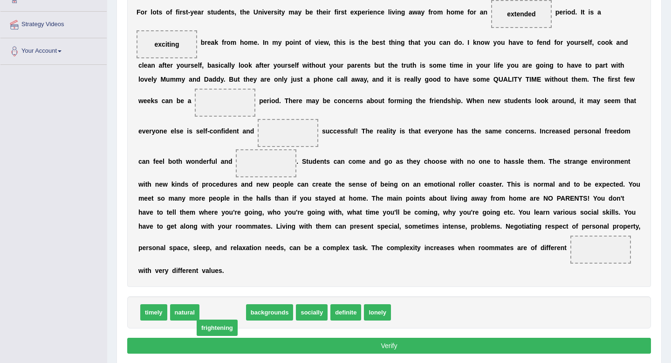
drag, startPoint x: 224, startPoint y: 316, endPoint x: 218, endPoint y: 332, distance: 16.4
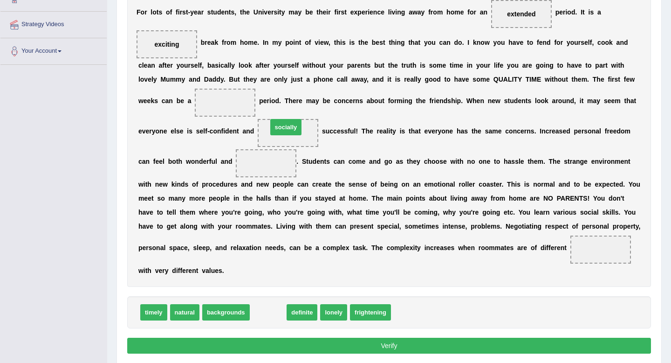
drag, startPoint x: 262, startPoint y: 314, endPoint x: 280, endPoint y: 129, distance: 185.9
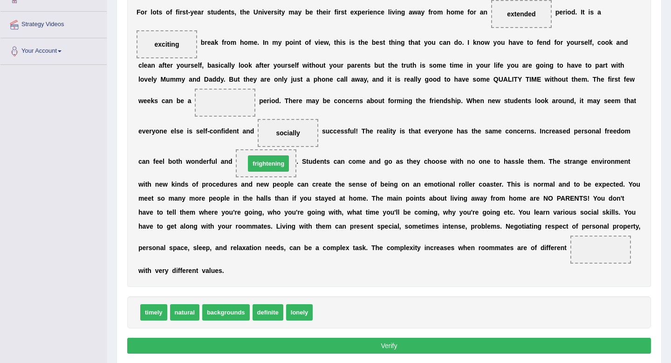
drag, startPoint x: 327, startPoint y: 312, endPoint x: 259, endPoint y: 163, distance: 163.3
drag, startPoint x: 293, startPoint y: 317, endPoint x: 218, endPoint y: 107, distance: 223.4
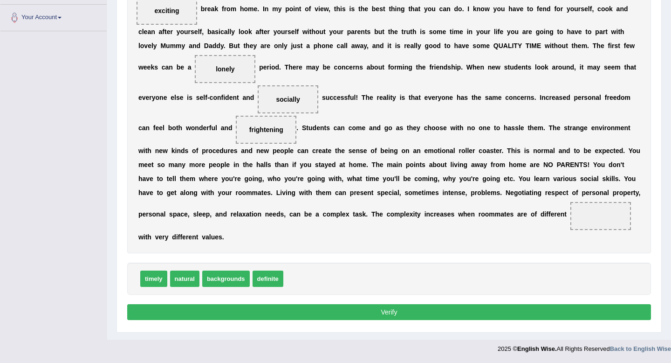
scroll to position [227, 0]
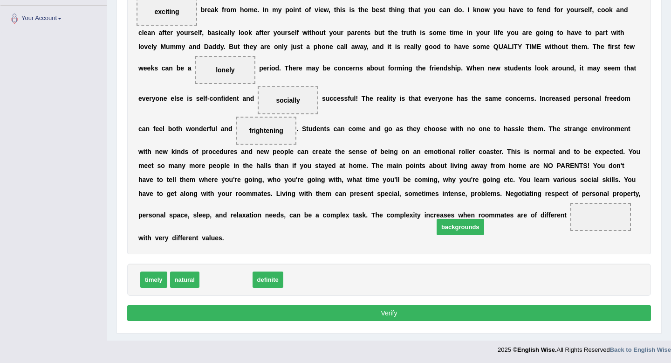
drag, startPoint x: 229, startPoint y: 280, endPoint x: 478, endPoint y: 235, distance: 252.9
click at [477, 235] on span "backgrounds" at bounding box center [461, 227] width 48 height 16
drag, startPoint x: 221, startPoint y: 280, endPoint x: 606, endPoint y: 214, distance: 391.1
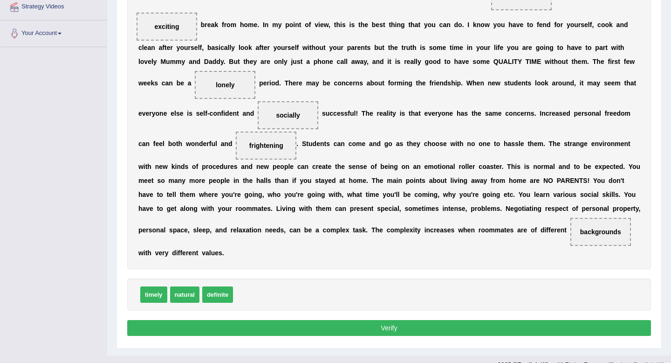
scroll to position [210, 0]
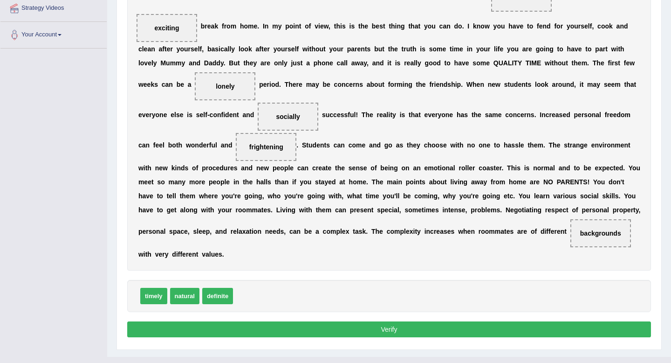
click at [451, 327] on button "Verify" at bounding box center [389, 329] width 524 height 16
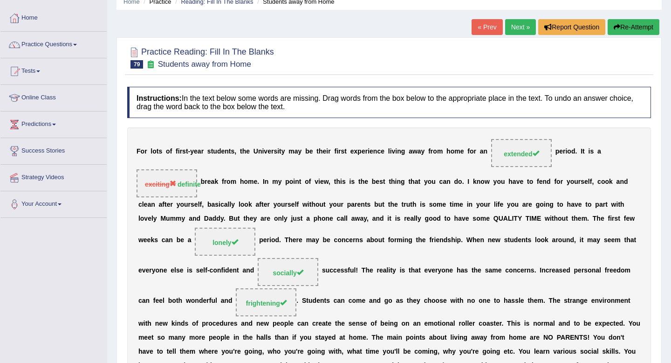
scroll to position [39, 0]
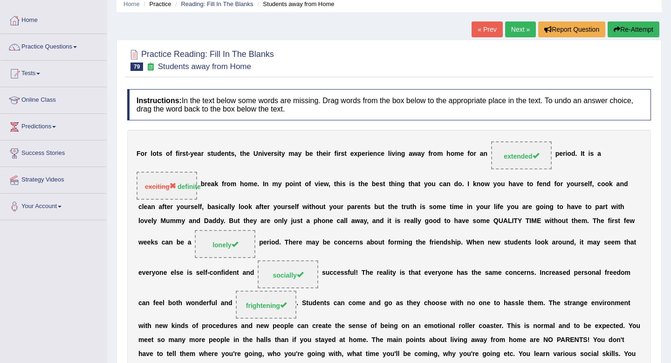
click at [517, 33] on link "Next »" at bounding box center [520, 29] width 31 height 16
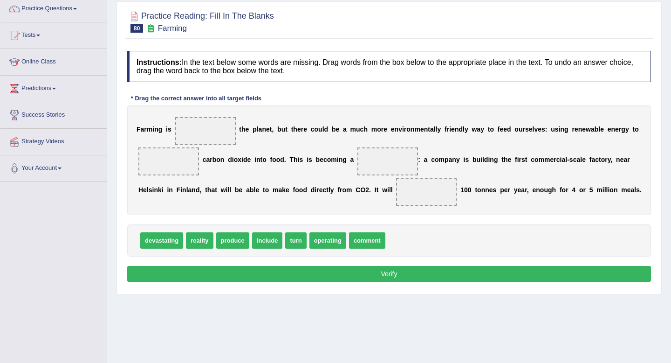
scroll to position [79, 0]
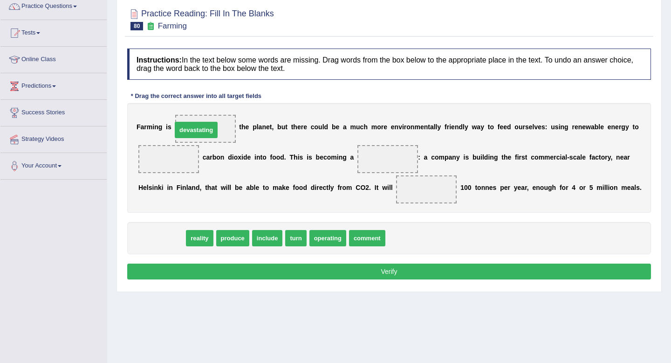
drag, startPoint x: 164, startPoint y: 239, endPoint x: 197, endPoint y: 131, distance: 113.2
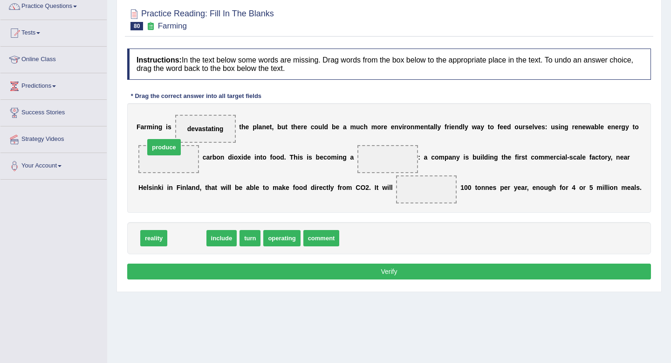
drag, startPoint x: 176, startPoint y: 237, endPoint x: 153, endPoint y: 146, distance: 93.7
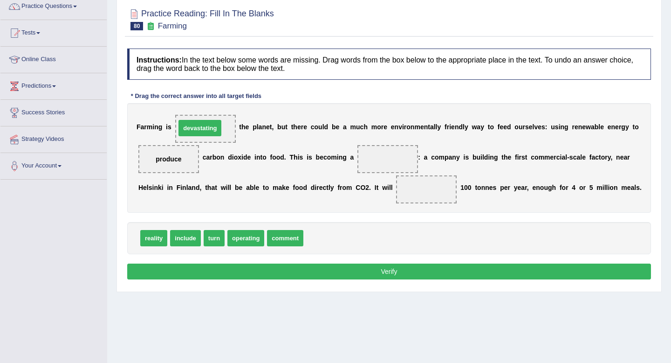
drag, startPoint x: 326, startPoint y: 239, endPoint x: 205, endPoint y: 130, distance: 162.7
drag, startPoint x: 140, startPoint y: 234, endPoint x: 322, endPoint y: 194, distance: 186.6
click at [354, 194] on div "Instructions: In the text below some words are missing. Drag words from the box…" at bounding box center [389, 165] width 529 height 243
drag, startPoint x: 162, startPoint y: 237, endPoint x: 406, endPoint y: 149, distance: 259.2
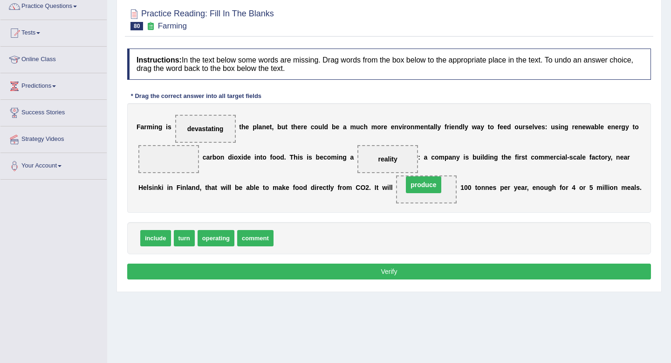
drag, startPoint x: 168, startPoint y: 160, endPoint x: 423, endPoint y: 186, distance: 256.2
drag, startPoint x: 180, startPoint y: 243, endPoint x: 160, endPoint y: 162, distance: 83.4
click at [310, 275] on button "Verify" at bounding box center [389, 271] width 524 height 16
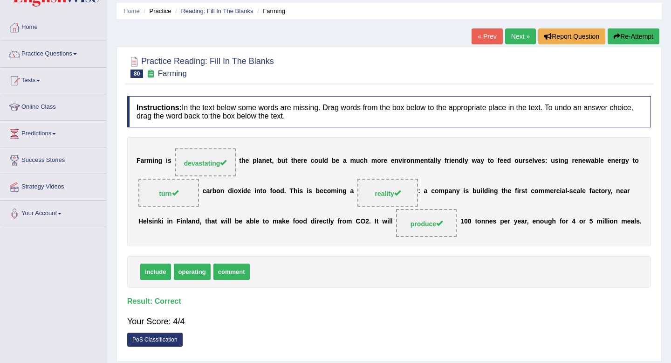
scroll to position [0, 0]
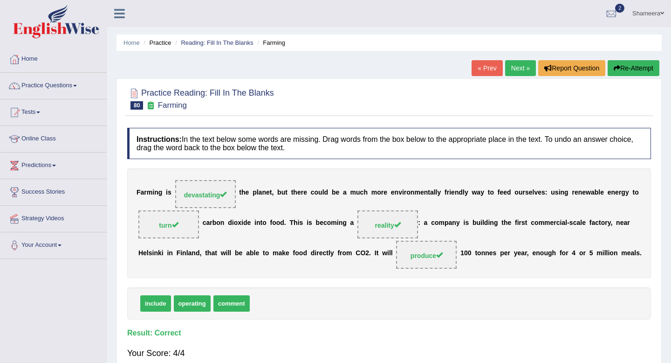
click at [515, 71] on link "Next »" at bounding box center [520, 68] width 31 height 16
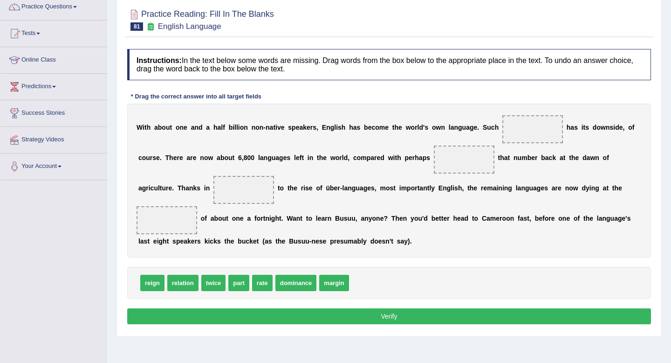
scroll to position [80, 0]
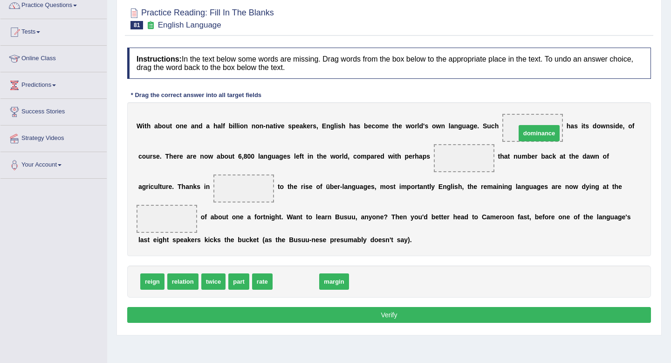
drag, startPoint x: 298, startPoint y: 282, endPoint x: 550, endPoint y: 127, distance: 295.5
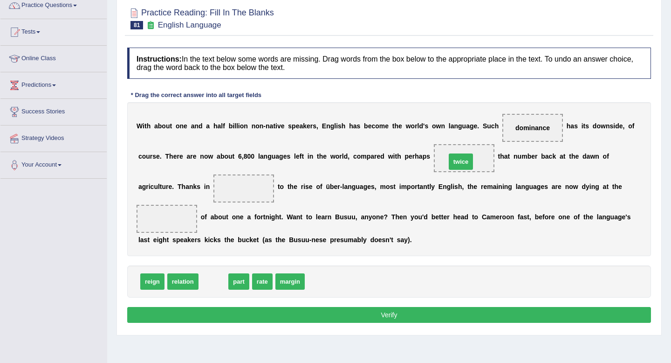
drag, startPoint x: 217, startPoint y: 282, endPoint x: 467, endPoint y: 159, distance: 278.3
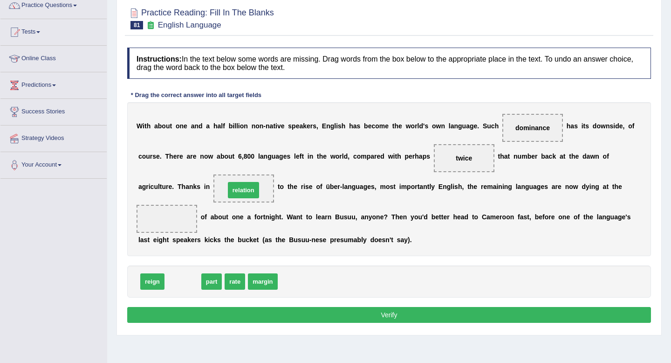
drag, startPoint x: 187, startPoint y: 284, endPoint x: 249, endPoint y: 191, distance: 111.9
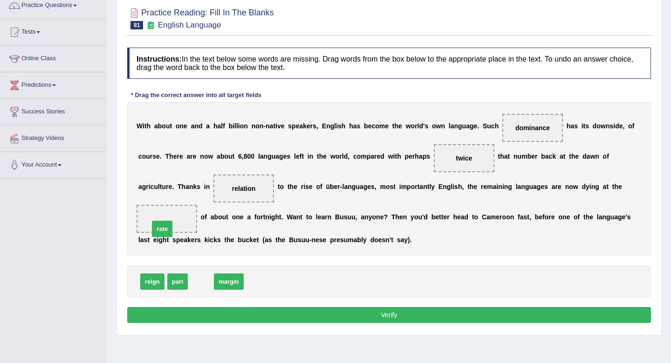
drag, startPoint x: 196, startPoint y: 284, endPoint x: 157, endPoint y: 232, distance: 65.3
click at [315, 314] on button "Verify" at bounding box center [389, 315] width 524 height 16
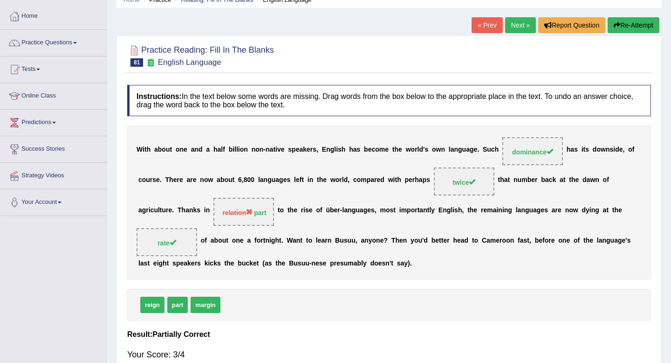
scroll to position [42, 0]
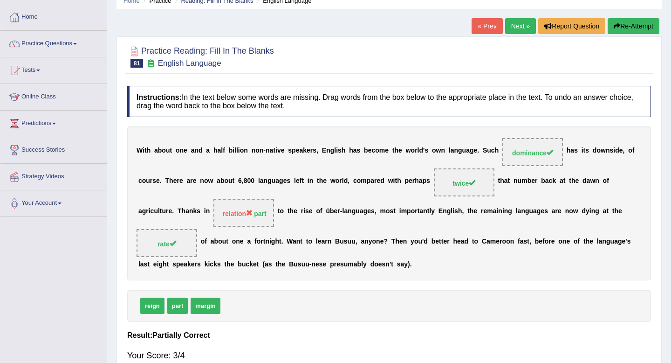
click at [520, 28] on link "Next »" at bounding box center [520, 26] width 31 height 16
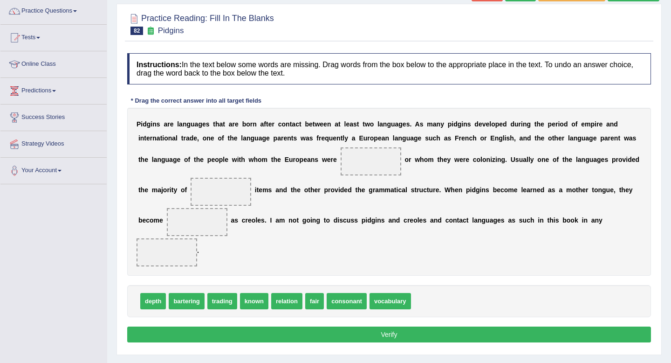
scroll to position [79, 0]
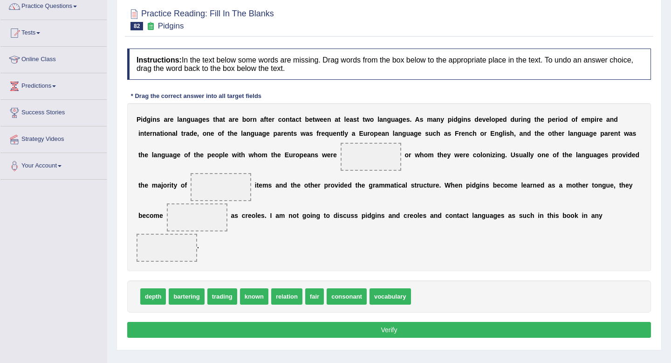
click at [354, 159] on span at bounding box center [371, 157] width 61 height 28
drag, startPoint x: 254, startPoint y: 300, endPoint x: 206, endPoint y: 186, distance: 123.4
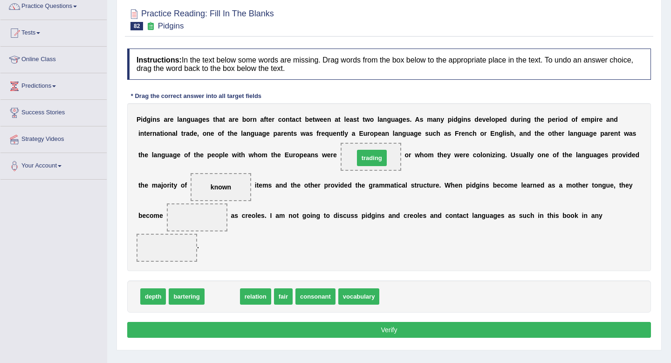
drag, startPoint x: 224, startPoint y: 298, endPoint x: 376, endPoint y: 156, distance: 207.7
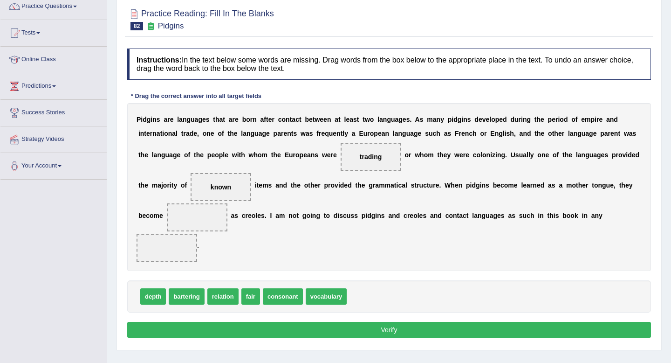
drag, startPoint x: 233, startPoint y: 185, endPoint x: 207, endPoint y: 228, distance: 50.6
click at [207, 228] on div "P i d g i n s a r e l a n g u a g e s t h a t a r e b o r n a f t e r c o n t a…" at bounding box center [389, 187] width 524 height 168
drag, startPoint x: 222, startPoint y: 181, endPoint x: 206, endPoint y: 207, distance: 31.2
click at [206, 207] on div "P i d g i n s a r e l a n g u a g e s t h a t a r e b o r n a f t e r c o n t a…" at bounding box center [389, 187] width 524 height 168
drag, startPoint x: 218, startPoint y: 187, endPoint x: 223, endPoint y: 183, distance: 6.7
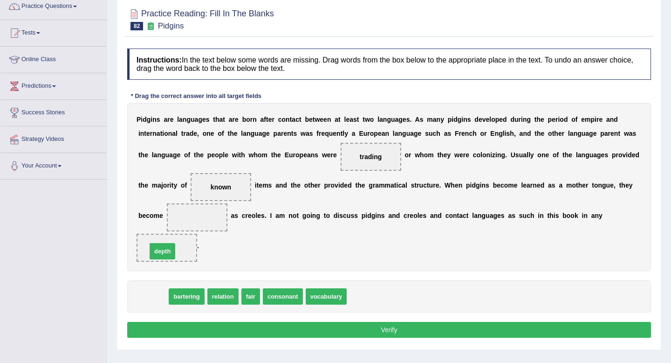
drag, startPoint x: 155, startPoint y: 296, endPoint x: 164, endPoint y: 251, distance: 46.2
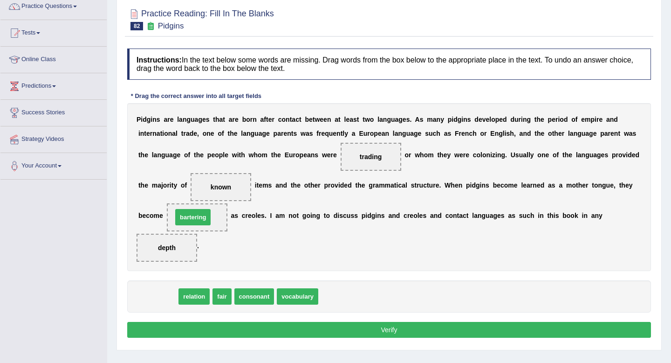
drag, startPoint x: 162, startPoint y: 297, endPoint x: 197, endPoint y: 218, distance: 86.6
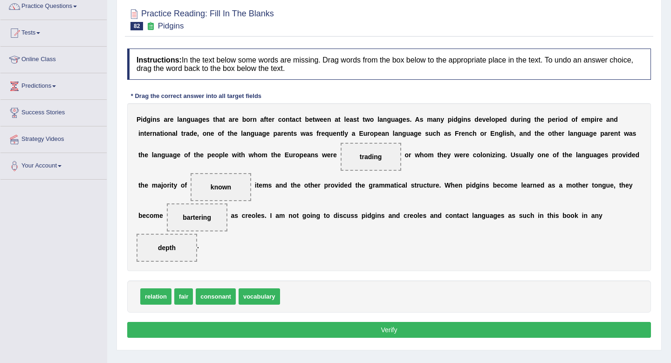
click at [296, 325] on button "Verify" at bounding box center [389, 330] width 524 height 16
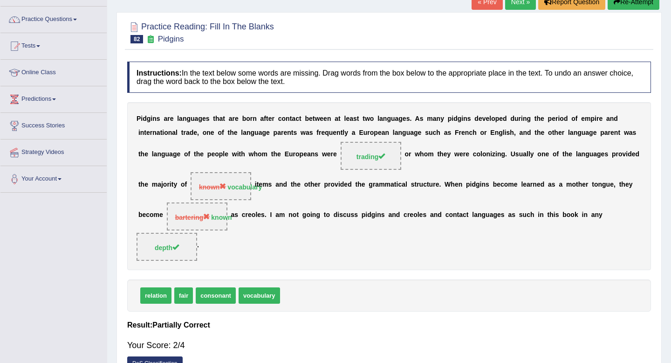
scroll to position [0, 0]
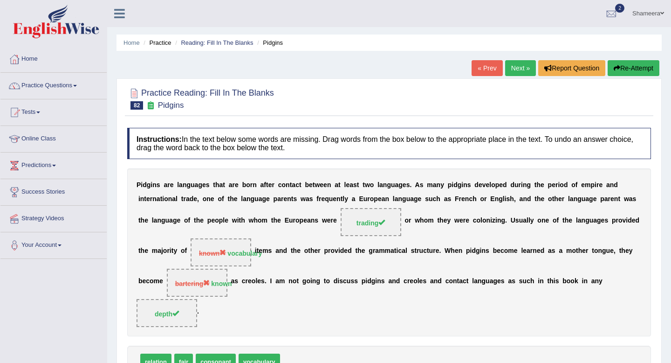
click at [519, 71] on link "Next »" at bounding box center [520, 68] width 31 height 16
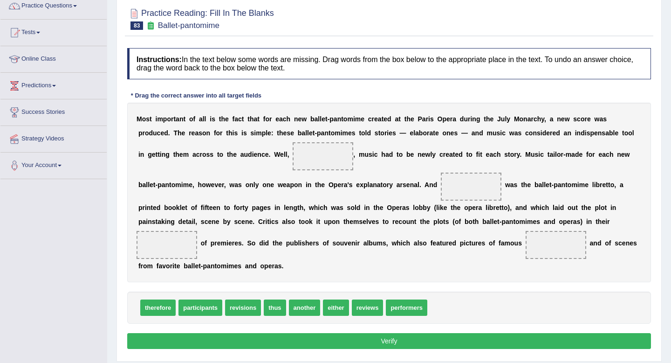
scroll to position [81, 0]
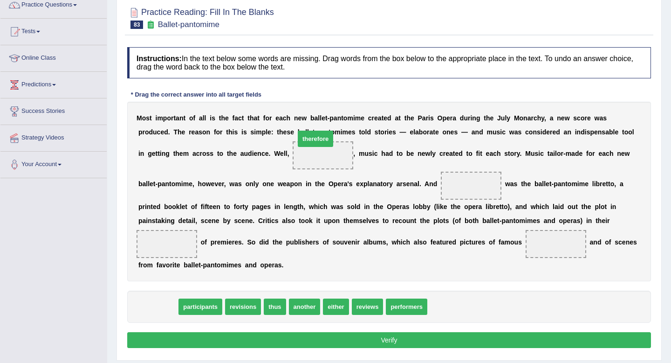
drag, startPoint x: 169, startPoint y: 308, endPoint x: 327, endPoint y: 140, distance: 230.2
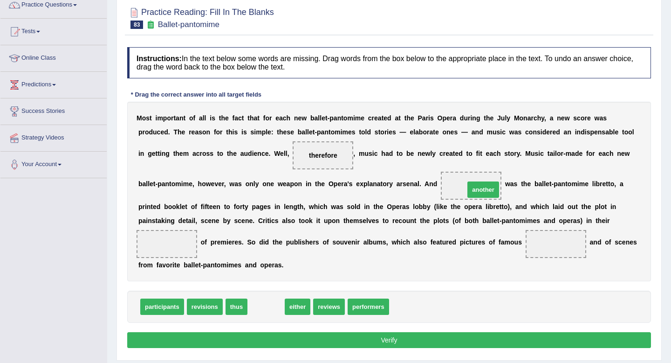
drag, startPoint x: 272, startPoint y: 309, endPoint x: 489, endPoint y: 192, distance: 246.7
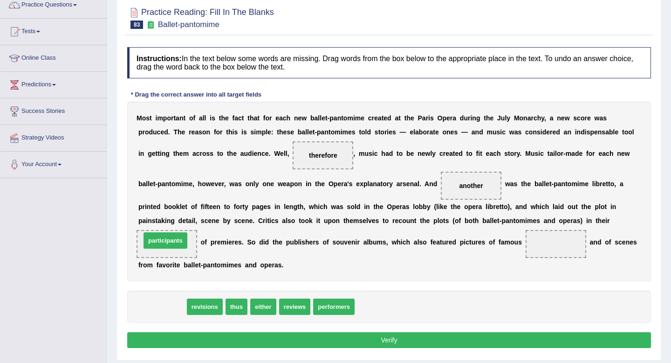
drag, startPoint x: 172, startPoint y: 308, endPoint x: 176, endPoint y: 242, distance: 65.8
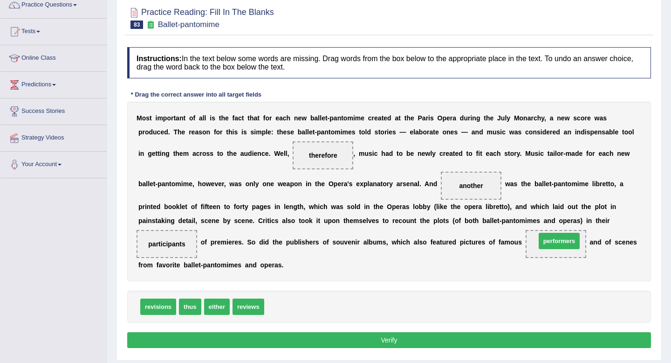
drag, startPoint x: 293, startPoint y: 310, endPoint x: 564, endPoint y: 245, distance: 279.6
click at [439, 335] on button "Verify" at bounding box center [389, 340] width 524 height 16
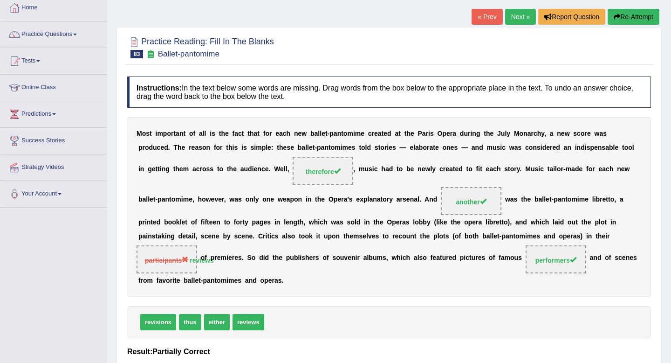
scroll to position [54, 0]
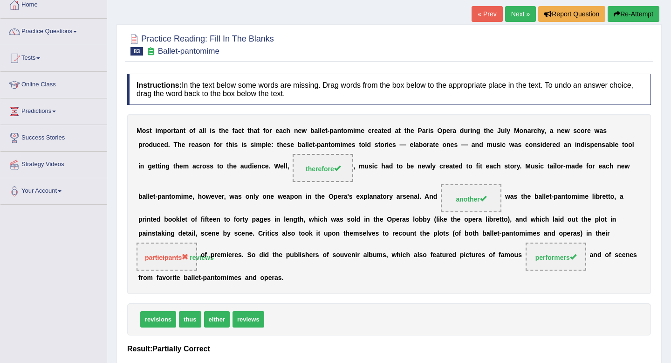
click at [515, 12] on link "Next »" at bounding box center [520, 14] width 31 height 16
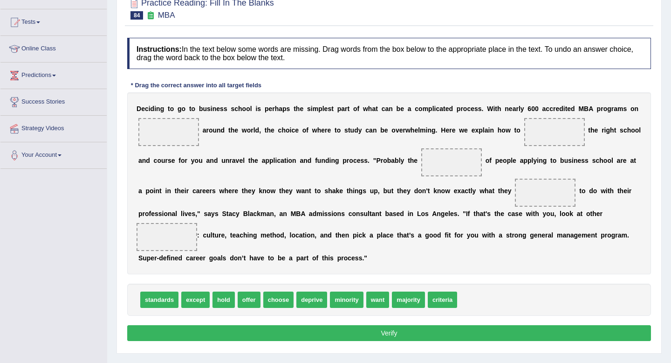
scroll to position [91, 0]
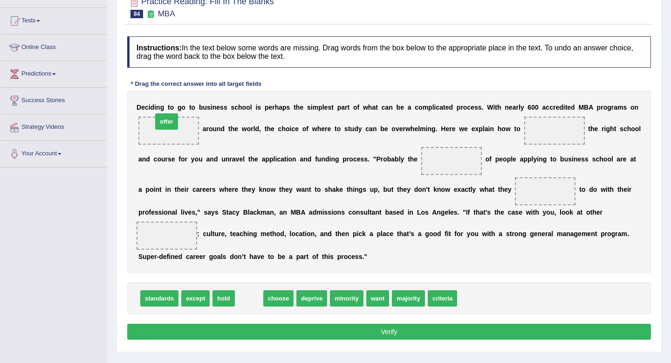
drag, startPoint x: 245, startPoint y: 297, endPoint x: 163, endPoint y: 129, distance: 187.8
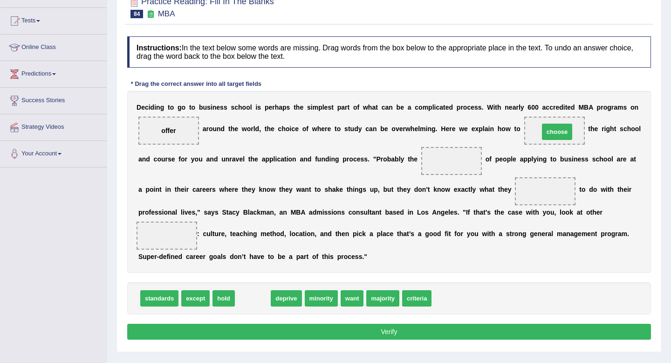
drag, startPoint x: 248, startPoint y: 301, endPoint x: 552, endPoint y: 135, distance: 346.9
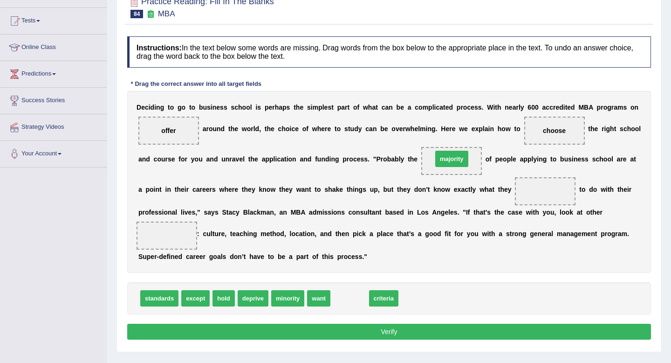
drag, startPoint x: 346, startPoint y: 296, endPoint x: 448, endPoint y: 157, distance: 172.7
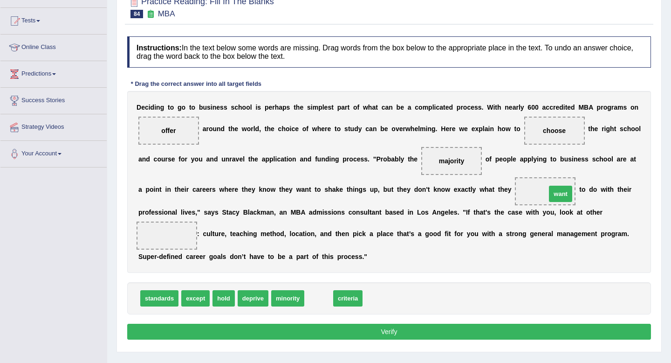
drag, startPoint x: 314, startPoint y: 298, endPoint x: 555, endPoint y: 197, distance: 261.1
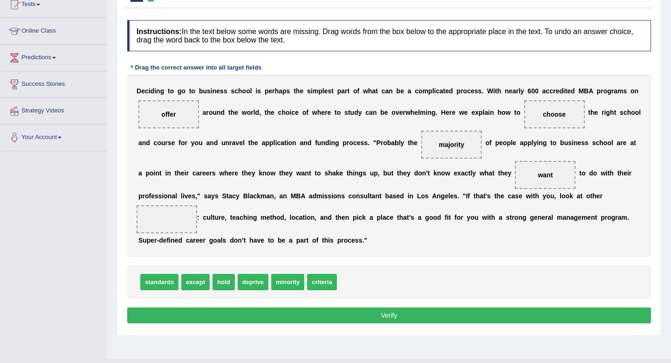
scroll to position [110, 0]
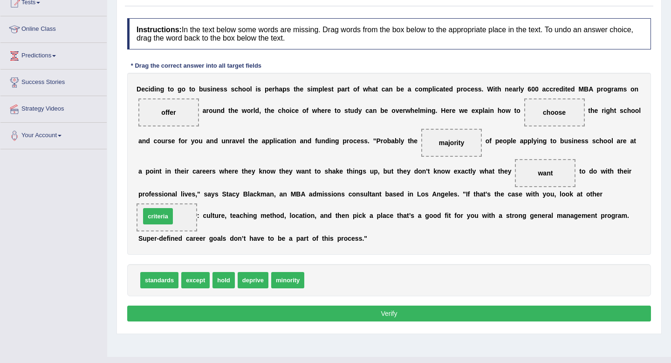
drag, startPoint x: 325, startPoint y: 282, endPoint x: 161, endPoint y: 218, distance: 176.1
click at [280, 313] on button "Verify" at bounding box center [389, 313] width 524 height 16
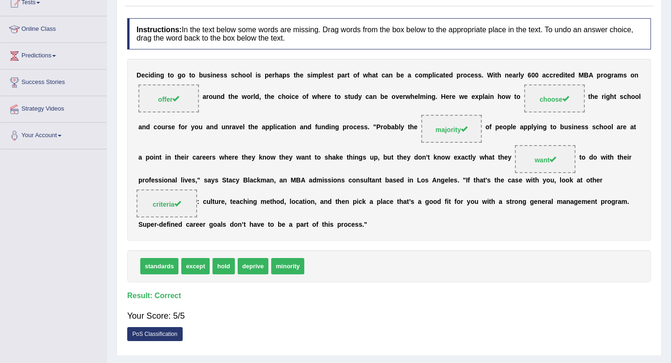
scroll to position [0, 0]
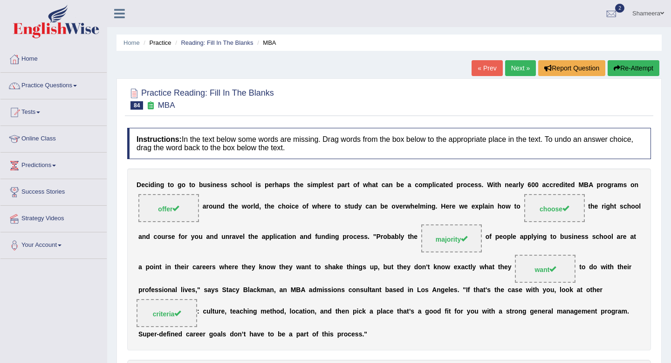
click at [510, 62] on link "Next »" at bounding box center [520, 68] width 31 height 16
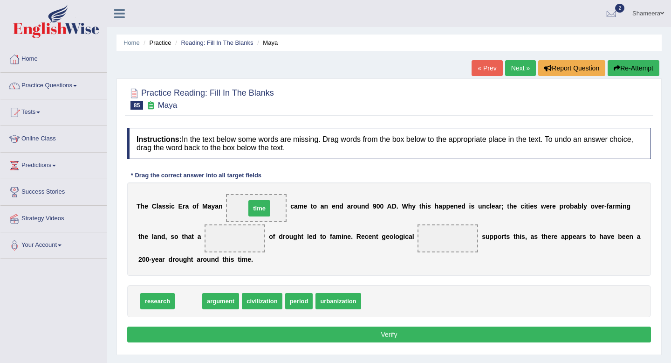
drag, startPoint x: 188, startPoint y: 303, endPoint x: 259, endPoint y: 210, distance: 117.0
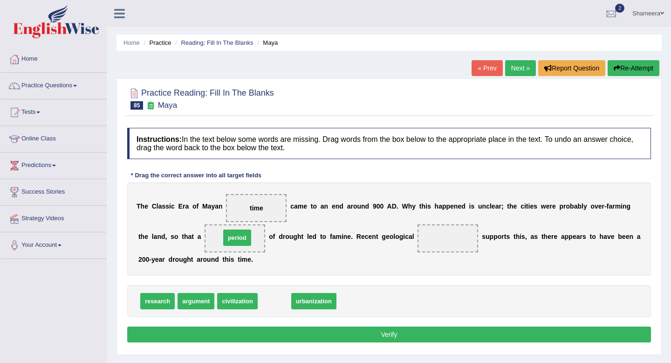
drag, startPoint x: 274, startPoint y: 302, endPoint x: 236, endPoint y: 238, distance: 73.9
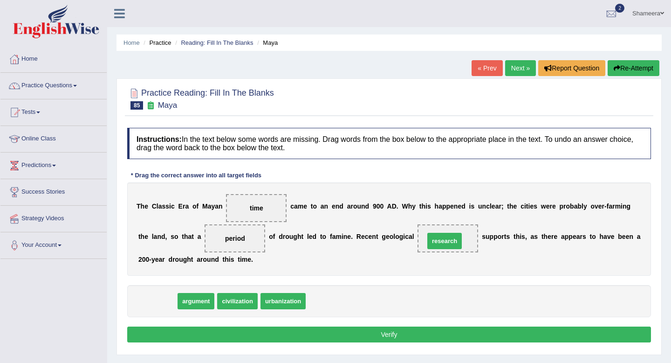
drag, startPoint x: 159, startPoint y: 300, endPoint x: 457, endPoint y: 241, distance: 303.0
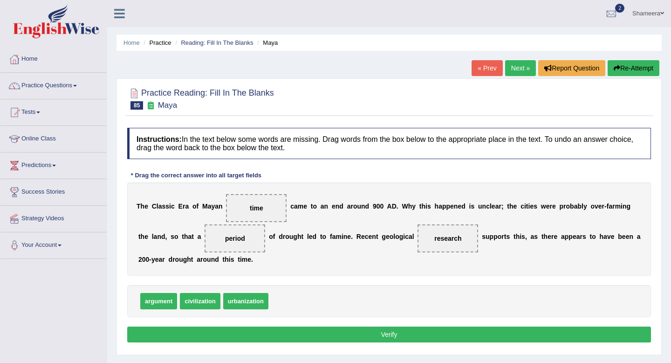
click at [422, 326] on div "Instructions: In the text below some words are missing. Drag words from the box…" at bounding box center [389, 236] width 529 height 227
click at [422, 333] on button "Verify" at bounding box center [389, 334] width 524 height 16
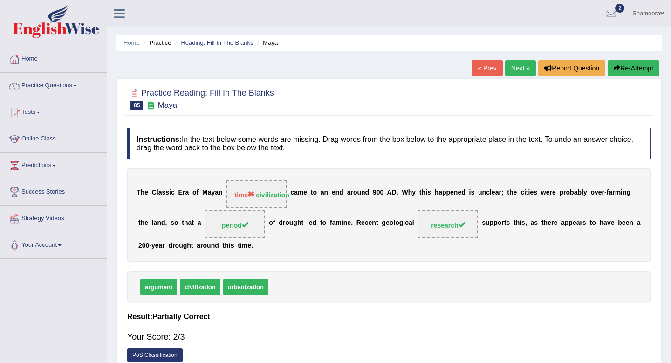
click at [518, 71] on link "Next »" at bounding box center [520, 68] width 31 height 16
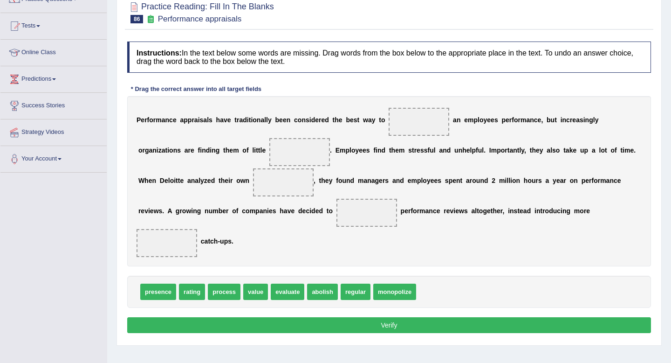
scroll to position [87, 0]
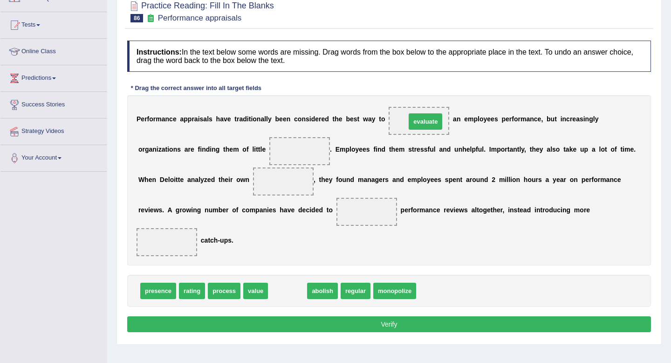
drag, startPoint x: 289, startPoint y: 290, endPoint x: 437, endPoint y: 116, distance: 229.1
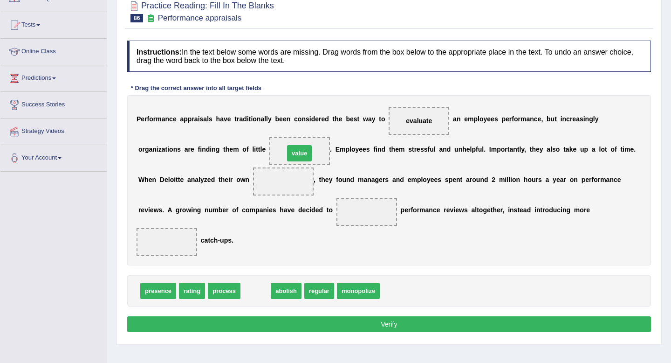
drag, startPoint x: 256, startPoint y: 291, endPoint x: 305, endPoint y: 147, distance: 151.7
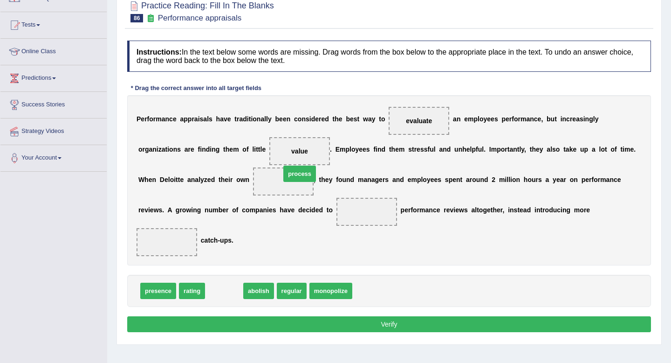
drag, startPoint x: 223, startPoint y: 291, endPoint x: 292, endPoint y: 179, distance: 131.3
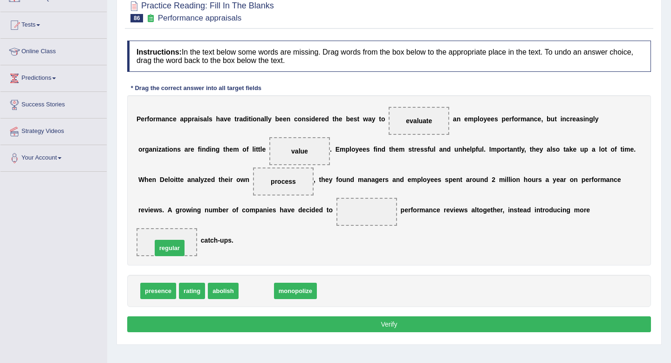
drag, startPoint x: 256, startPoint y: 293, endPoint x: 171, endPoint y: 249, distance: 95.9
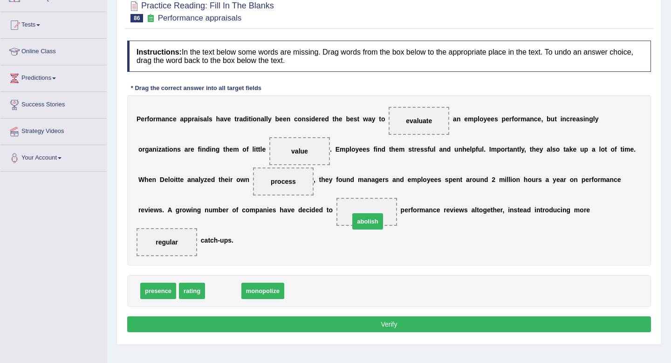
drag, startPoint x: 226, startPoint y: 288, endPoint x: 369, endPoint y: 214, distance: 161.1
click at [368, 332] on button "Verify" at bounding box center [389, 324] width 524 height 16
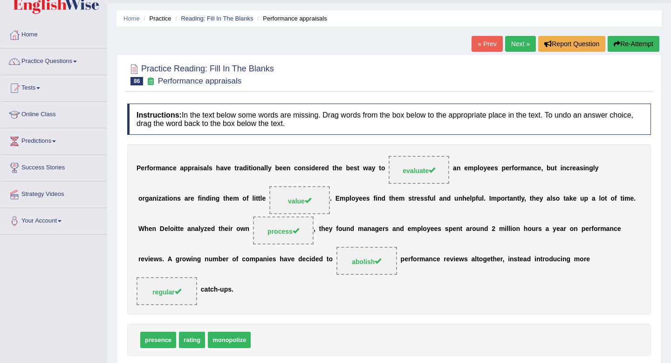
scroll to position [0, 0]
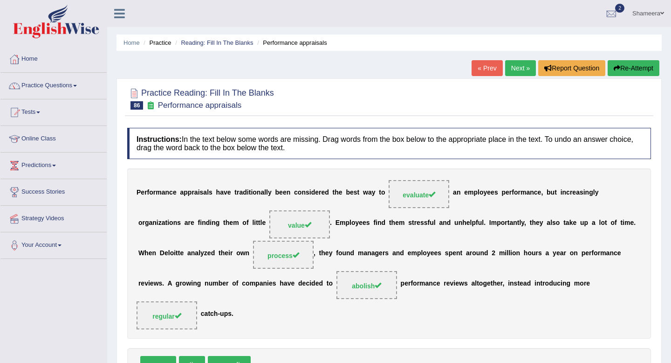
click at [513, 76] on div "« Prev Next » Report Question Re-Attempt" at bounding box center [567, 69] width 190 height 18
click at [509, 67] on link "Next »" at bounding box center [520, 68] width 31 height 16
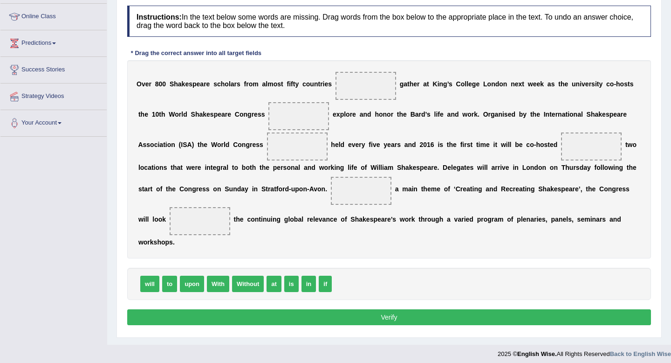
scroll to position [124, 0]
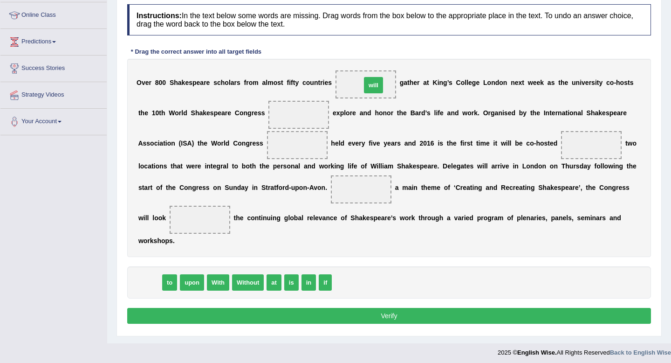
drag, startPoint x: 149, startPoint y: 282, endPoint x: 373, endPoint y: 85, distance: 298.2
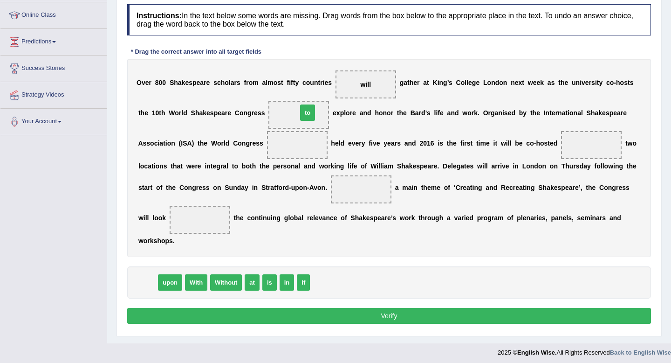
drag, startPoint x: 144, startPoint y: 282, endPoint x: 304, endPoint y: 112, distance: 233.1
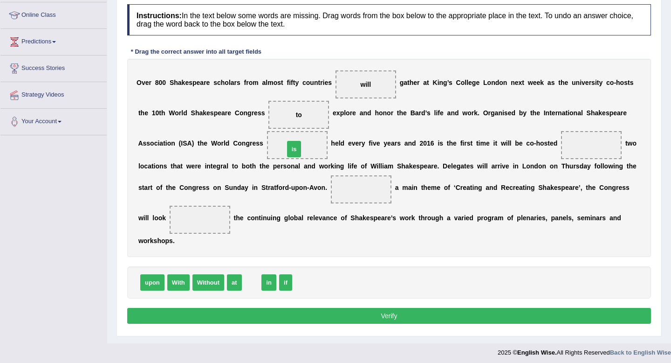
drag, startPoint x: 250, startPoint y: 287, endPoint x: 293, endPoint y: 153, distance: 139.9
drag, startPoint x: 250, startPoint y: 285, endPoint x: 586, endPoint y: 144, distance: 364.1
drag, startPoint x: 178, startPoint y: 282, endPoint x: 370, endPoint y: 182, distance: 217.0
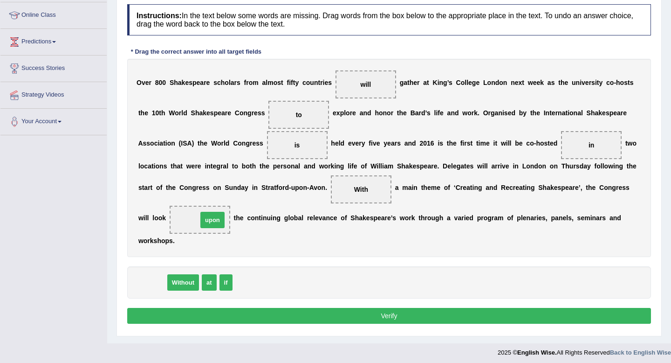
drag, startPoint x: 155, startPoint y: 284, endPoint x: 215, endPoint y: 221, distance: 86.7
click at [316, 317] on button "Verify" at bounding box center [389, 316] width 524 height 16
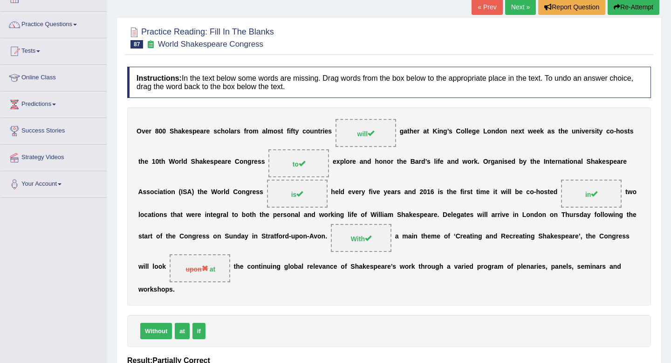
scroll to position [0, 0]
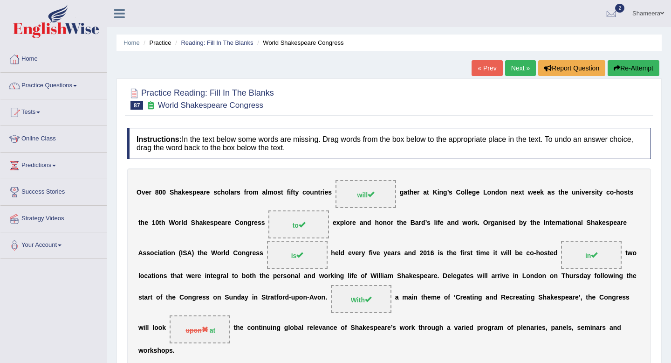
click at [514, 65] on link "Next »" at bounding box center [520, 68] width 31 height 16
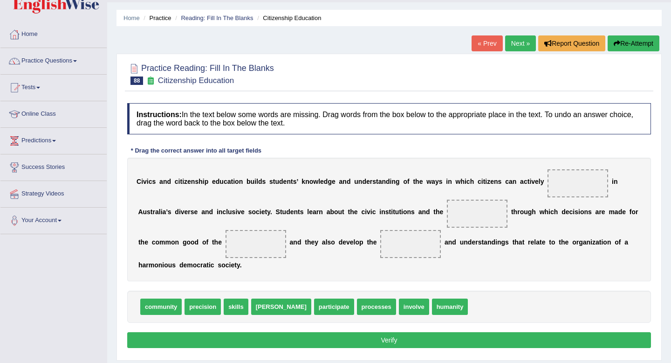
scroll to position [25, 0]
